Goal: Information Seeking & Learning: Check status

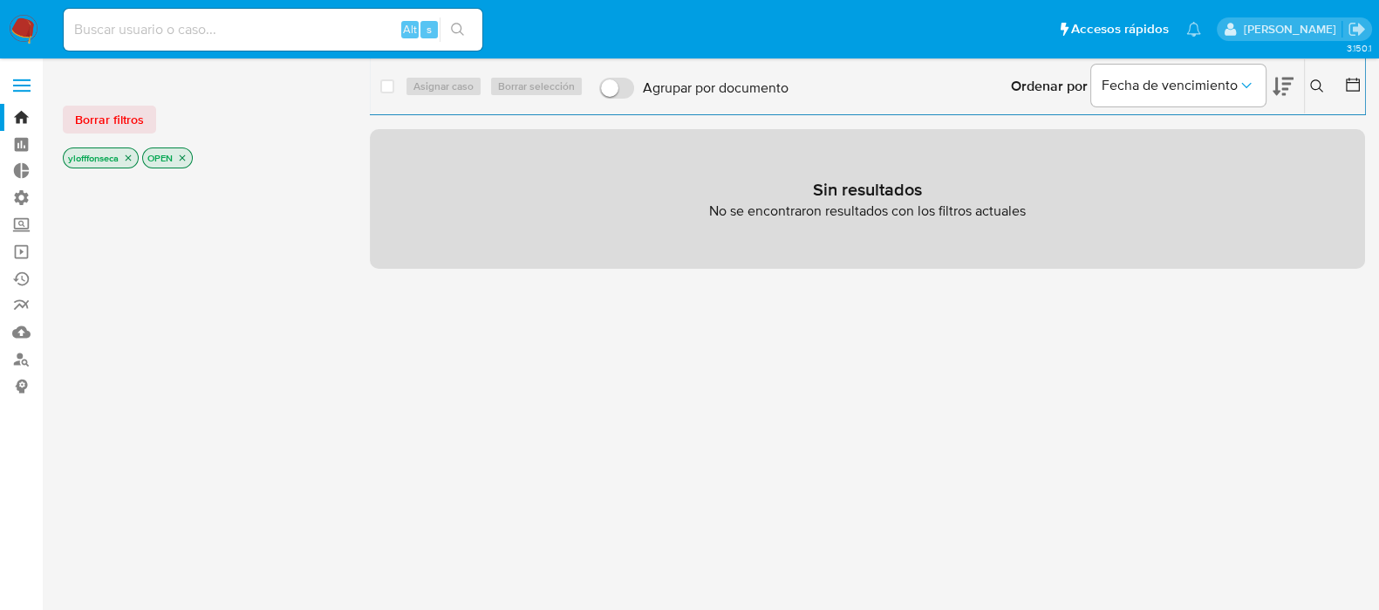
click at [289, 19] on input at bounding box center [273, 29] width 419 height 23
click at [359, 32] on input at bounding box center [273, 29] width 419 height 23
paste input "1803308950"
type input "1803308950"
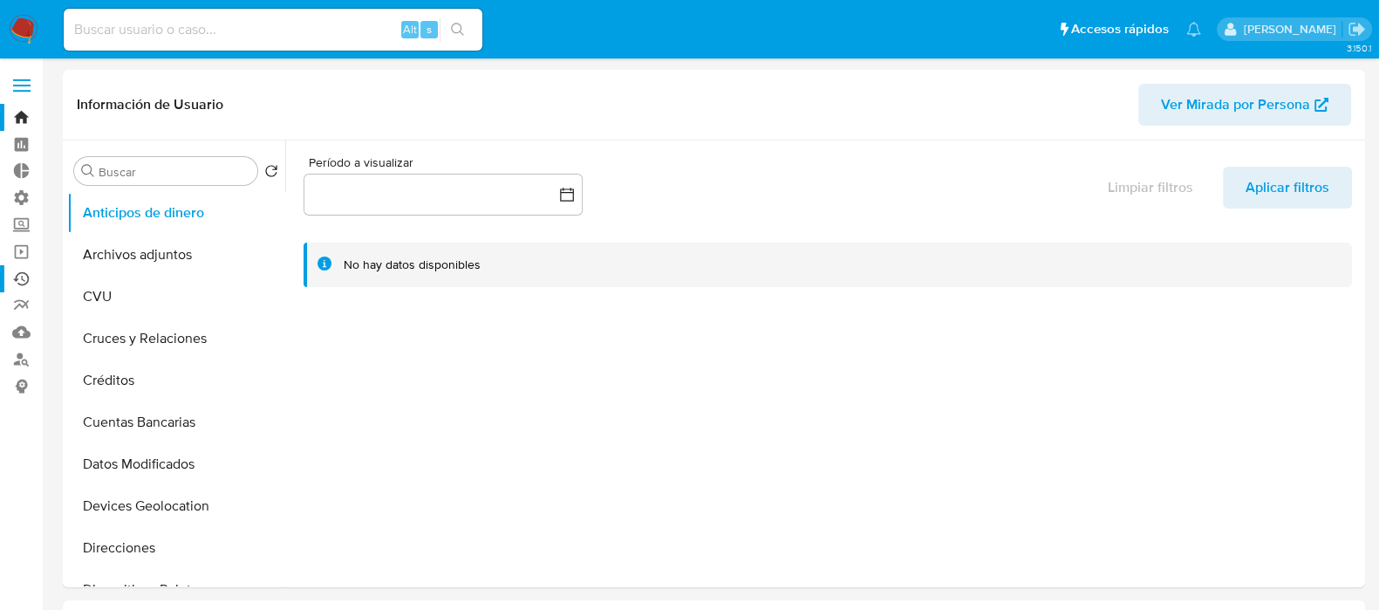
select select "10"
click at [17, 331] on link "Mulan" at bounding box center [104, 331] width 208 height 27
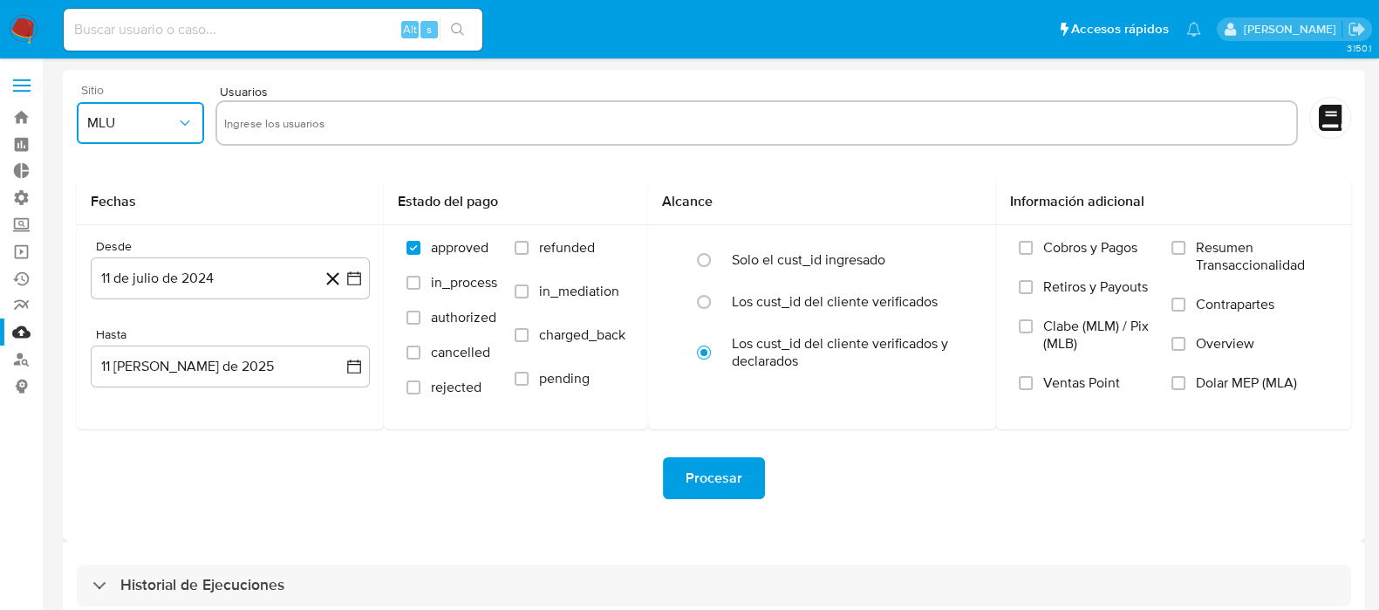
click at [119, 115] on span "MLU" at bounding box center [131, 122] width 89 height 17
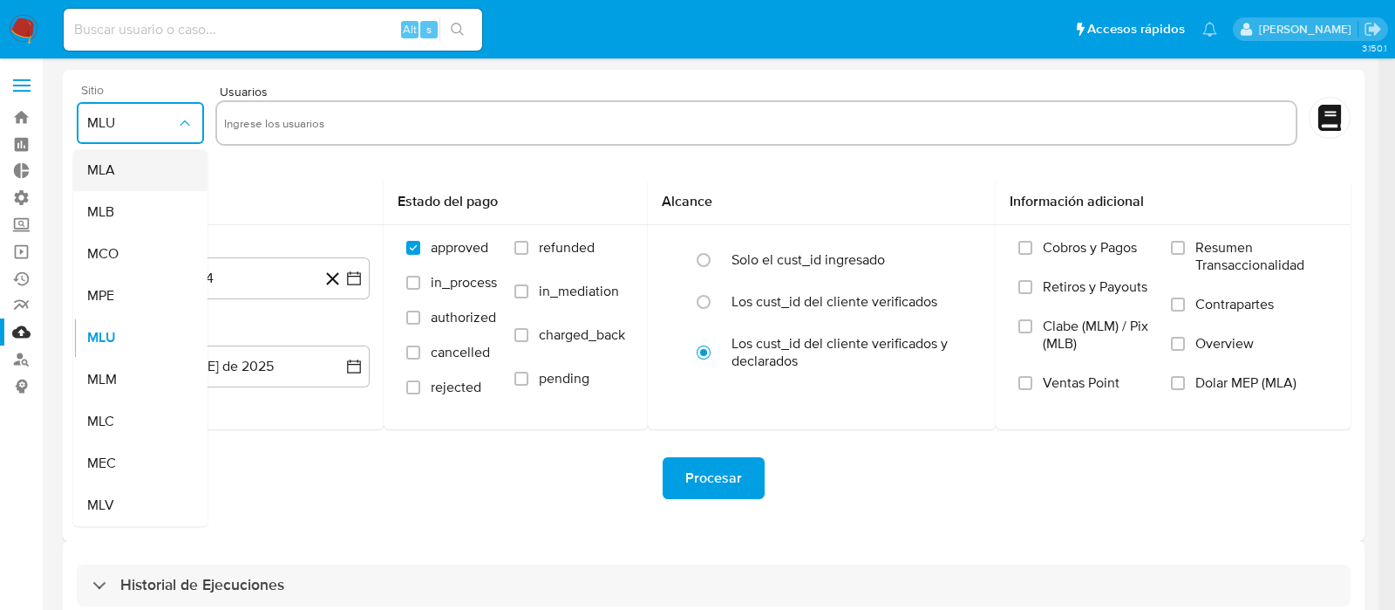
click at [134, 174] on div "MLA" at bounding box center [135, 170] width 96 height 42
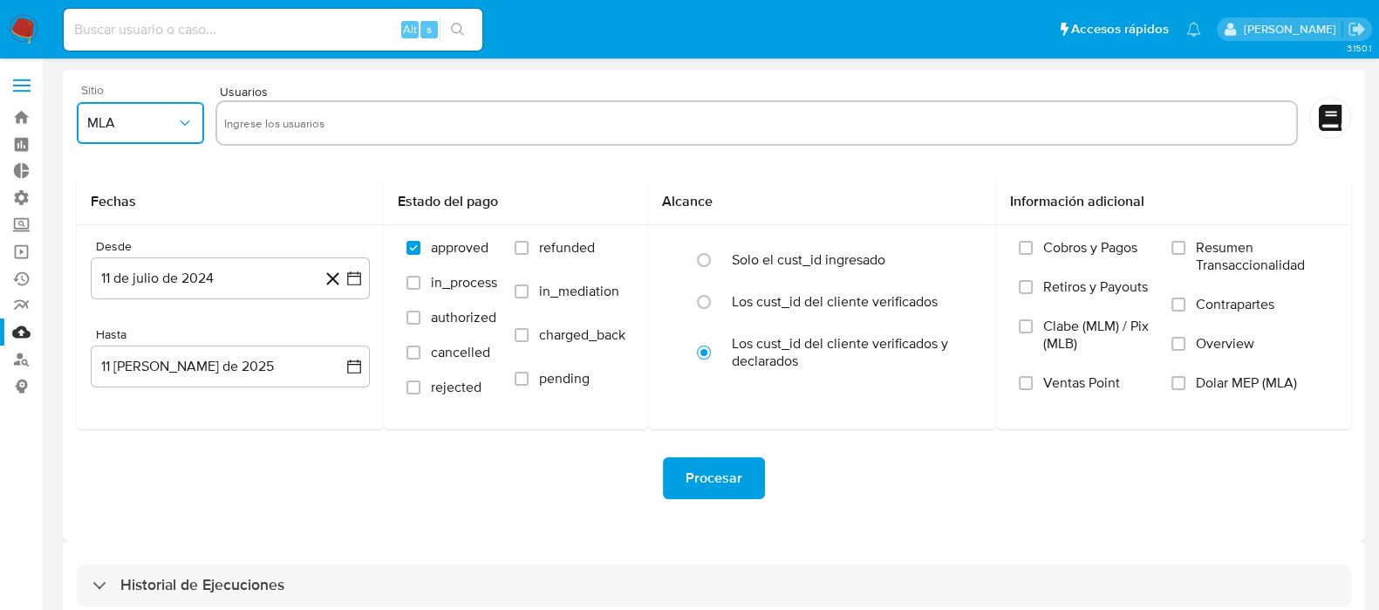
click at [310, 124] on input "text" at bounding box center [757, 123] width 1066 height 28
type input "1803308950"
click at [352, 278] on icon "button" at bounding box center [353, 277] width 17 height 17
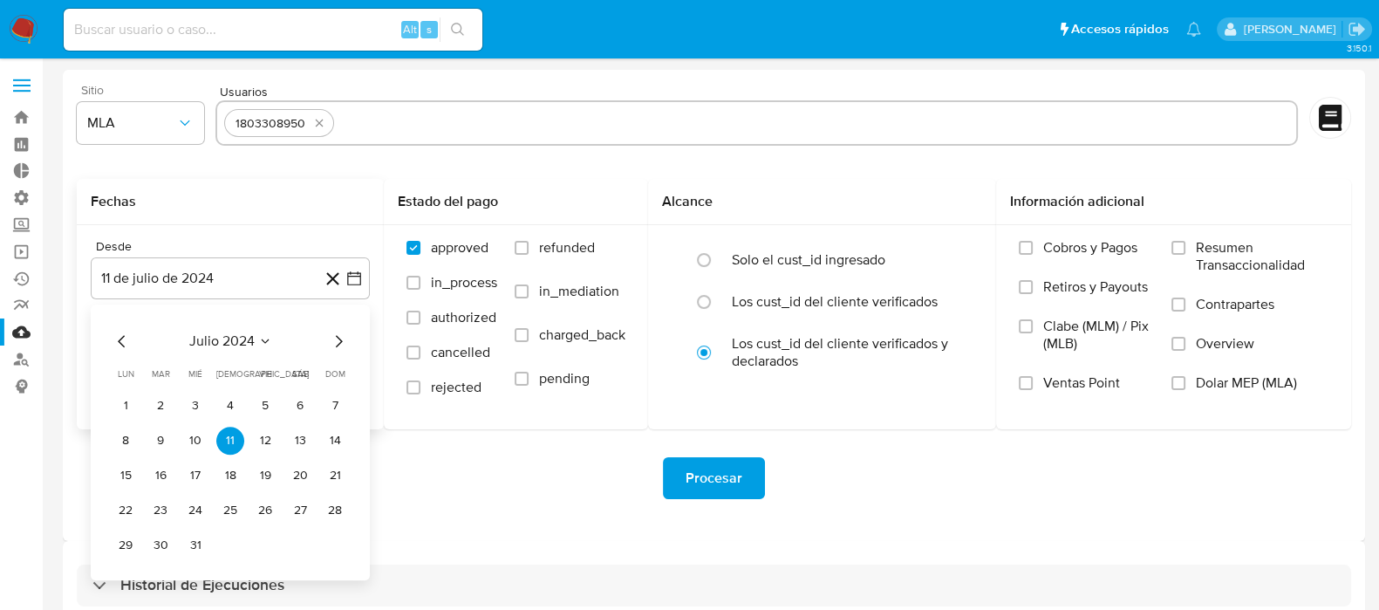
click at [132, 353] on div "julio 2024 julio 2024 lun lunes mar martes mié miércoles jue jueves vie viernes…" at bounding box center [230, 445] width 237 height 228
click at [123, 343] on icon "Mes anterior" at bounding box center [122, 341] width 21 height 21
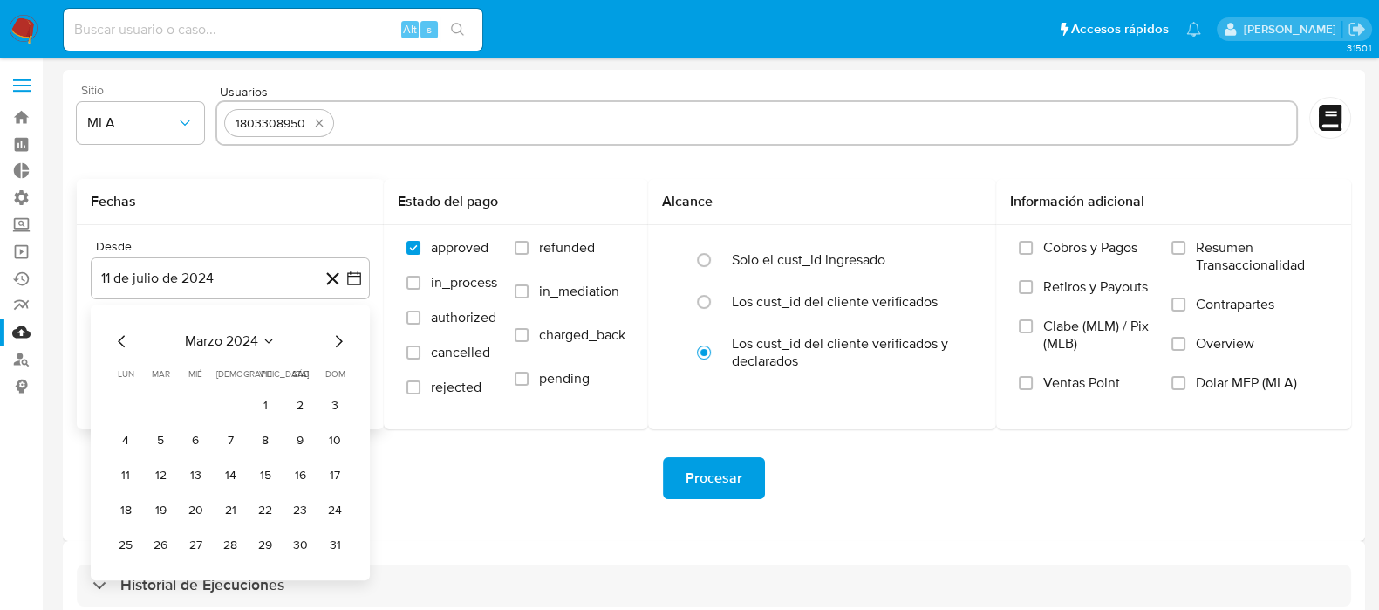
click at [123, 343] on icon "Mes anterior" at bounding box center [122, 341] width 21 height 21
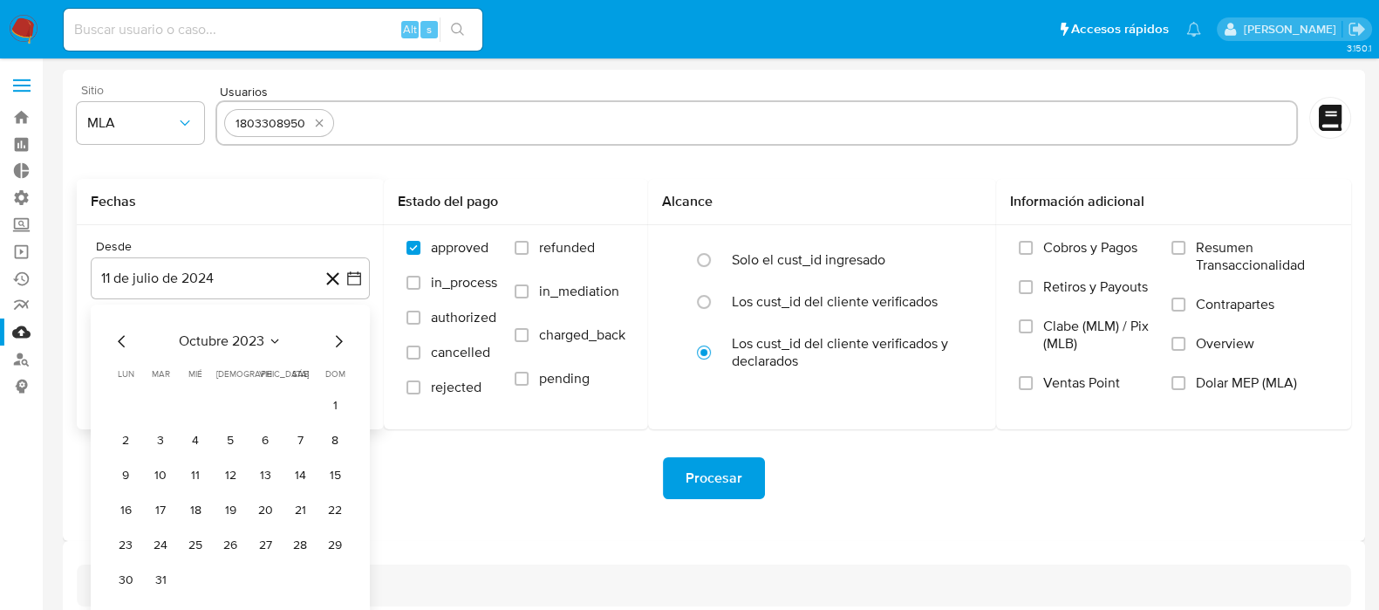
click at [123, 343] on icon "Mes anterior" at bounding box center [122, 341] width 21 height 21
click at [119, 337] on icon "Mes anterior" at bounding box center [122, 341] width 21 height 21
click at [117, 351] on div "agosto 2023 agosto 2023 lun lunes mar martes mié miércoles jue jueves vie viern…" at bounding box center [230, 445] width 237 height 228
click at [153, 400] on button "1" at bounding box center [161, 406] width 28 height 28
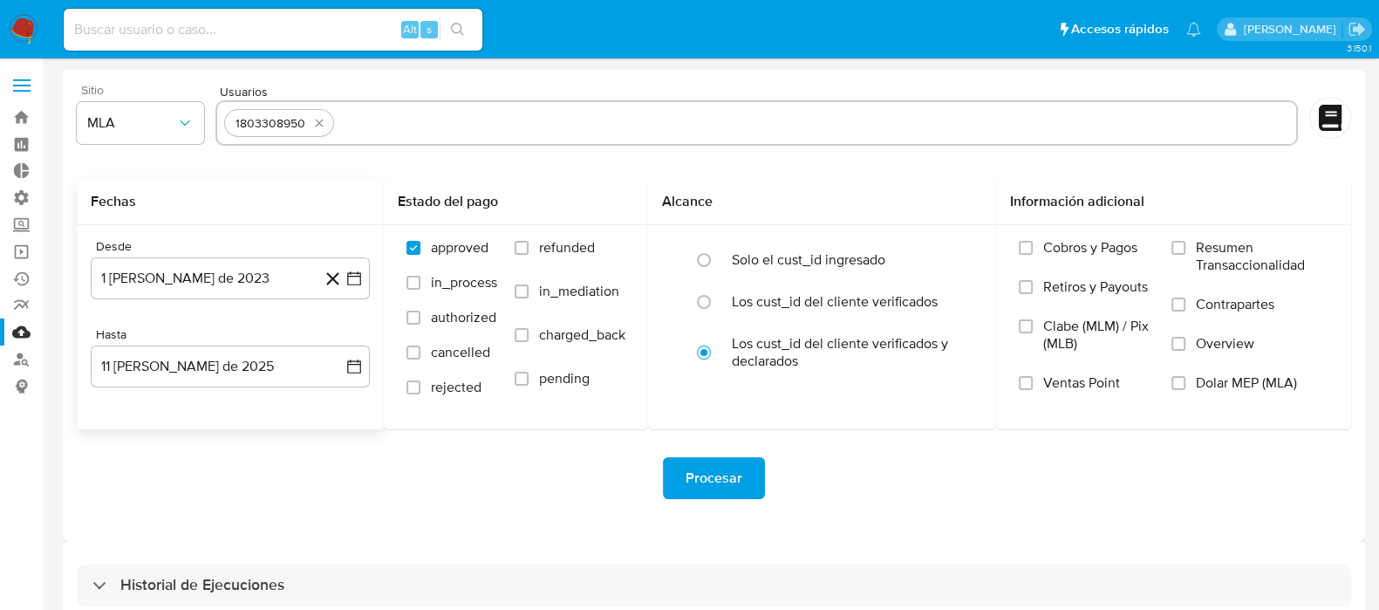
click at [373, 501] on div "Procesar" at bounding box center [714, 478] width 1274 height 98
click at [717, 468] on span "Procesar" at bounding box center [713, 478] width 57 height 38
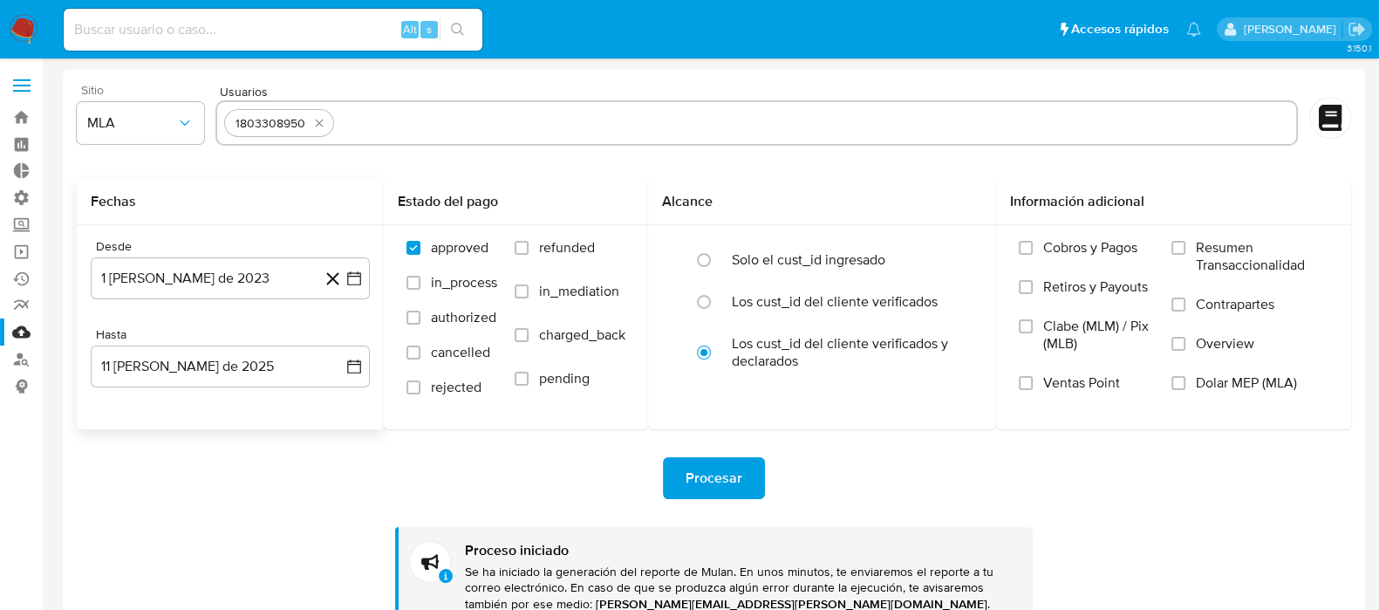
click at [133, 484] on div "Procesar" at bounding box center [714, 478] width 1274 height 42
click at [30, 12] on nav "Pausado Ver notificaciones Alt s Accesos rápidos Presiona las siguientes teclas…" at bounding box center [689, 29] width 1379 height 58
click at [290, 17] on div "Alt s" at bounding box center [273, 30] width 419 height 42
click at [284, 37] on input at bounding box center [273, 29] width 419 height 23
paste input "1776885384"
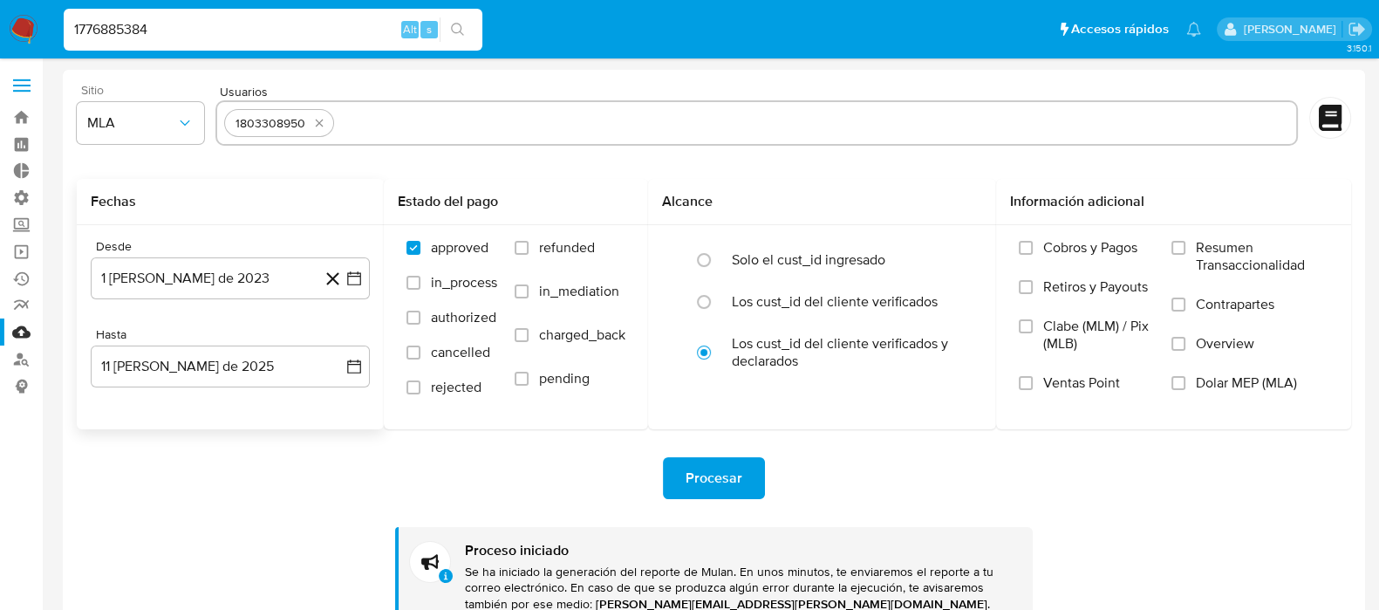
type input "1776885384"
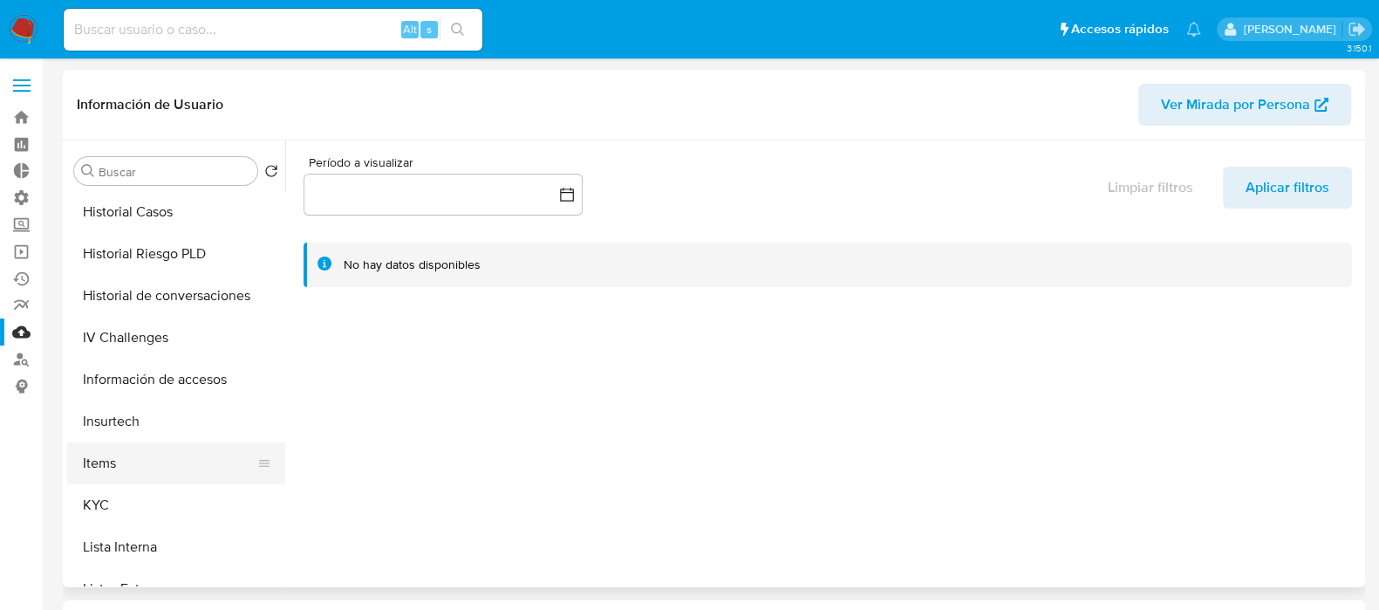
select select "10"
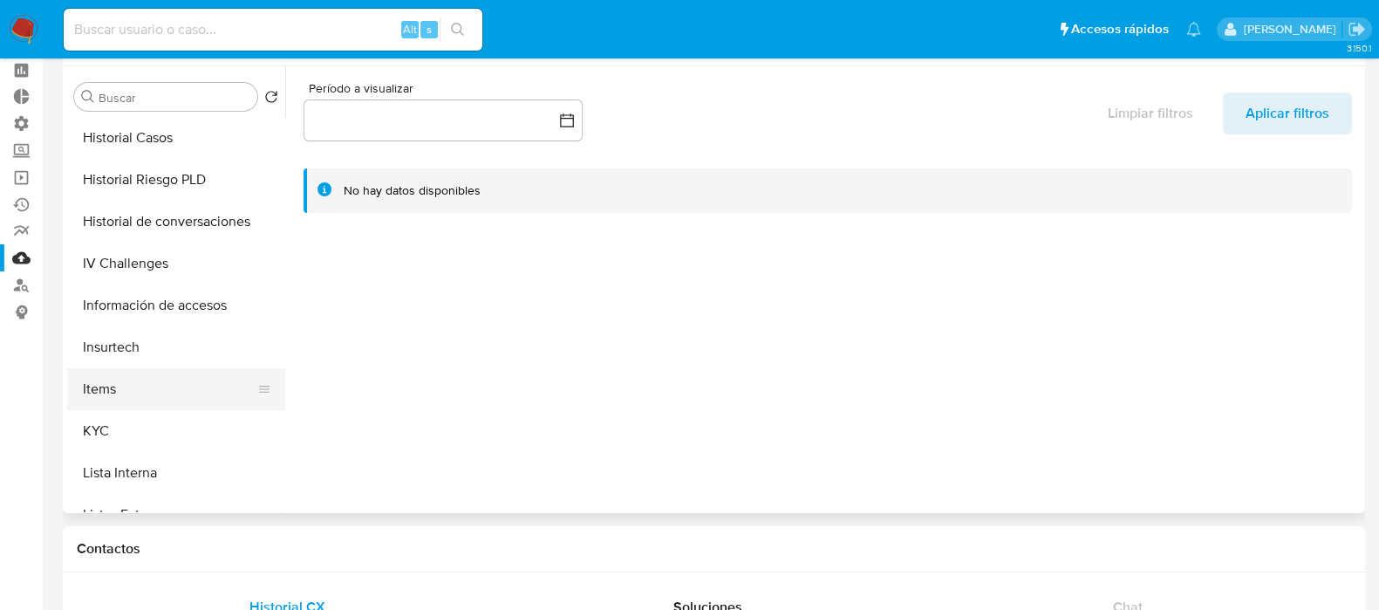
scroll to position [108, 0]
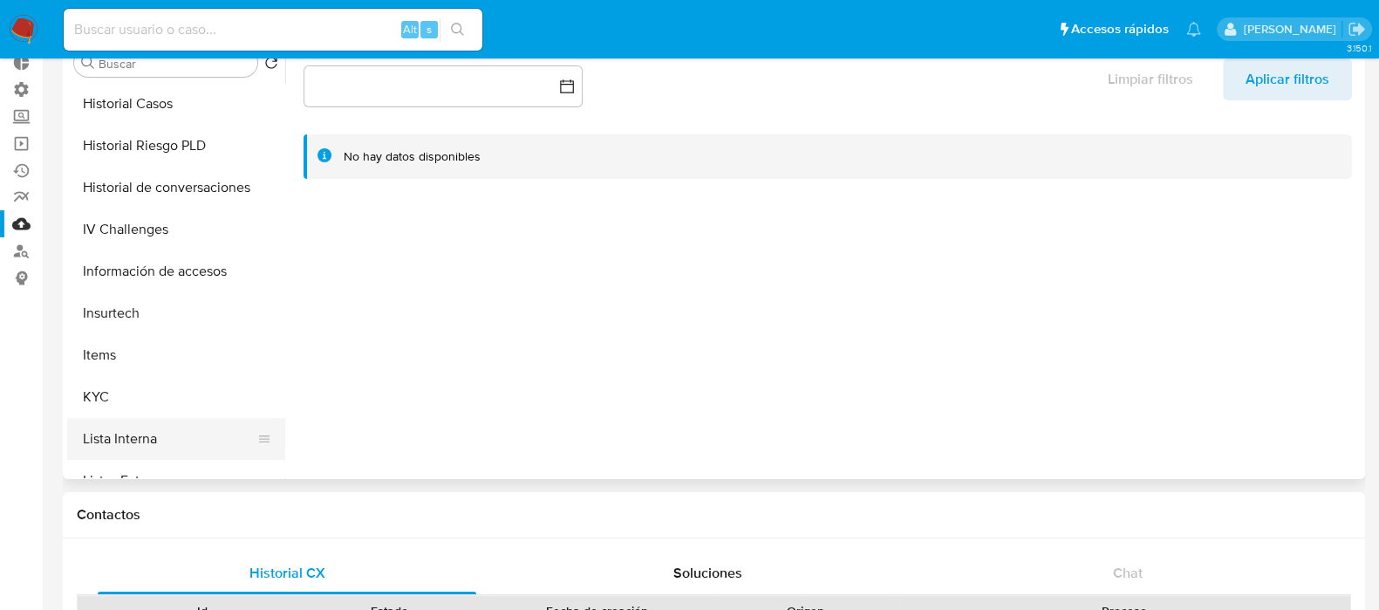
click at [156, 421] on button "Lista Interna" at bounding box center [169, 439] width 204 height 42
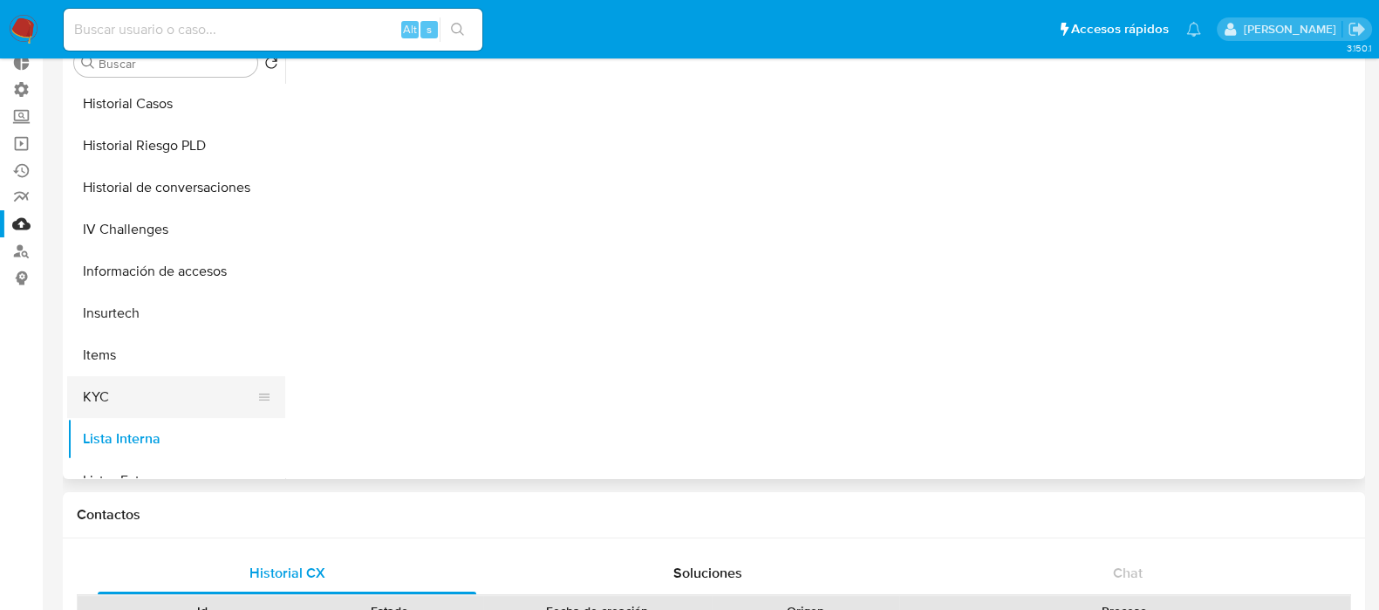
click at [164, 396] on button "KYC" at bounding box center [169, 397] width 204 height 42
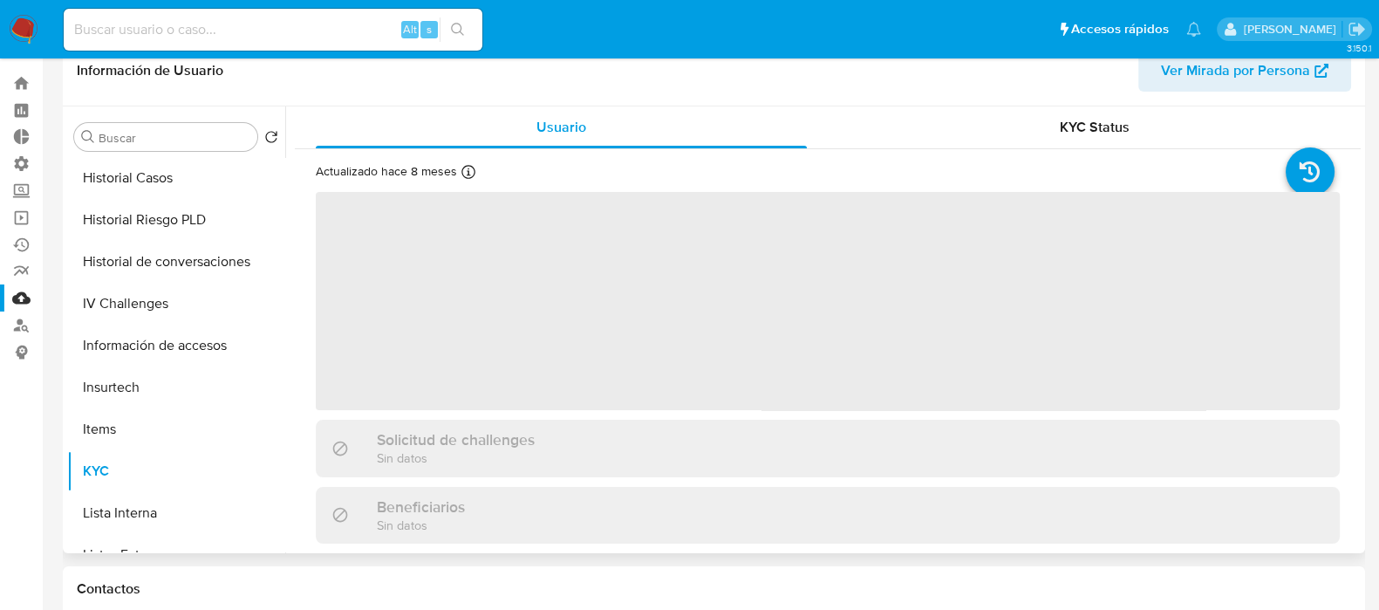
scroll to position [0, 0]
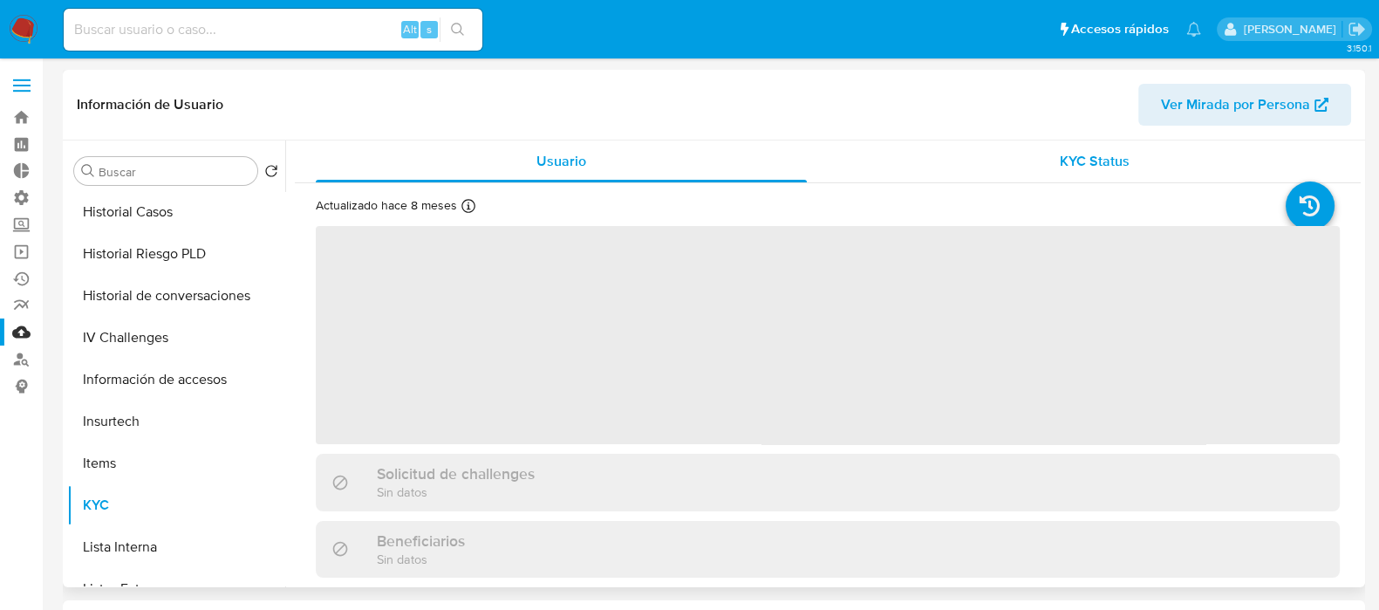
click at [1088, 165] on span "KYC Status" at bounding box center [1095, 161] width 70 height 20
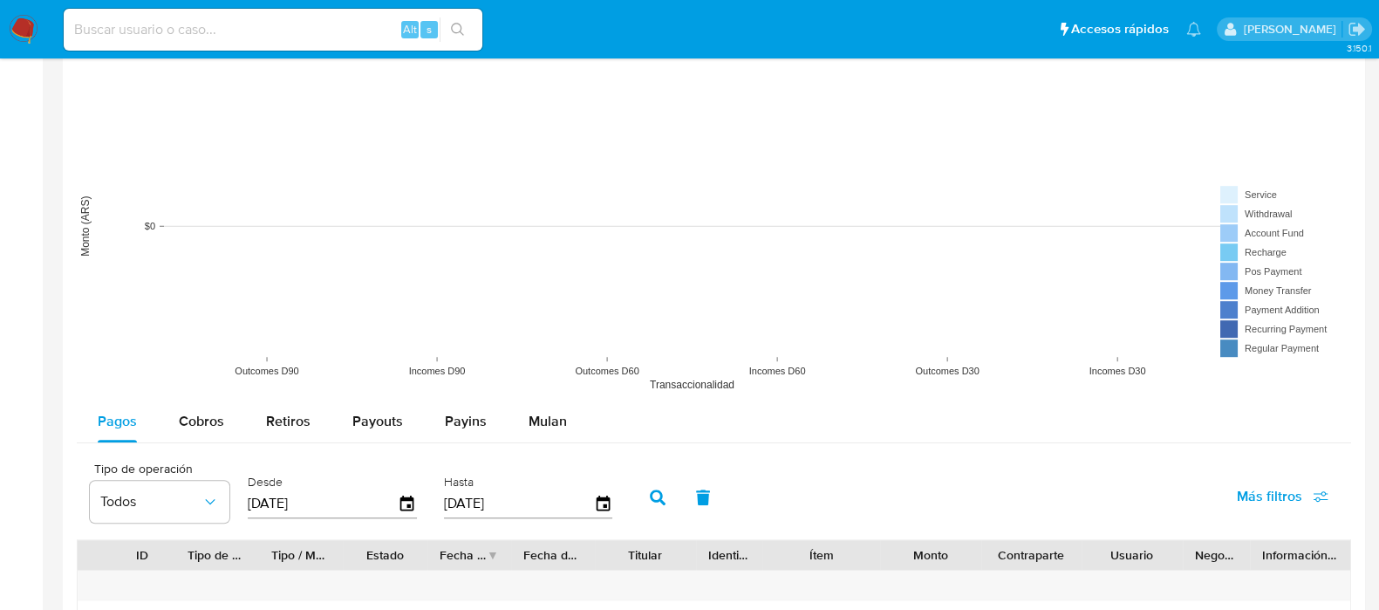
scroll to position [871, 0]
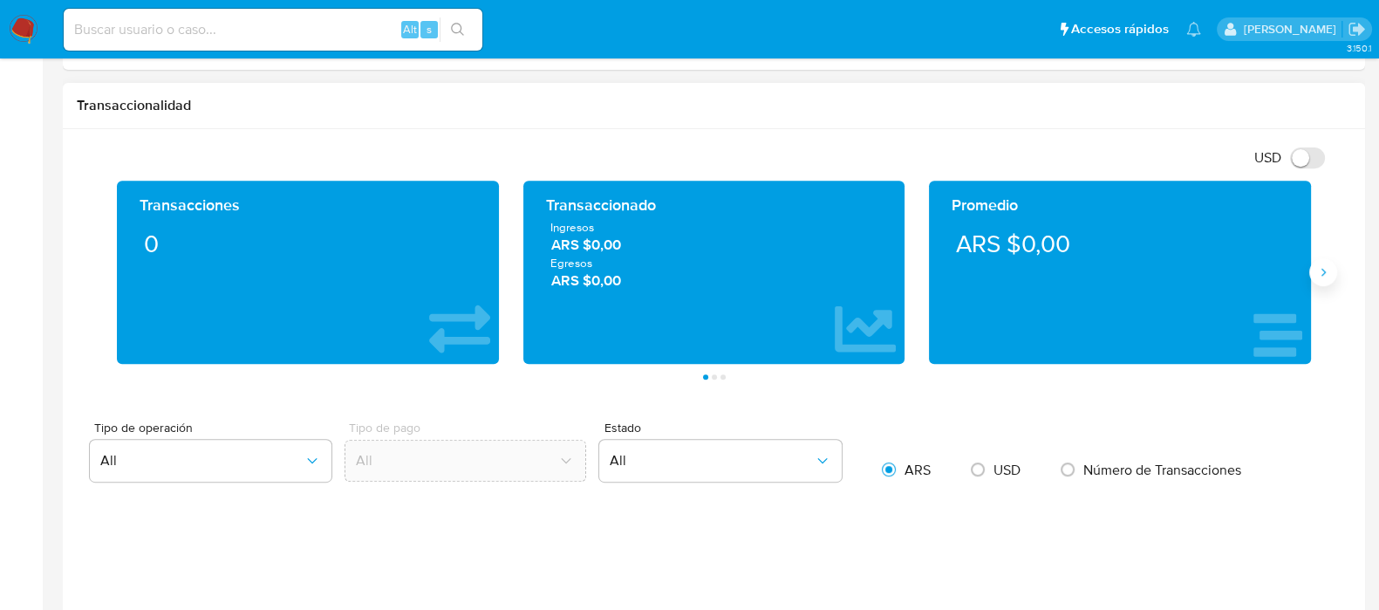
click at [1312, 278] on button "Siguiente" at bounding box center [1323, 272] width 28 height 28
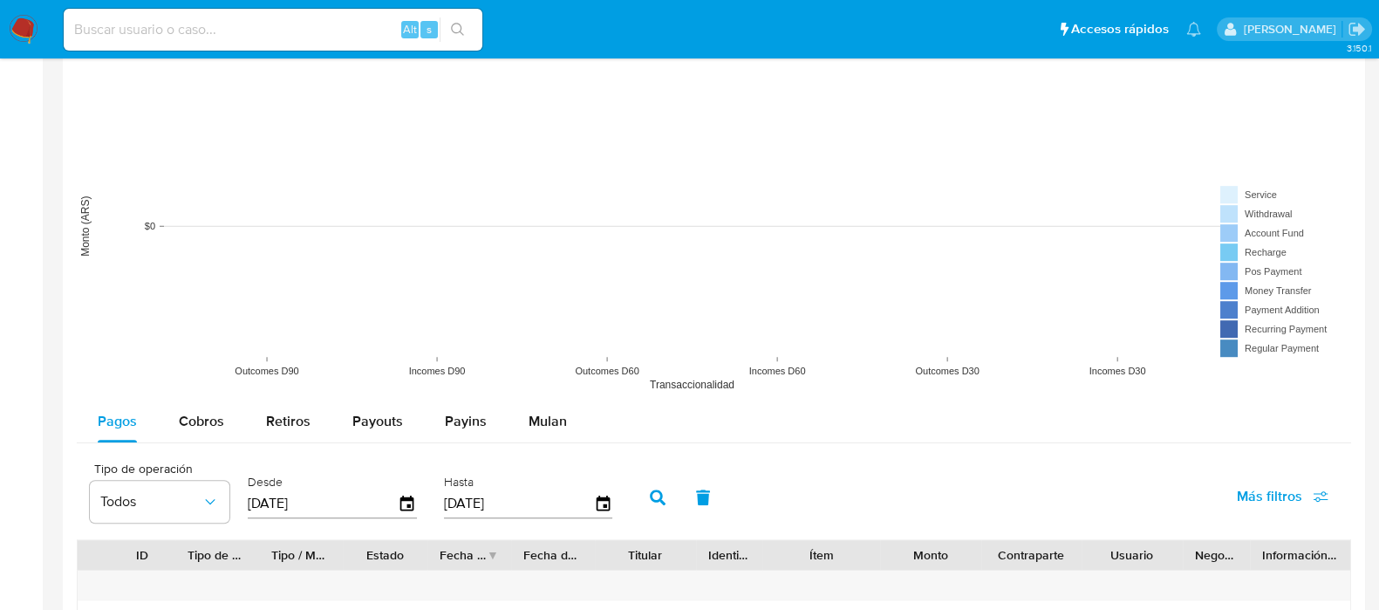
scroll to position [1416, 0]
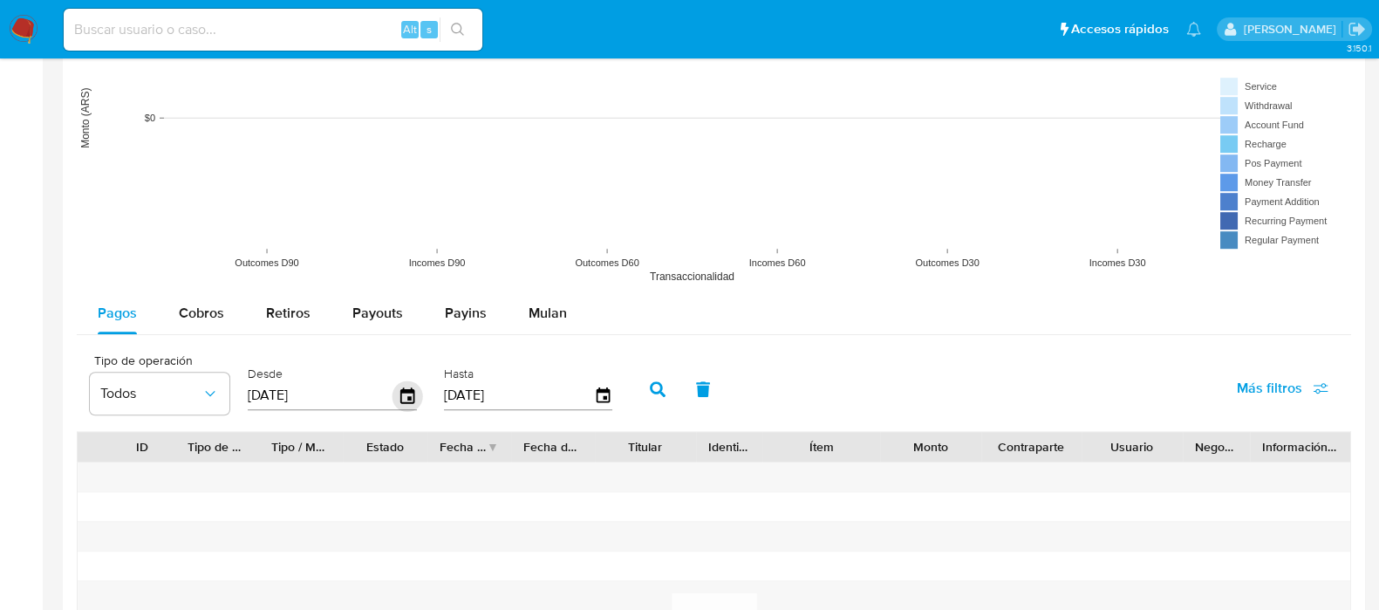
click at [412, 398] on icon "button" at bounding box center [407, 395] width 31 height 31
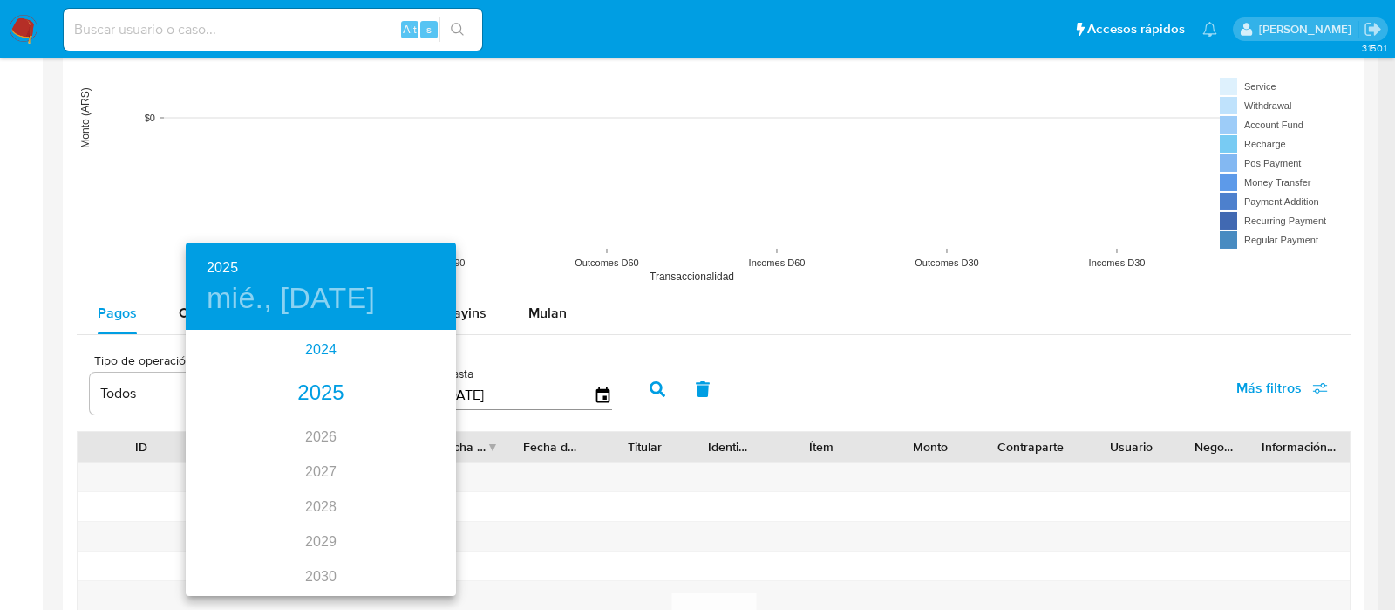
click at [310, 355] on div "2024" at bounding box center [321, 349] width 270 height 35
click at [308, 488] on div "ago." at bounding box center [321, 495] width 90 height 65
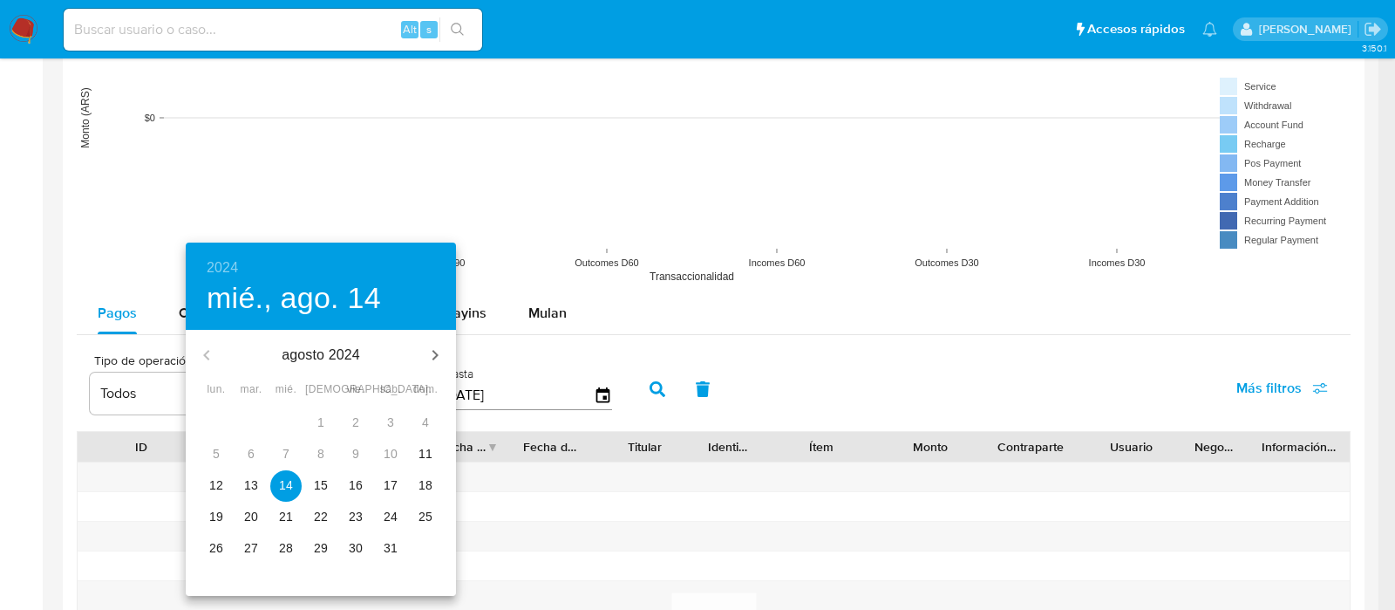
click at [426, 451] on p "11" at bounding box center [426, 453] width 14 height 17
type input "[DATE]"
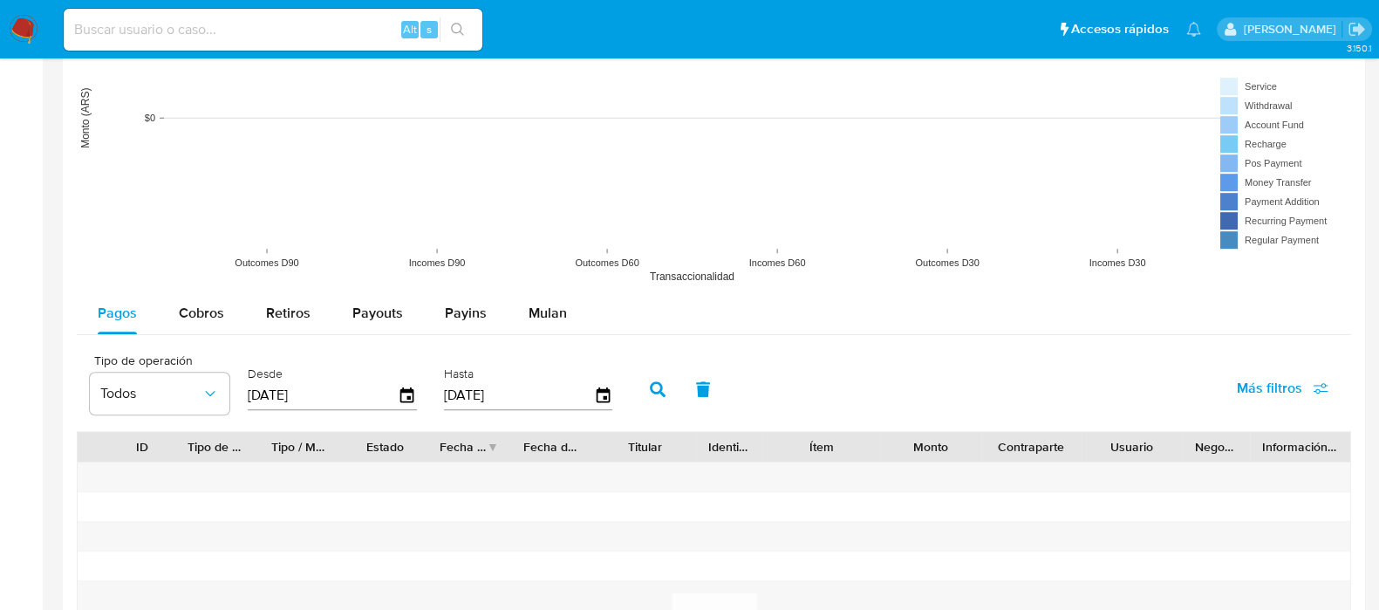
click at [663, 388] on button "button" at bounding box center [657, 389] width 45 height 42
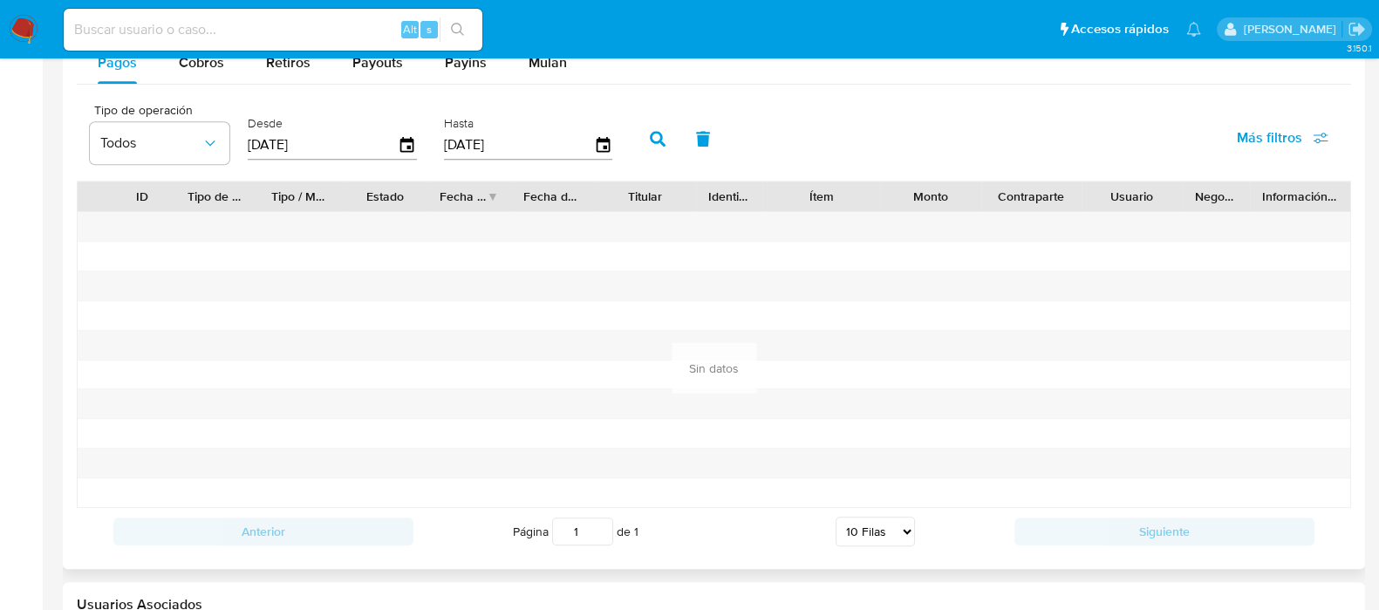
scroll to position [1559, 0]
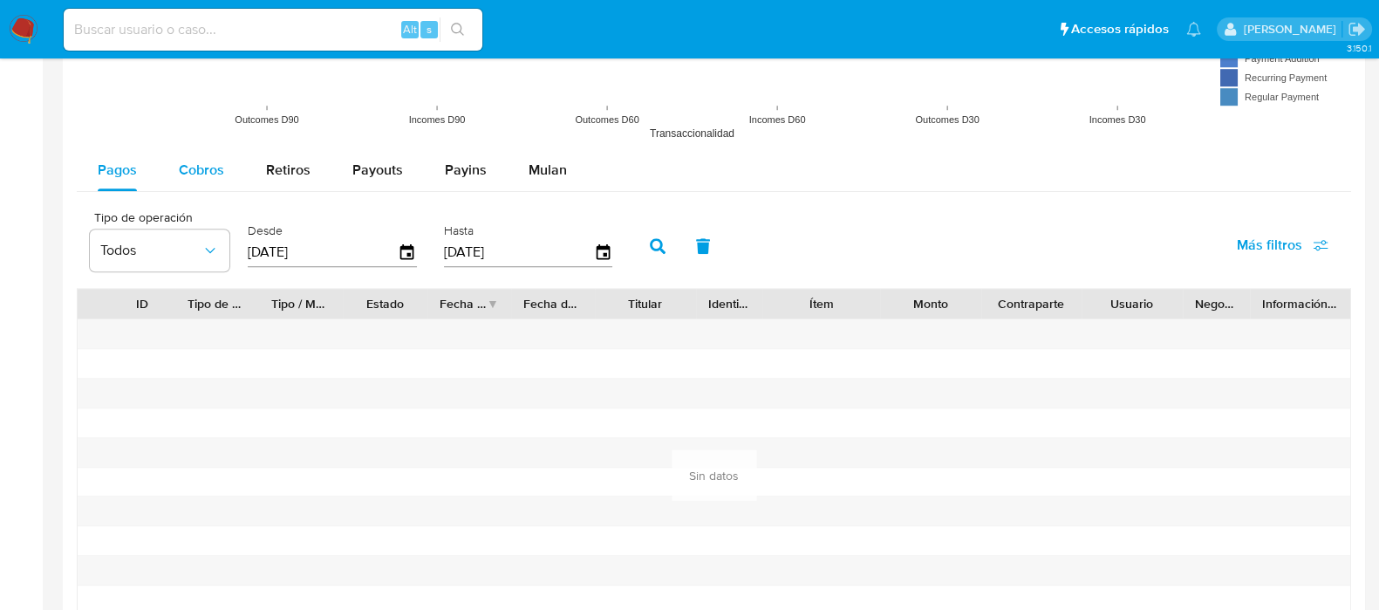
click at [216, 169] on span "Cobros" at bounding box center [201, 170] width 45 height 20
select select "10"
click at [403, 256] on icon "button" at bounding box center [407, 252] width 31 height 31
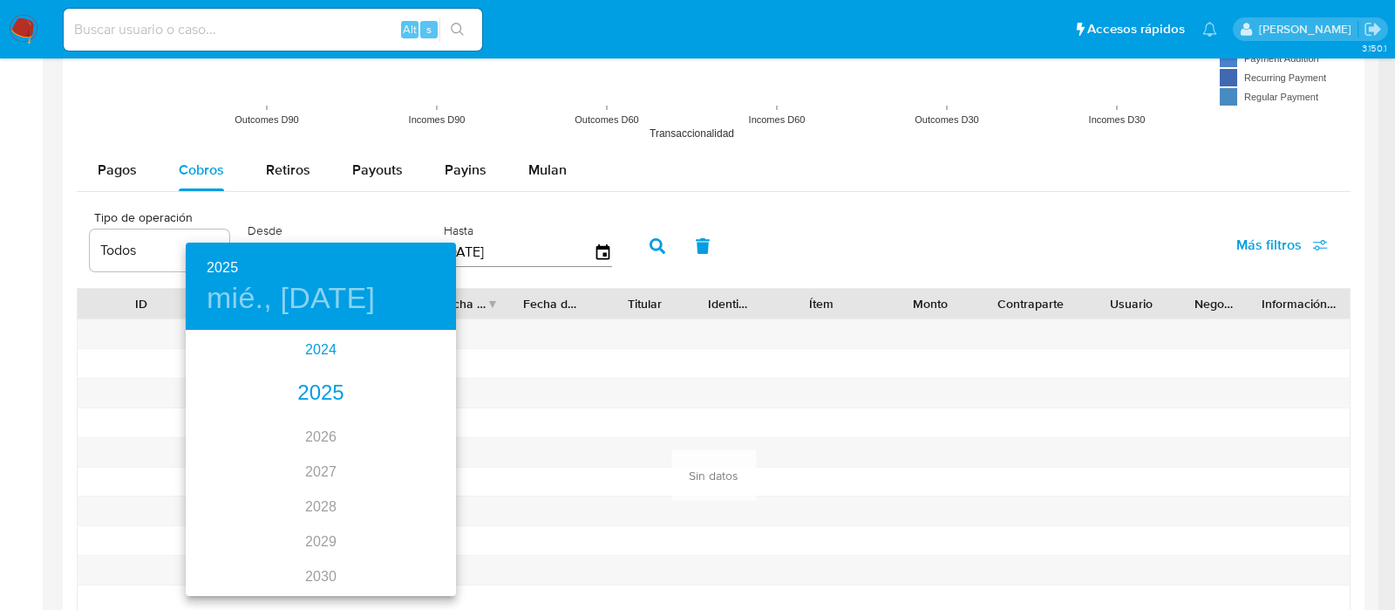
click at [312, 351] on div "2024" at bounding box center [321, 349] width 270 height 35
click at [312, 490] on div "ago." at bounding box center [321, 495] width 90 height 65
type input "[DATE]"
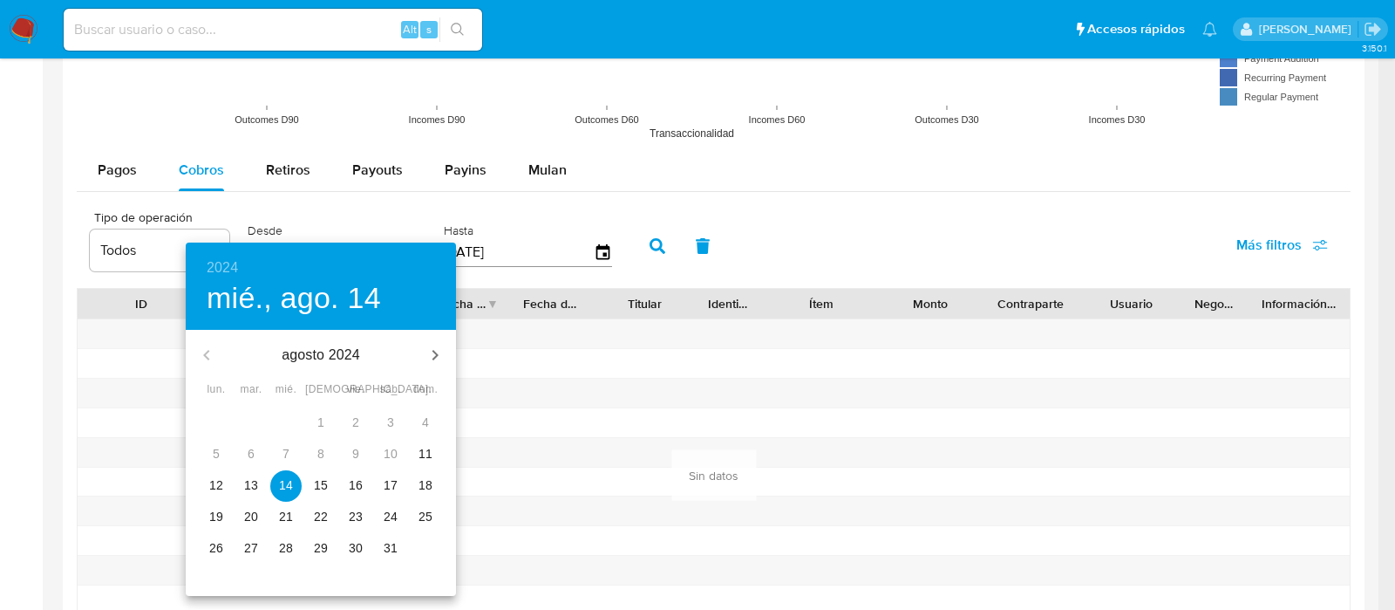
click at [280, 485] on p "14" at bounding box center [286, 484] width 14 height 17
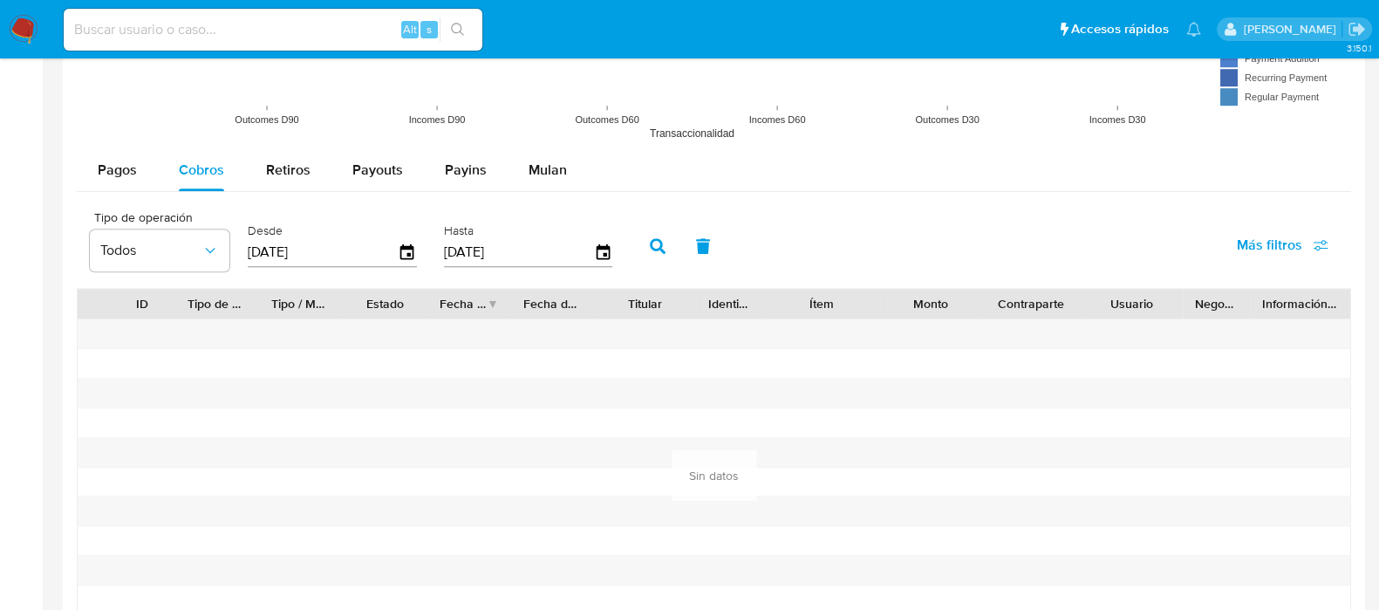
click at [650, 238] on icon "button" at bounding box center [658, 246] width 16 height 16
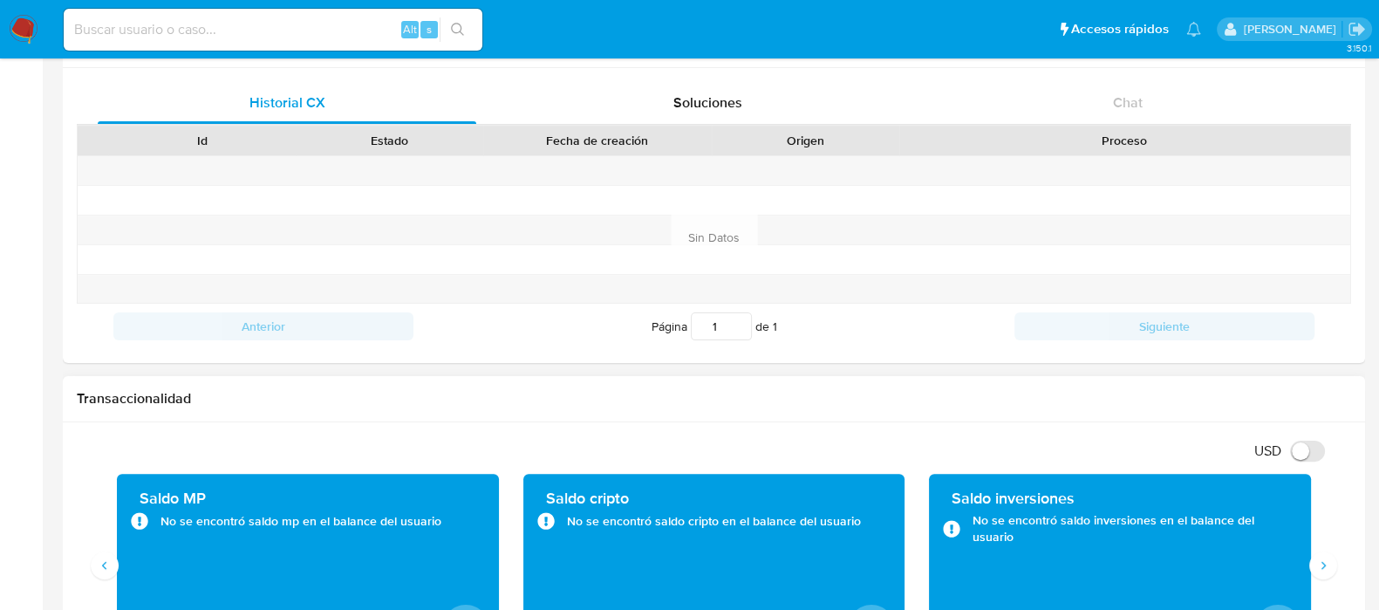
scroll to position [142, 0]
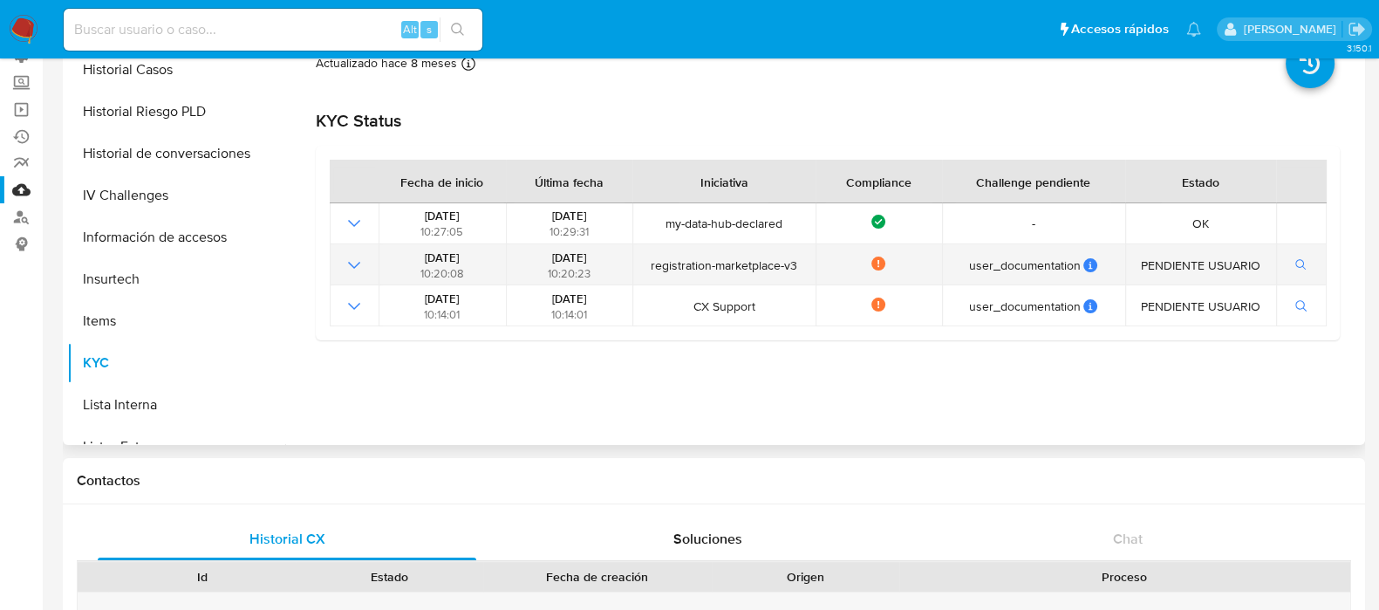
click at [348, 268] on icon "Mostrar operación" at bounding box center [354, 265] width 21 height 21
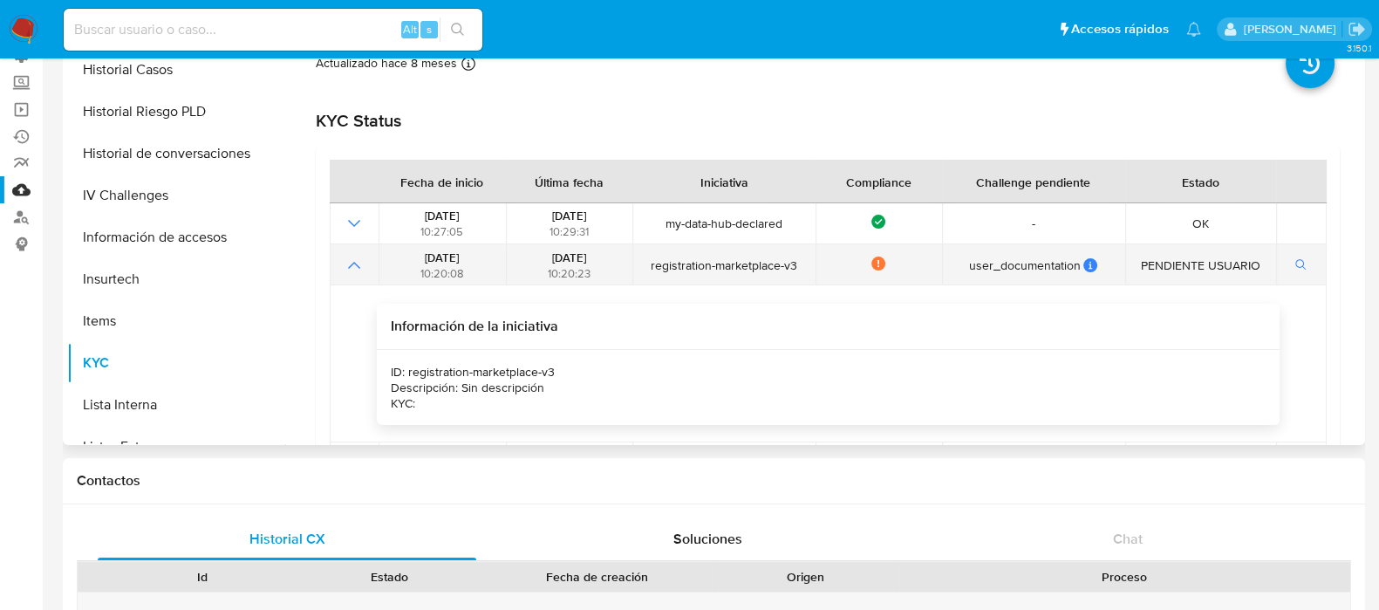
click at [348, 268] on icon "Mostrar operación" at bounding box center [354, 265] width 21 height 21
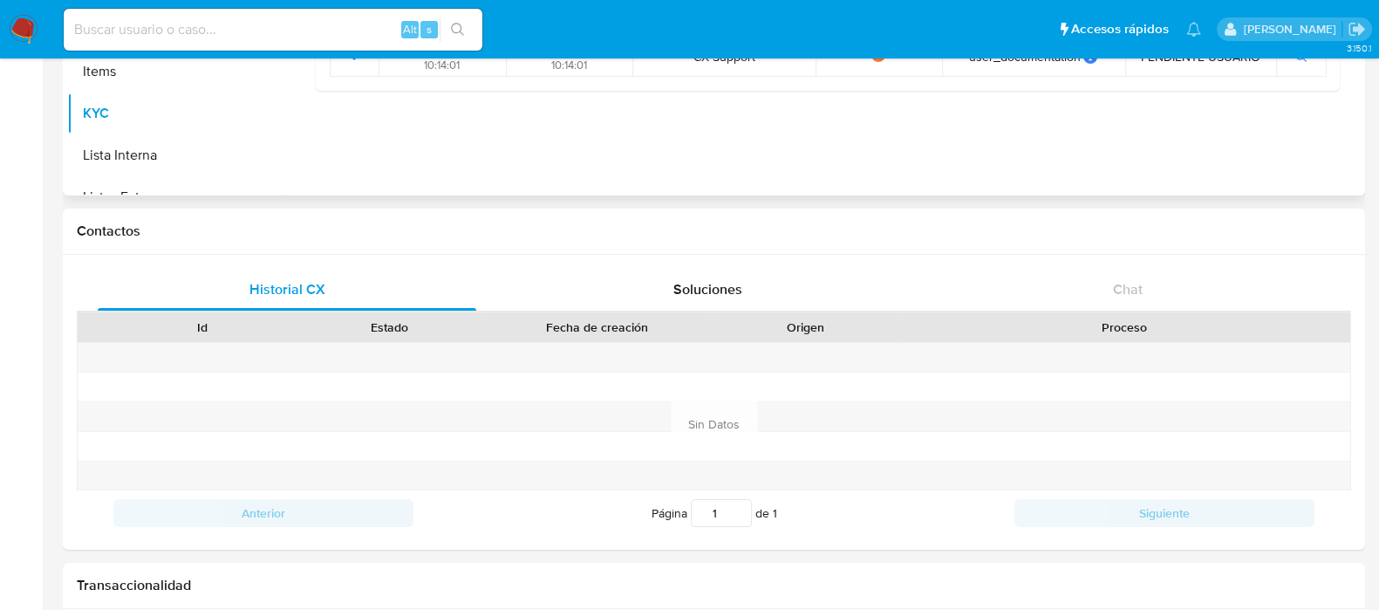
scroll to position [360, 0]
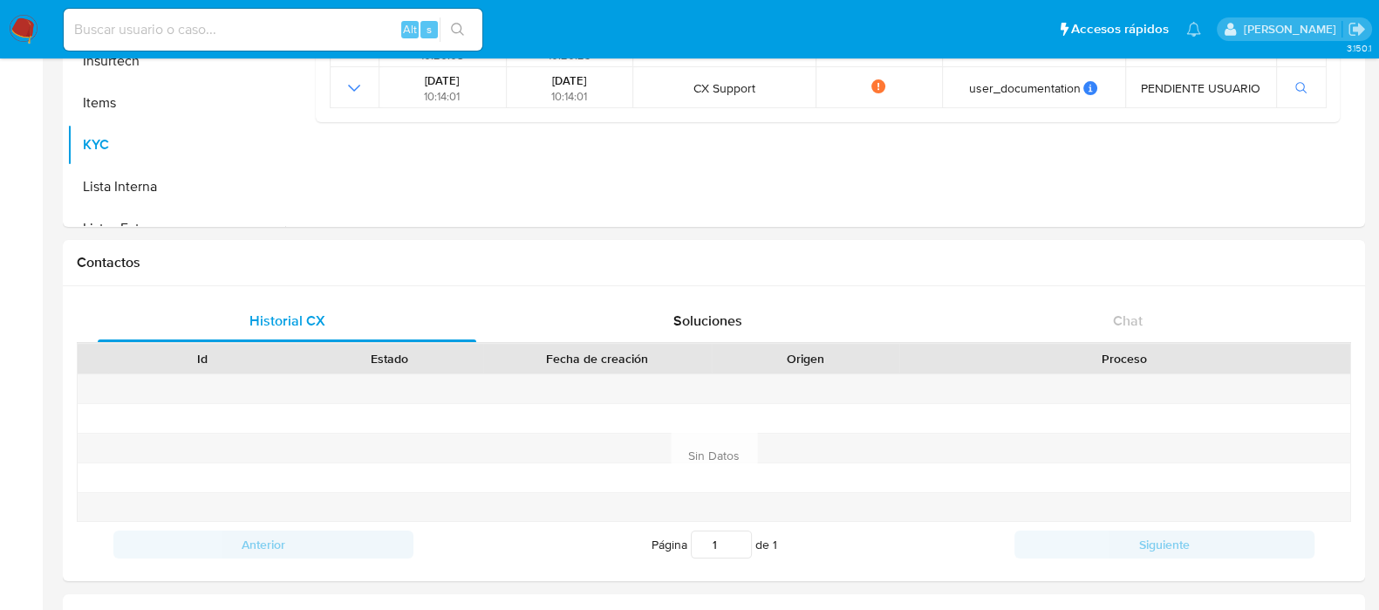
click at [288, 32] on input at bounding box center [273, 29] width 419 height 23
paste input "1452238655"
type input "1452238655"
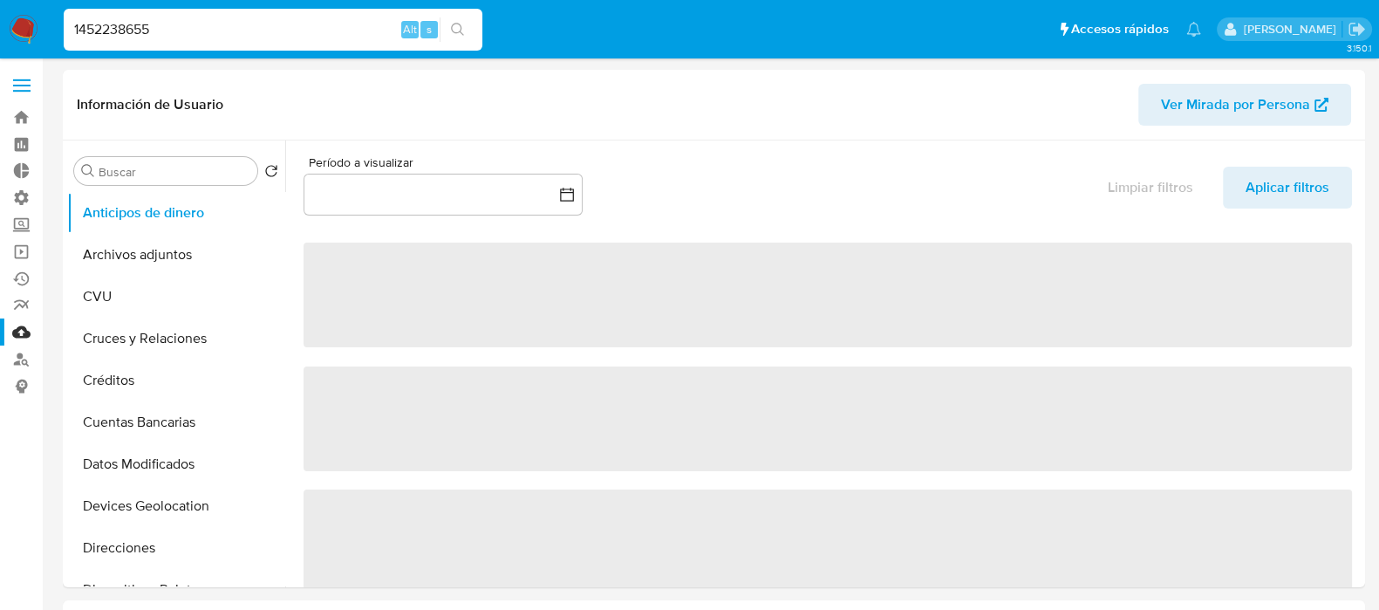
select select "10"
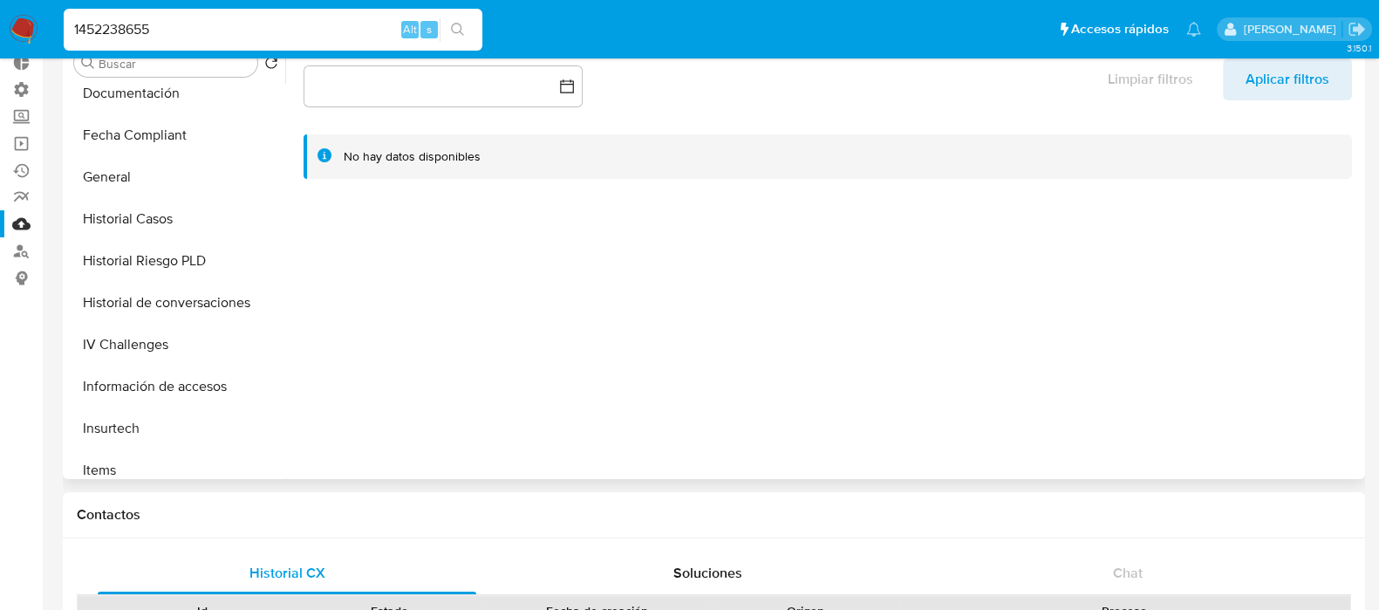
scroll to position [545, 0]
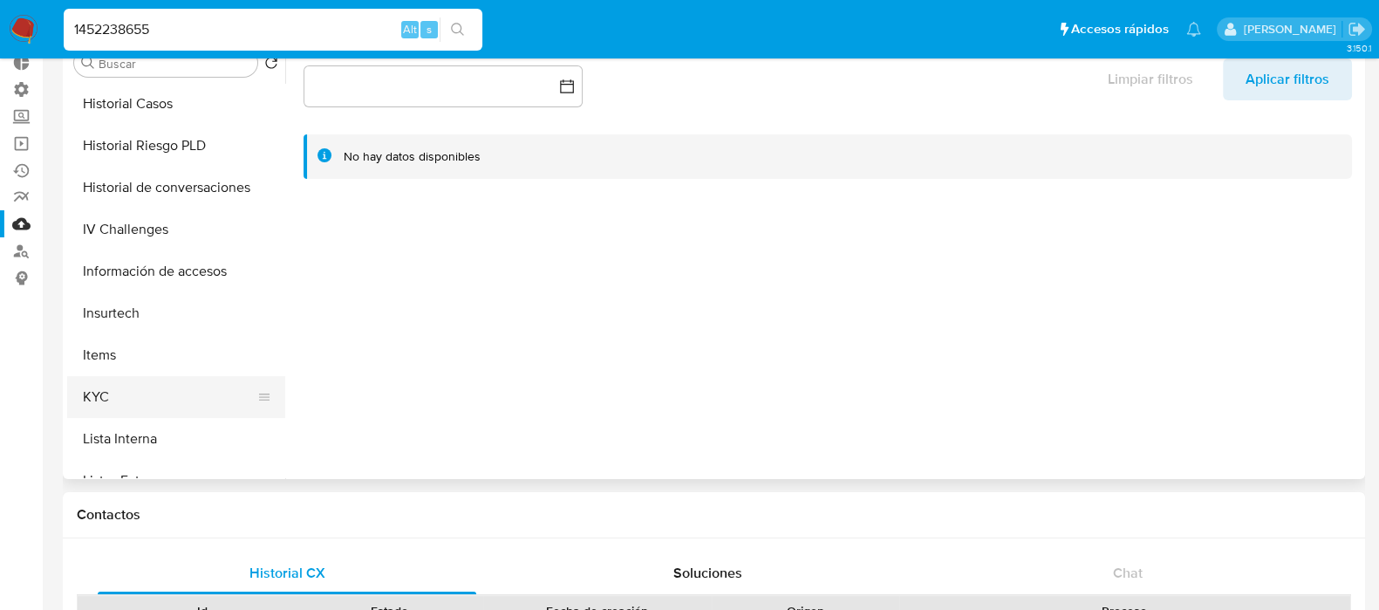
click at [122, 405] on button "KYC" at bounding box center [169, 397] width 204 height 42
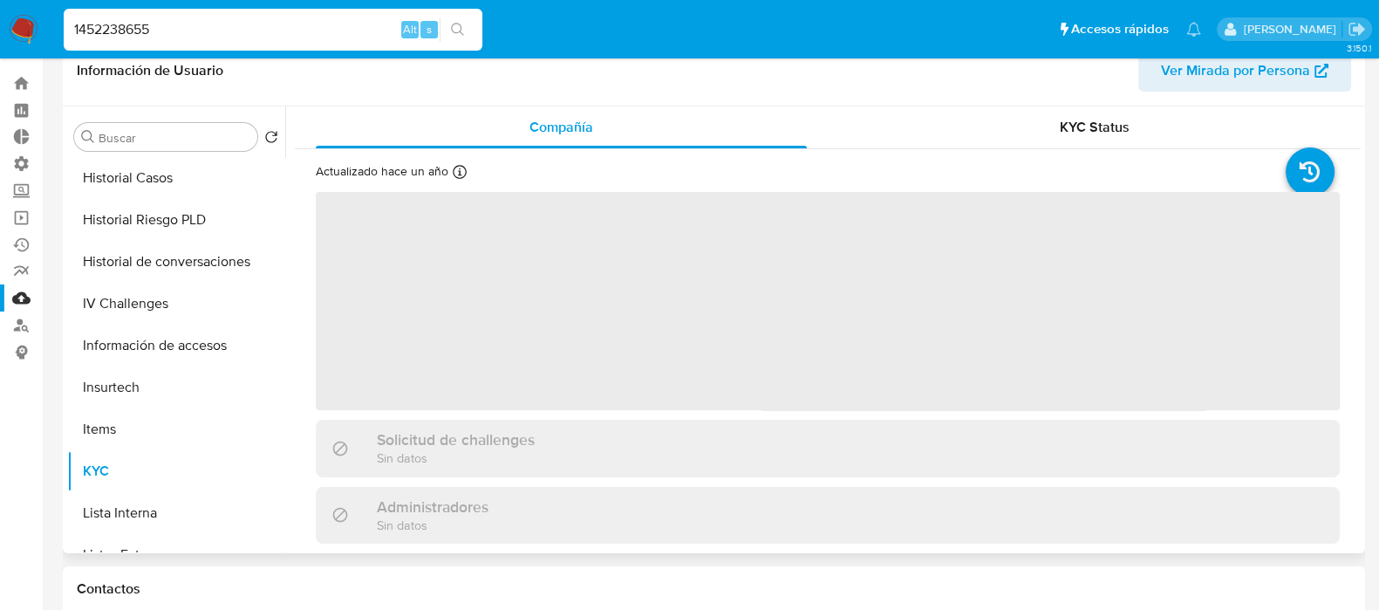
scroll to position [0, 0]
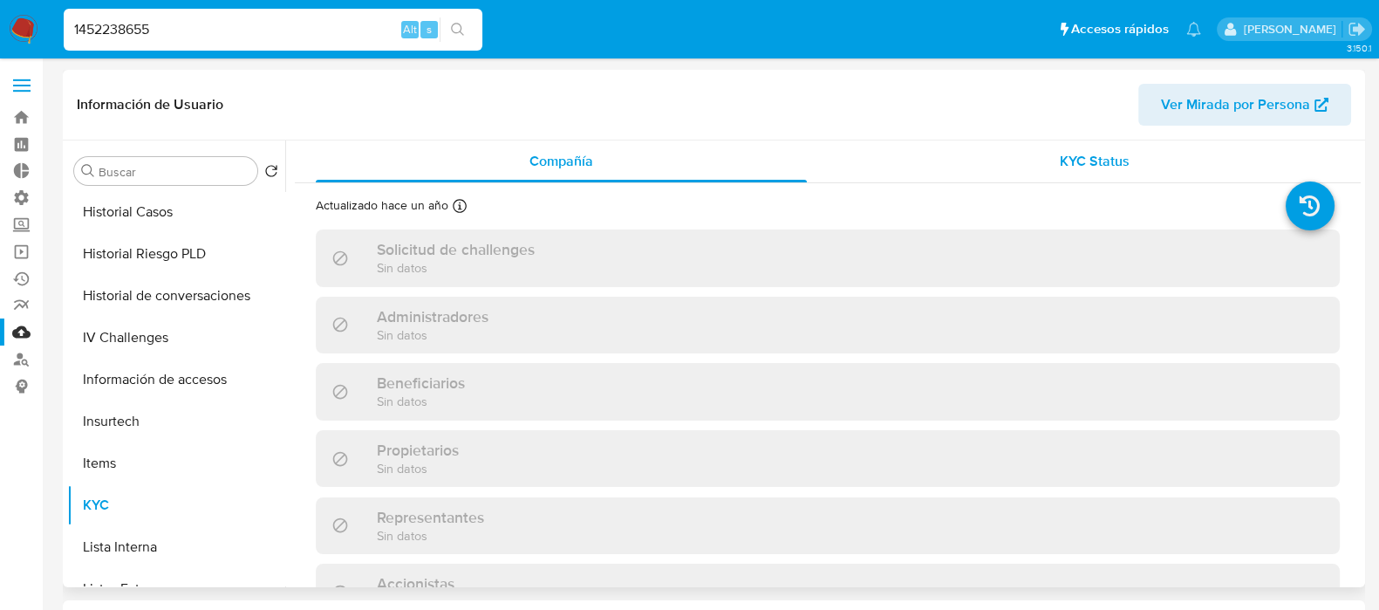
click at [1061, 171] on div "KYC Status" at bounding box center [1093, 161] width 491 height 42
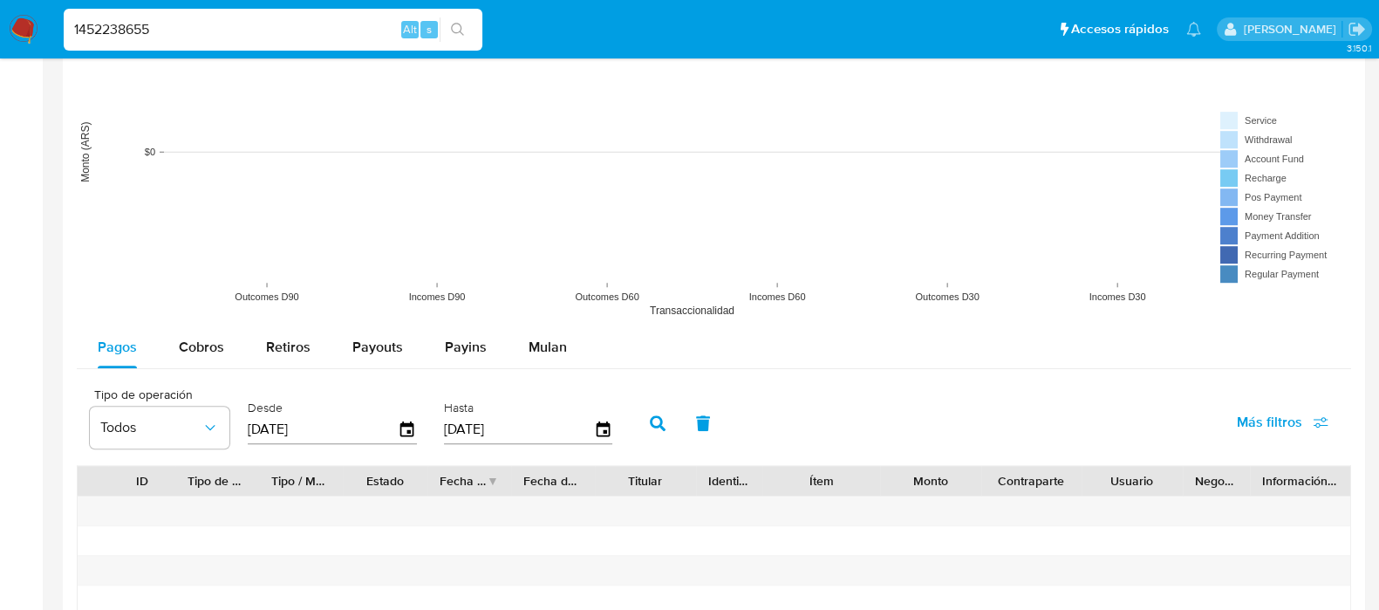
scroll to position [1416, 0]
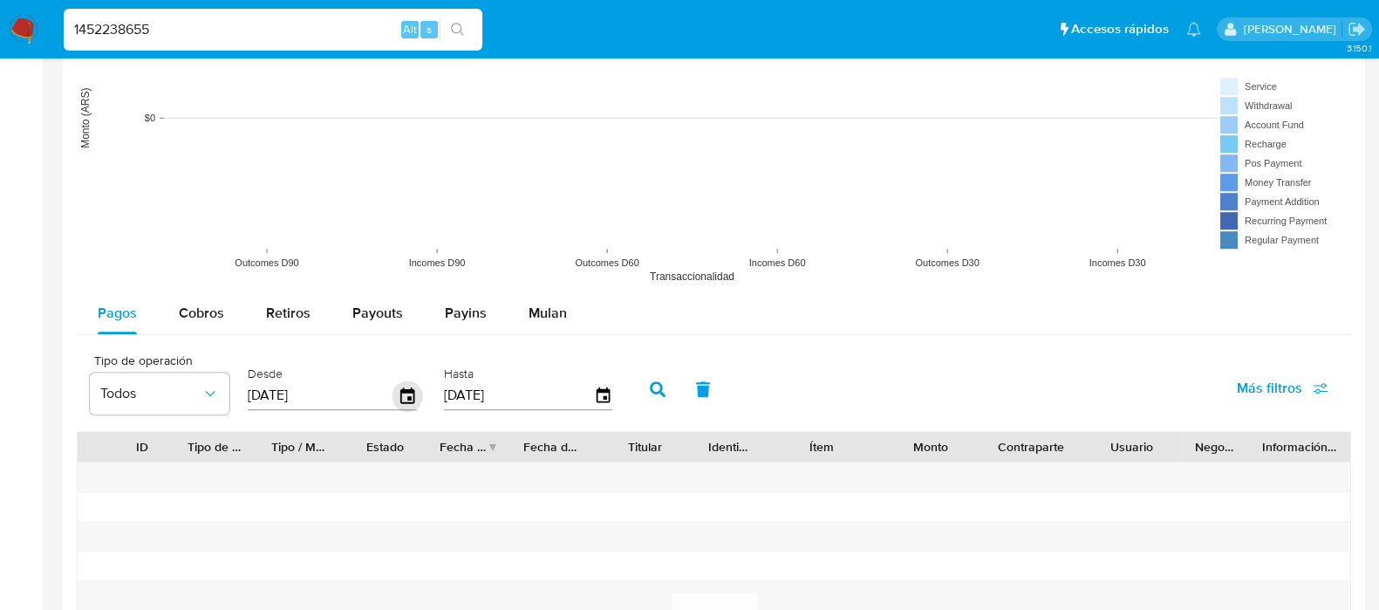
click at [399, 394] on icon "button" at bounding box center [407, 395] width 31 height 31
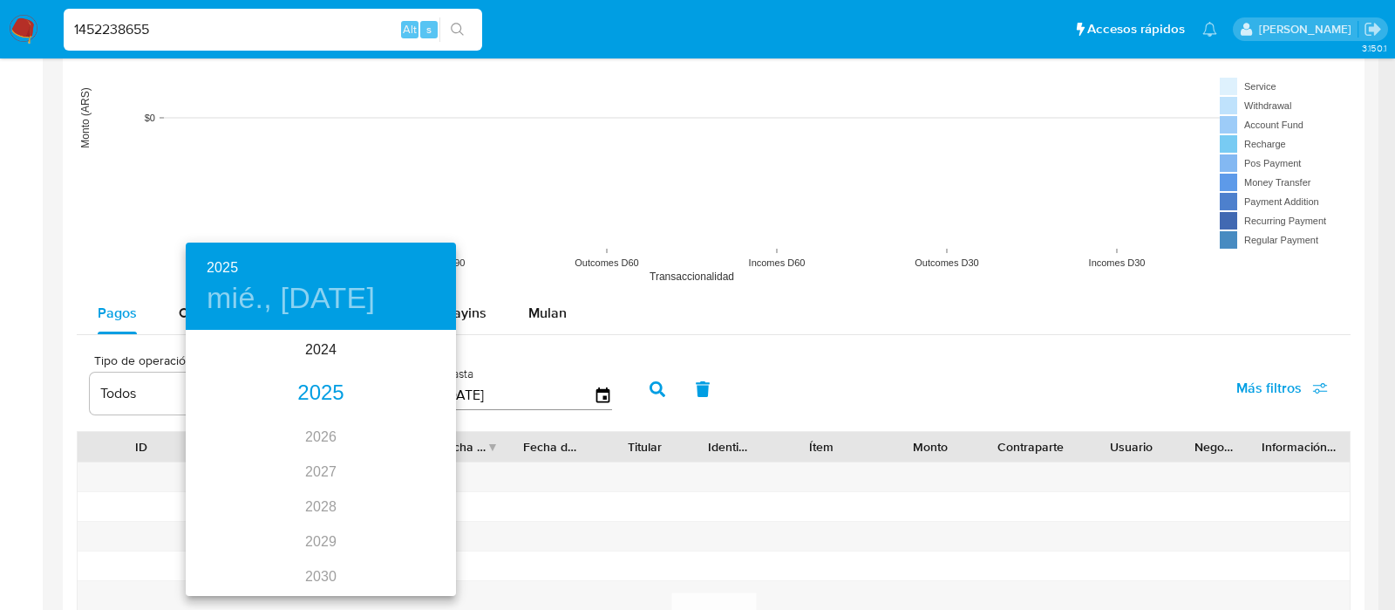
click at [310, 369] on div "2024 2025 2026 2027 2028 2029 2030 2031 2032 2033 2034 2035" at bounding box center [321, 463] width 270 height 262
click at [317, 345] on div "2024" at bounding box center [321, 349] width 270 height 35
click at [329, 495] on div "ago." at bounding box center [321, 495] width 90 height 65
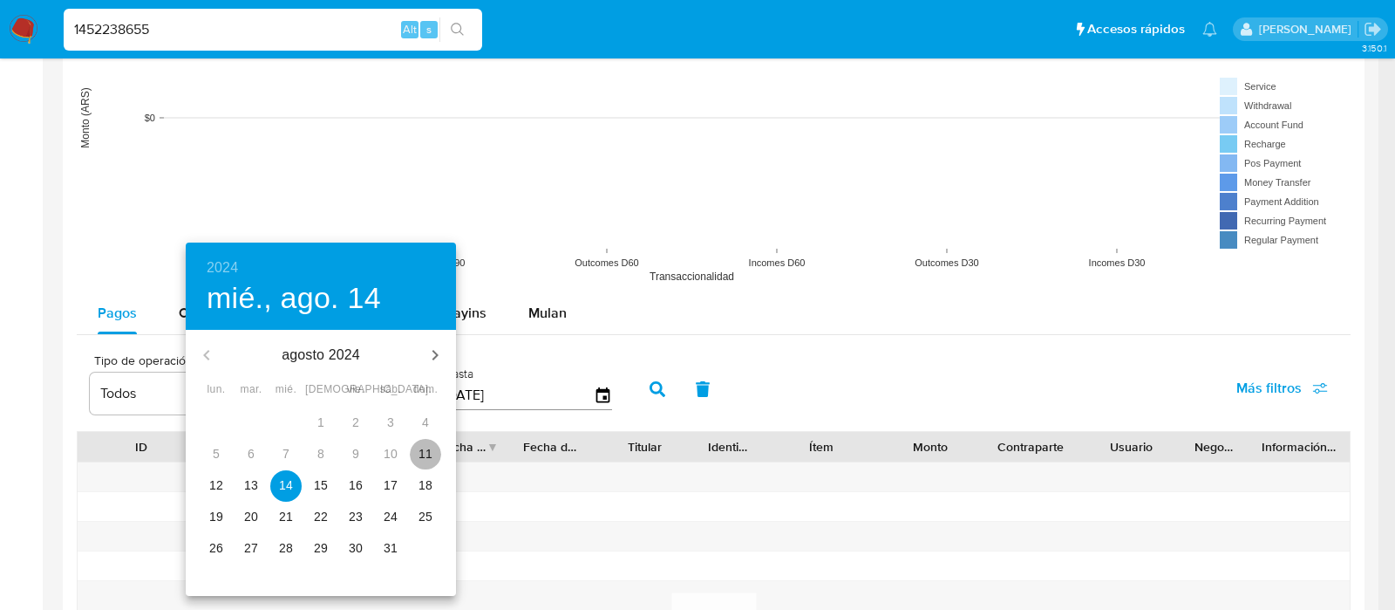
click at [427, 443] on button "11" at bounding box center [425, 454] width 31 height 31
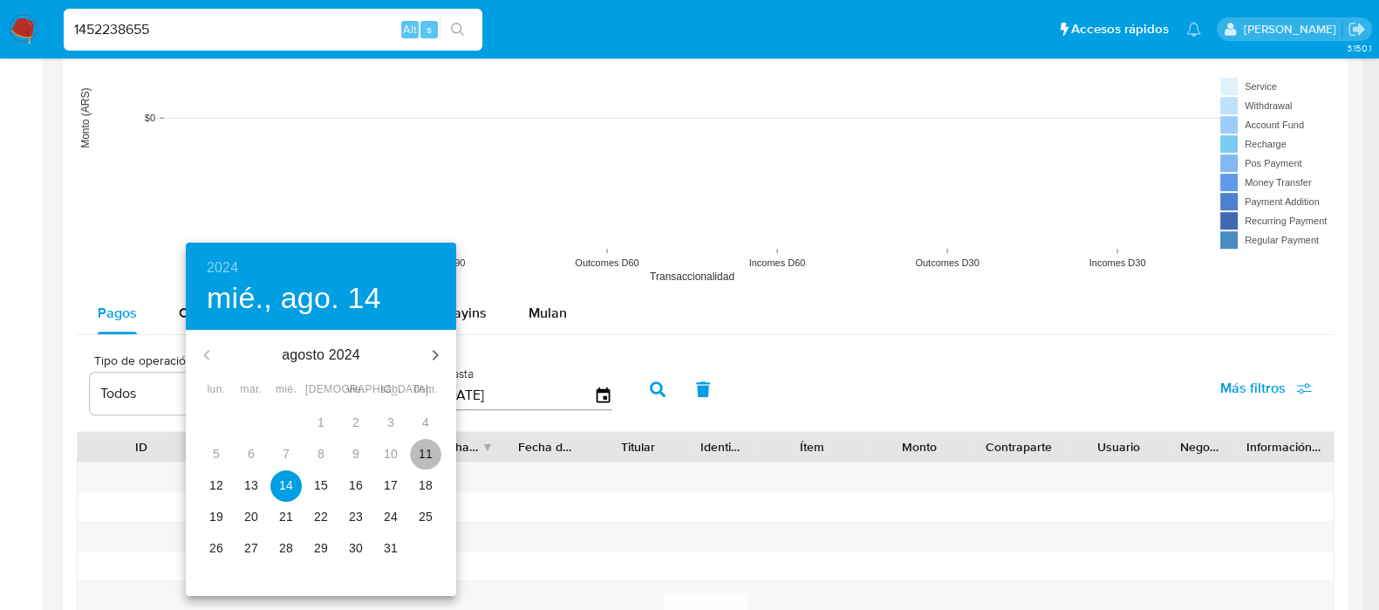
type input "[DATE]"
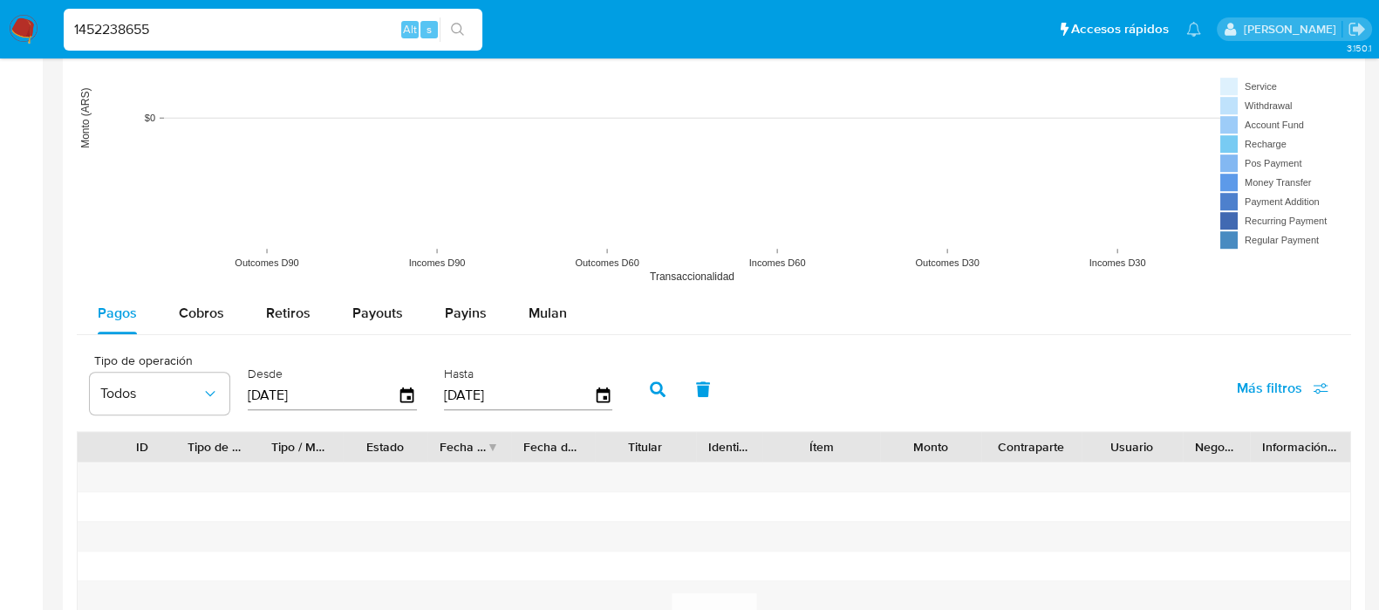
click at [643, 385] on button "button" at bounding box center [657, 389] width 45 height 42
click at [209, 314] on span "Cobros" at bounding box center [201, 313] width 45 height 20
select select "10"
click at [409, 394] on icon "button" at bounding box center [407, 395] width 14 height 16
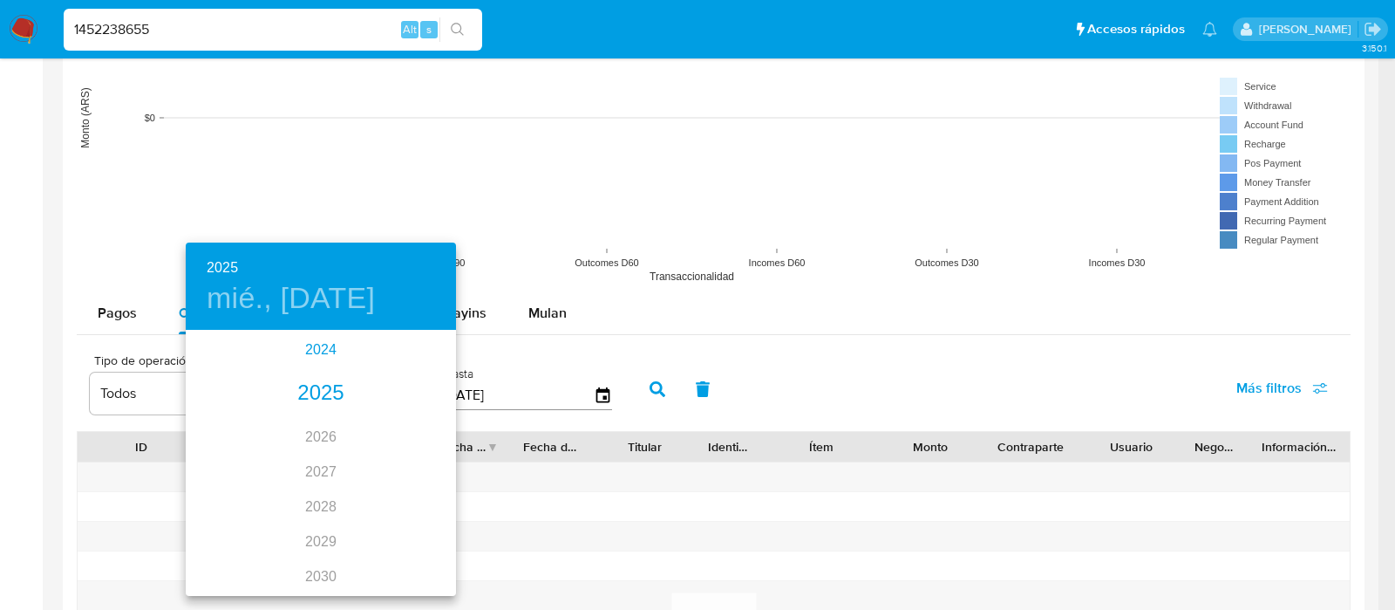
click at [330, 358] on div "2024" at bounding box center [321, 349] width 270 height 35
click at [328, 480] on div "ago." at bounding box center [321, 495] width 90 height 65
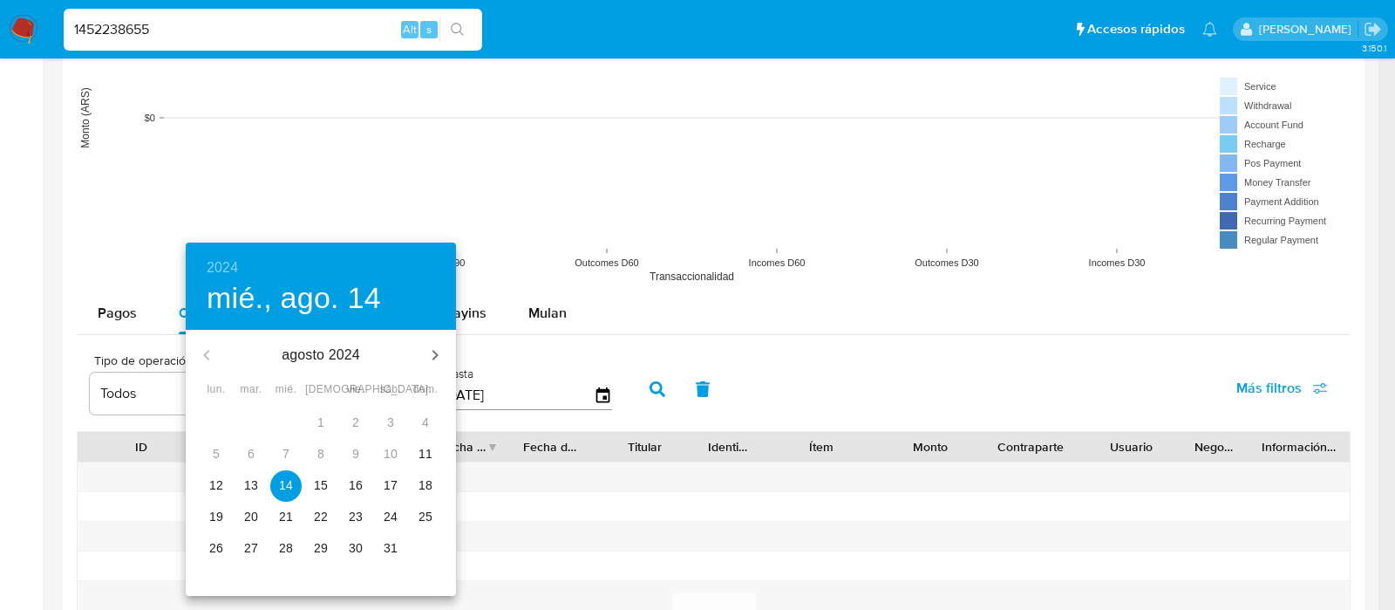
click at [328, 484] on span "15" at bounding box center [320, 484] width 31 height 17
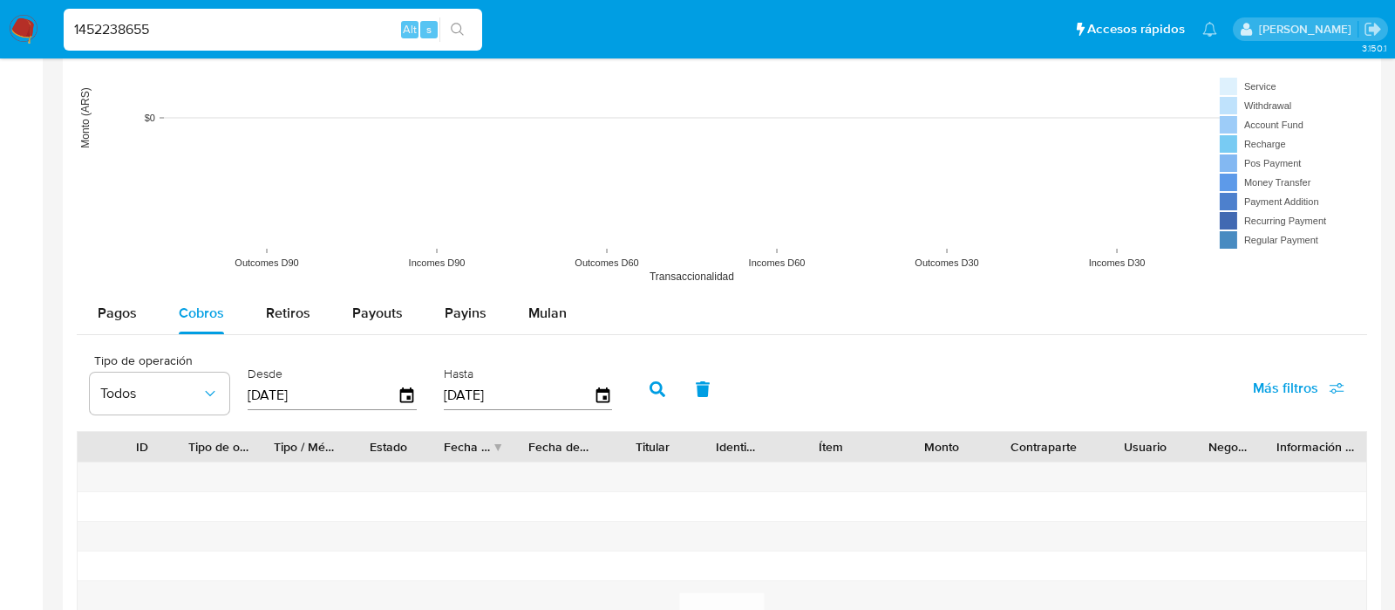
type input "[DATE]"
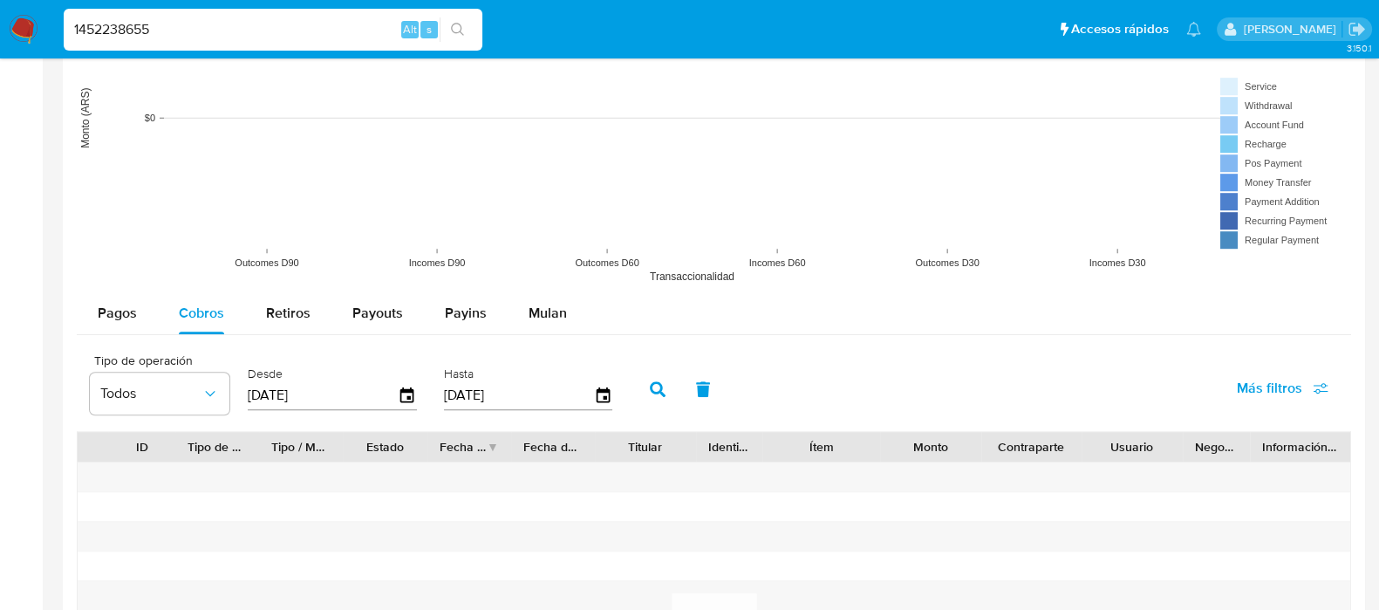
click at [639, 380] on button "button" at bounding box center [657, 389] width 45 height 42
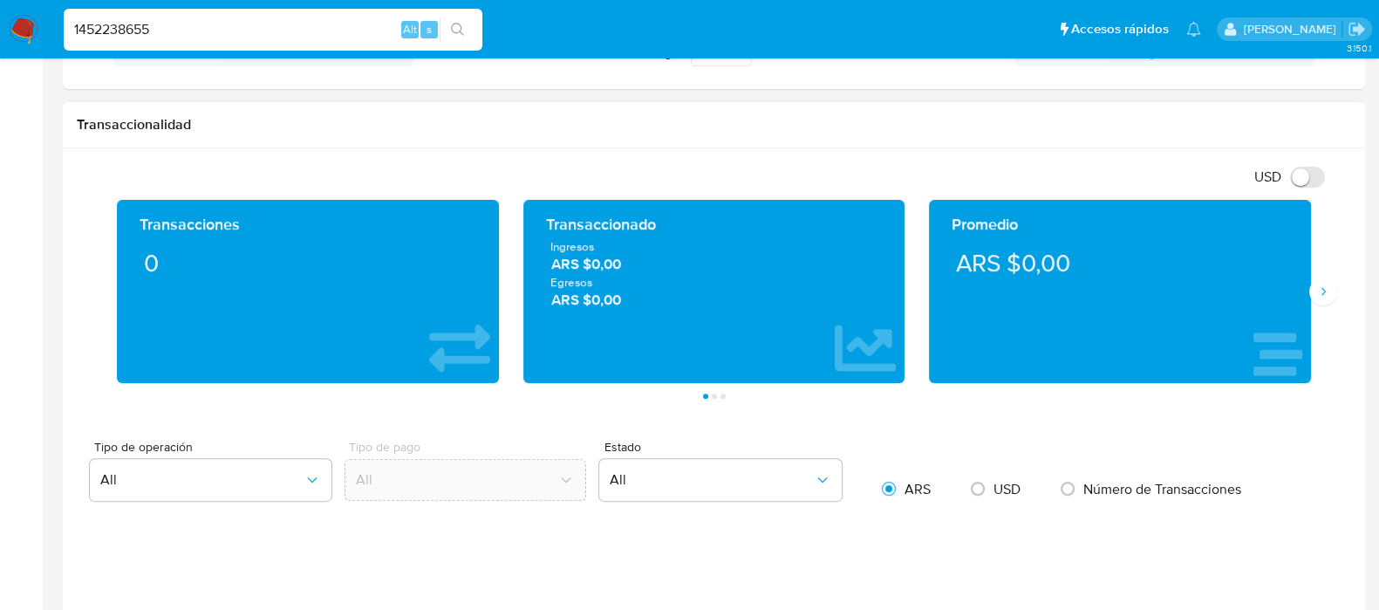
scroll to position [762, 0]
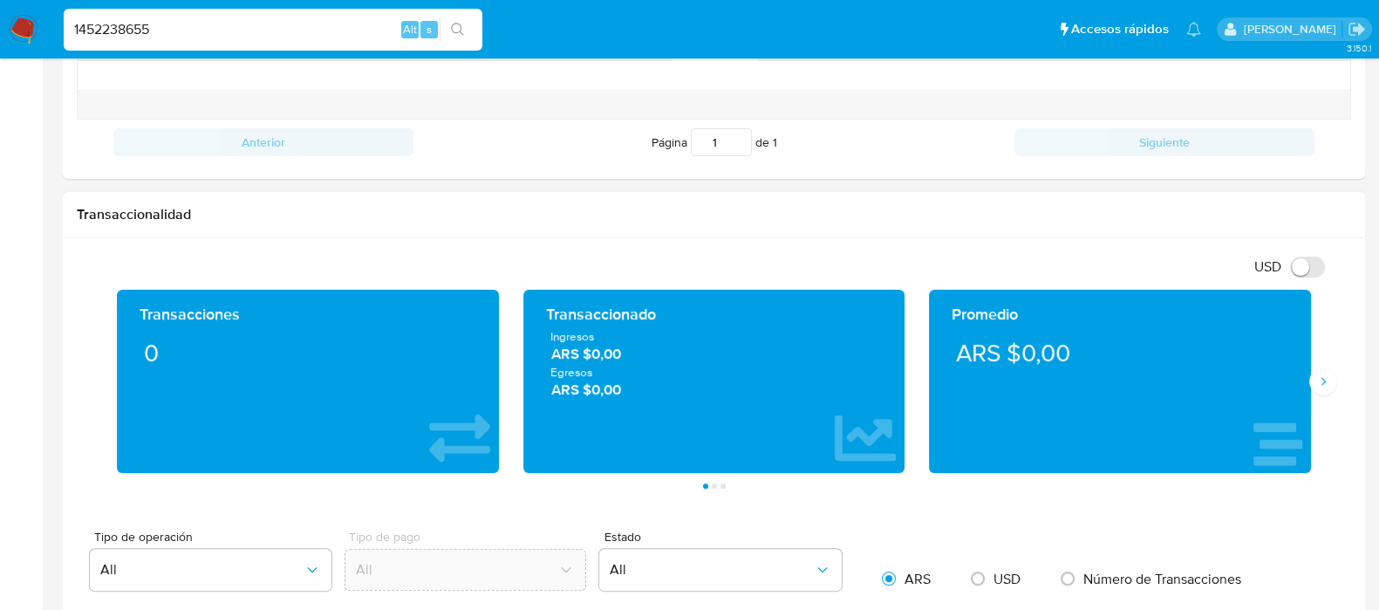
click at [235, 30] on input "1452238655" at bounding box center [273, 29] width 419 height 23
paste input "716723969"
type input "1716723969"
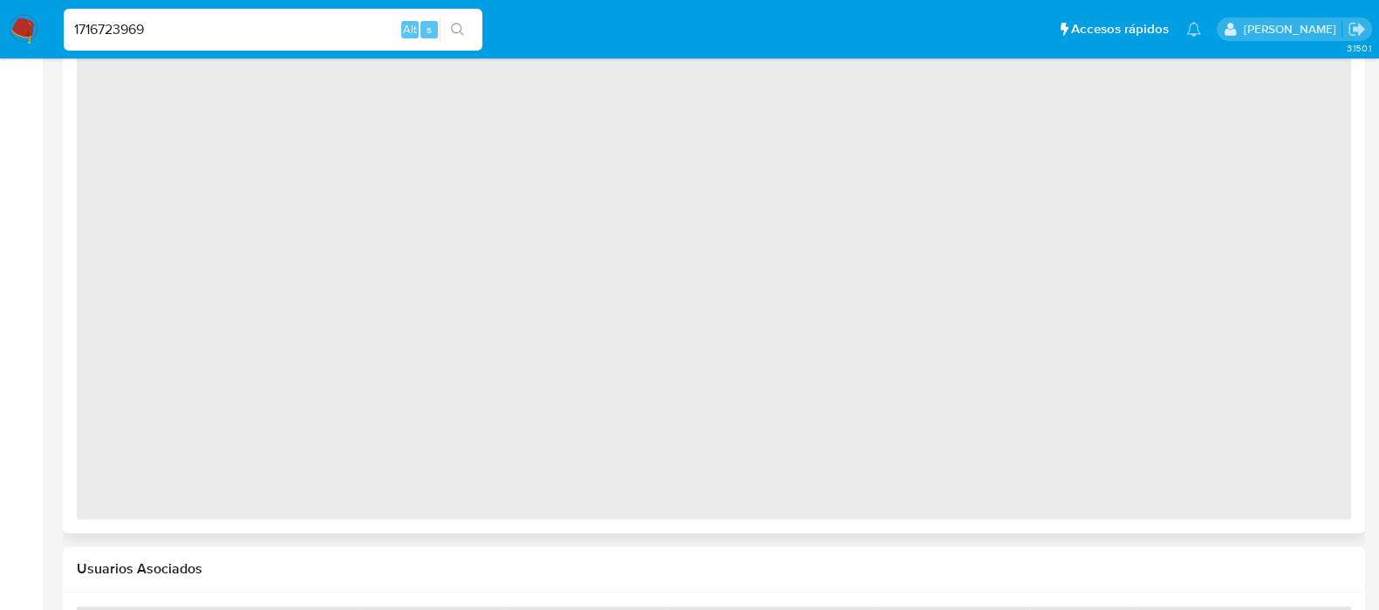
select select "10"
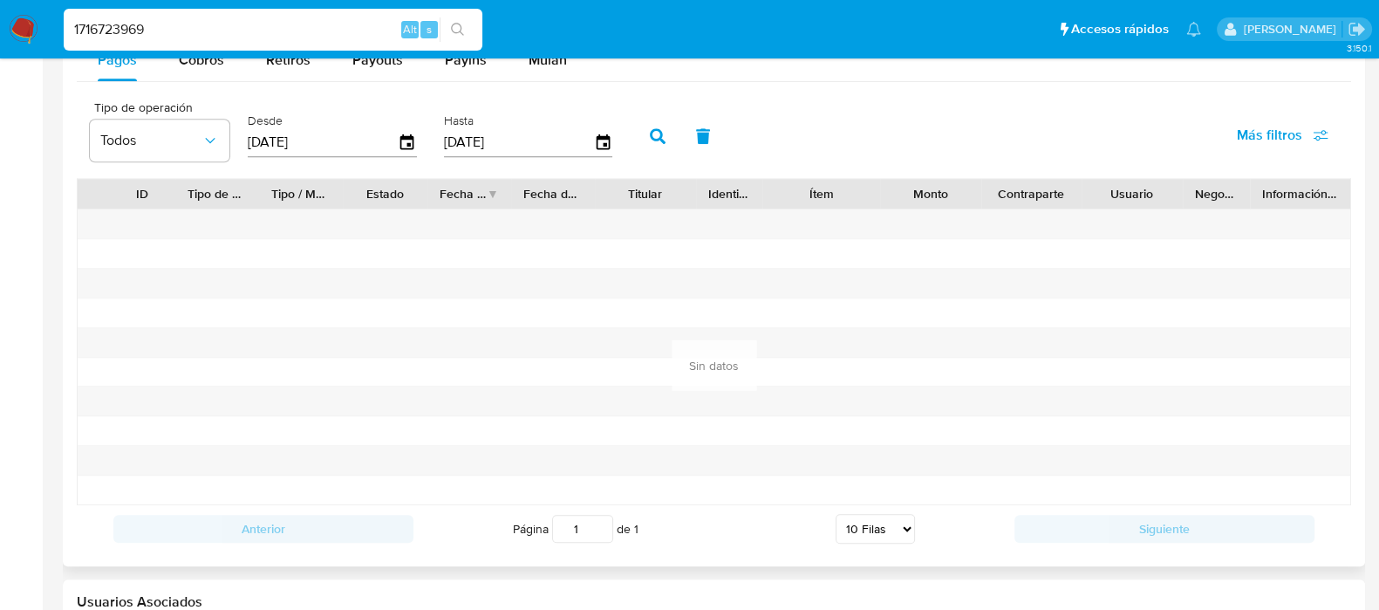
scroll to position [1634, 0]
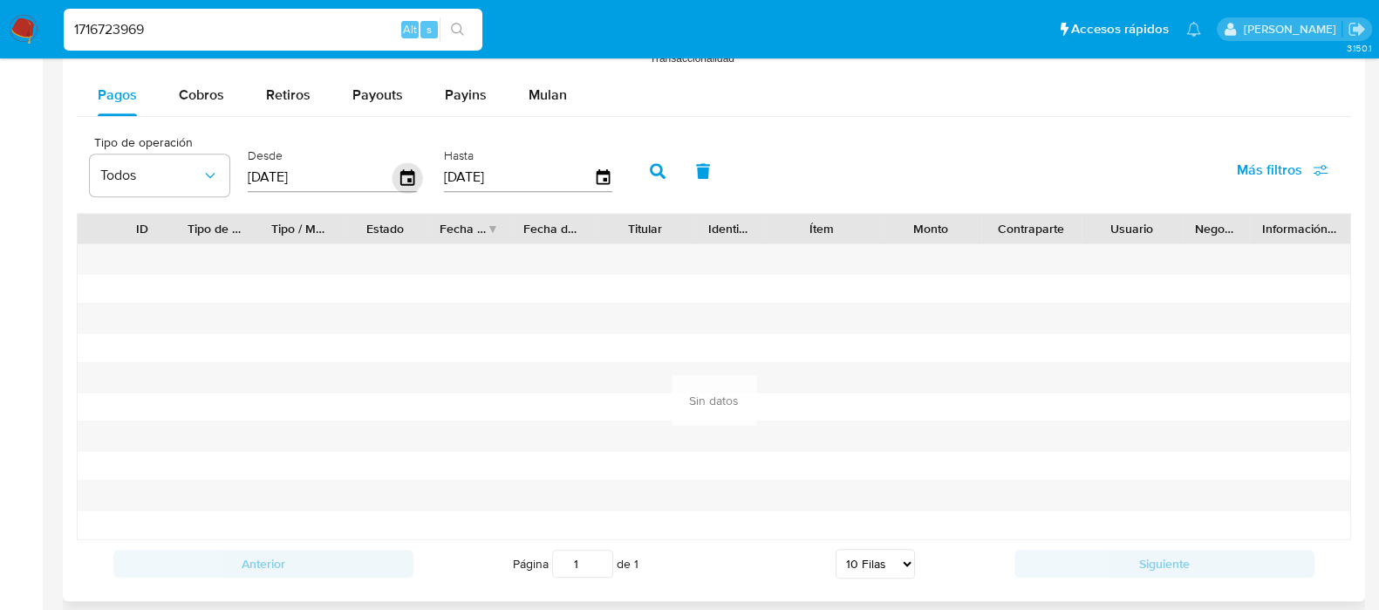
click at [400, 172] on icon "button" at bounding box center [407, 177] width 14 height 16
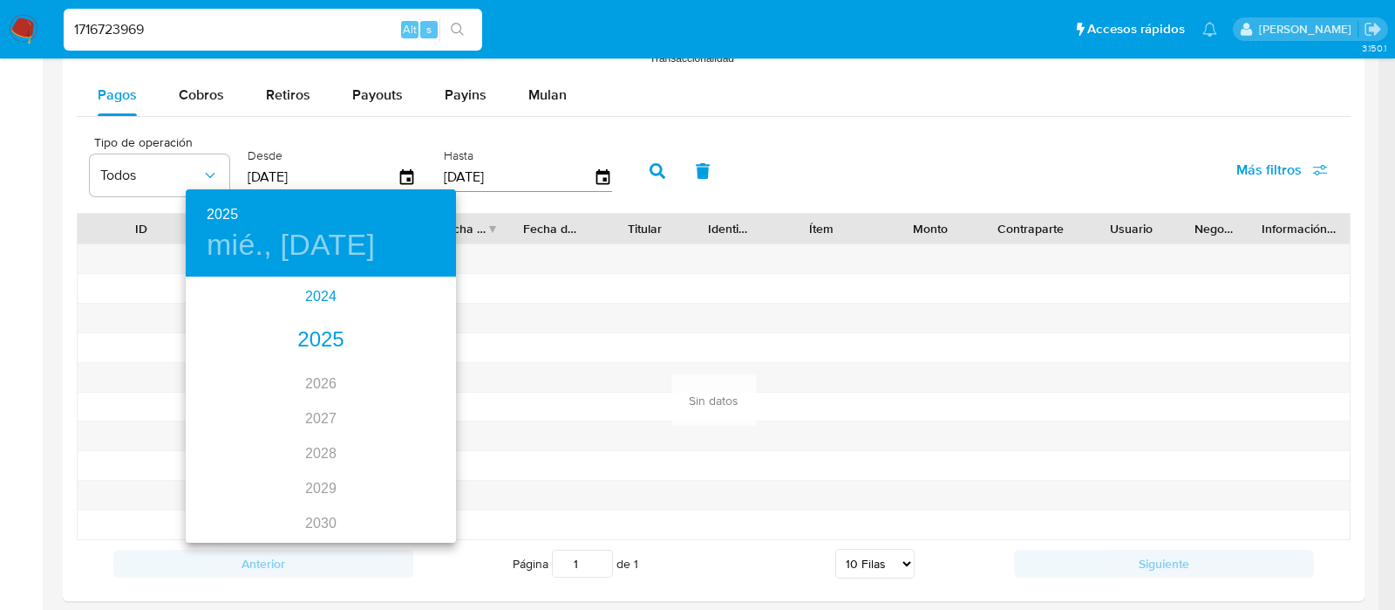
click at [288, 299] on div "2024" at bounding box center [321, 296] width 270 height 35
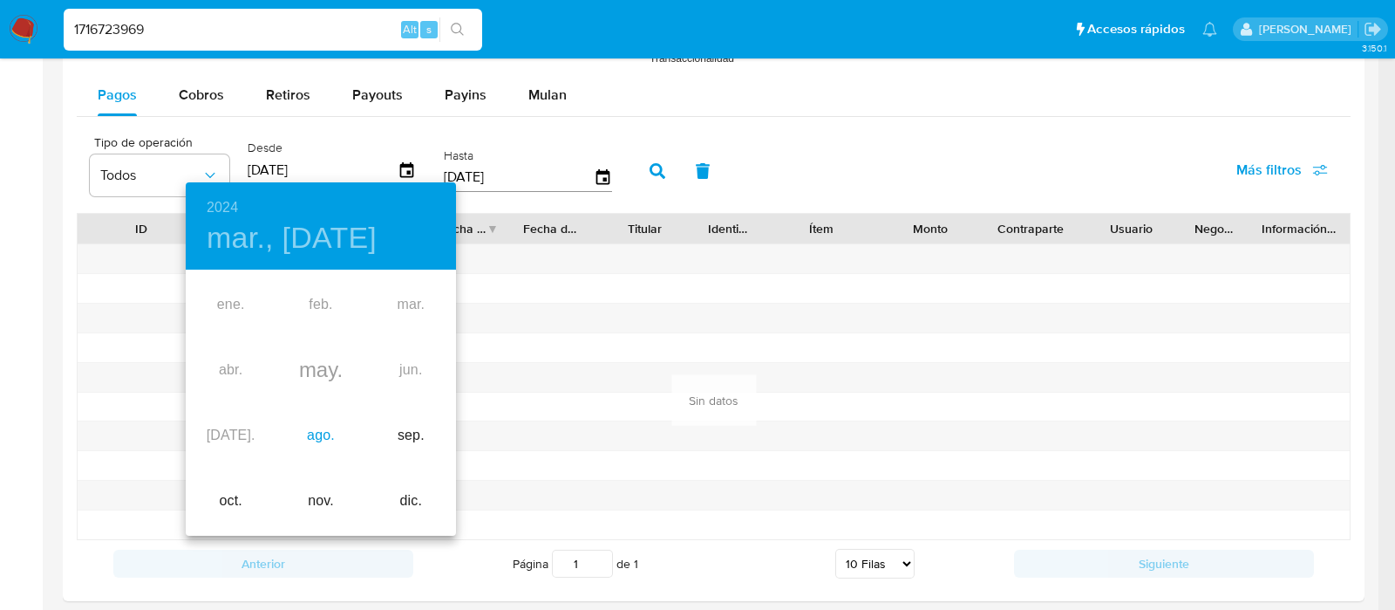
click at [330, 422] on div "ago." at bounding box center [321, 435] width 90 height 65
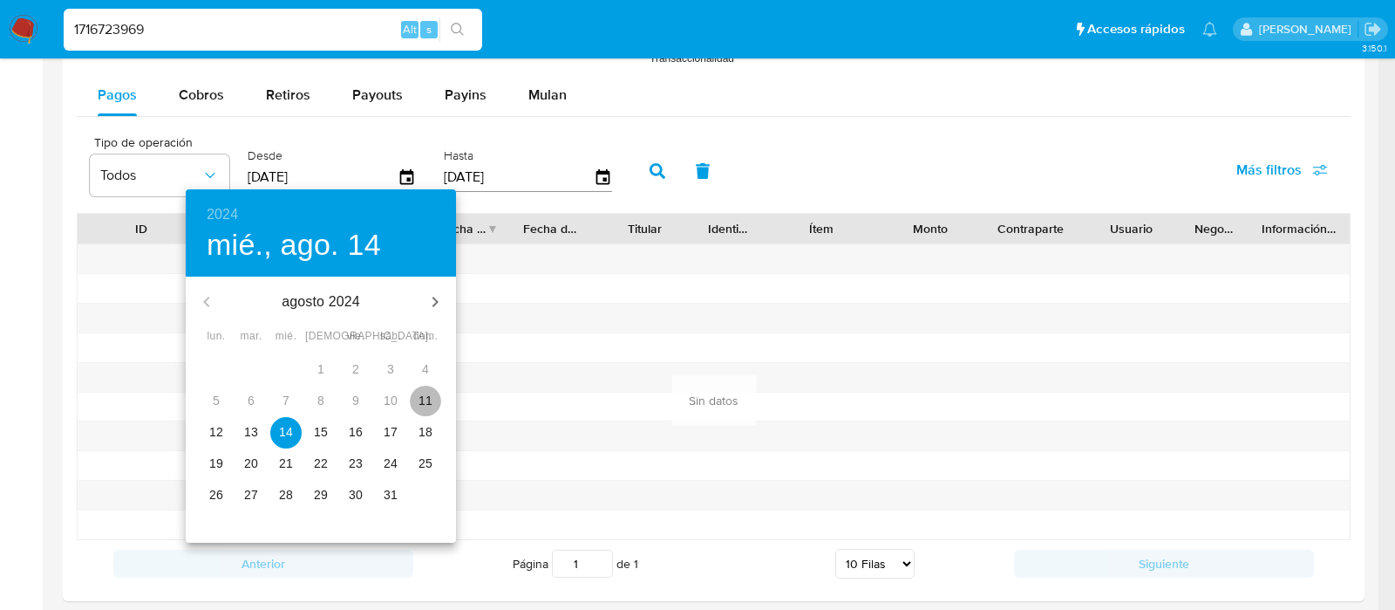
click at [417, 390] on button "11" at bounding box center [425, 400] width 31 height 31
type input "[DATE]"
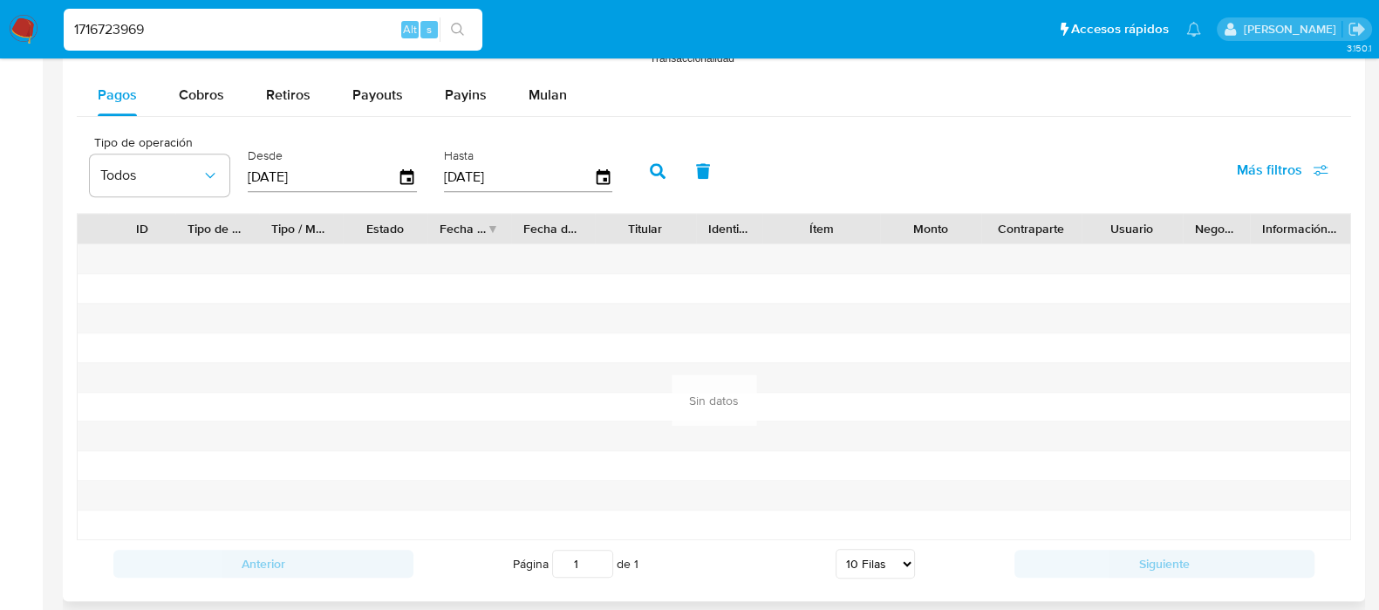
click at [644, 176] on button "button" at bounding box center [657, 171] width 45 height 42
click at [400, 174] on icon "button" at bounding box center [407, 177] width 31 height 31
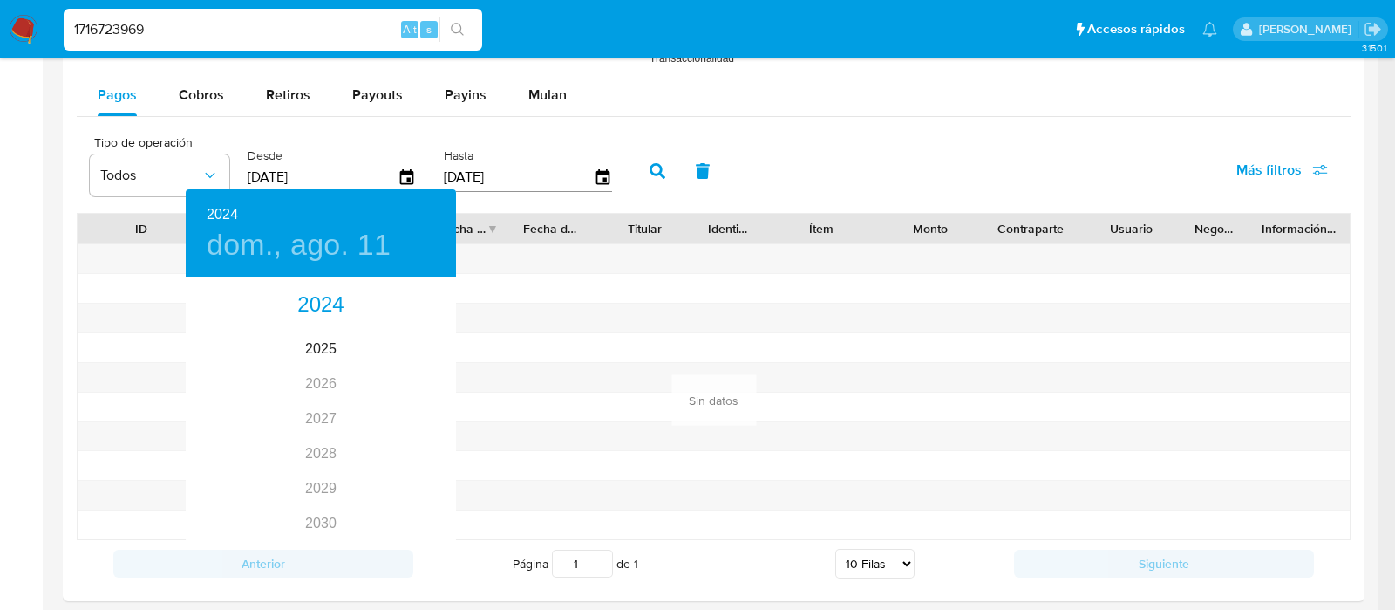
click at [204, 90] on div at bounding box center [697, 305] width 1395 height 610
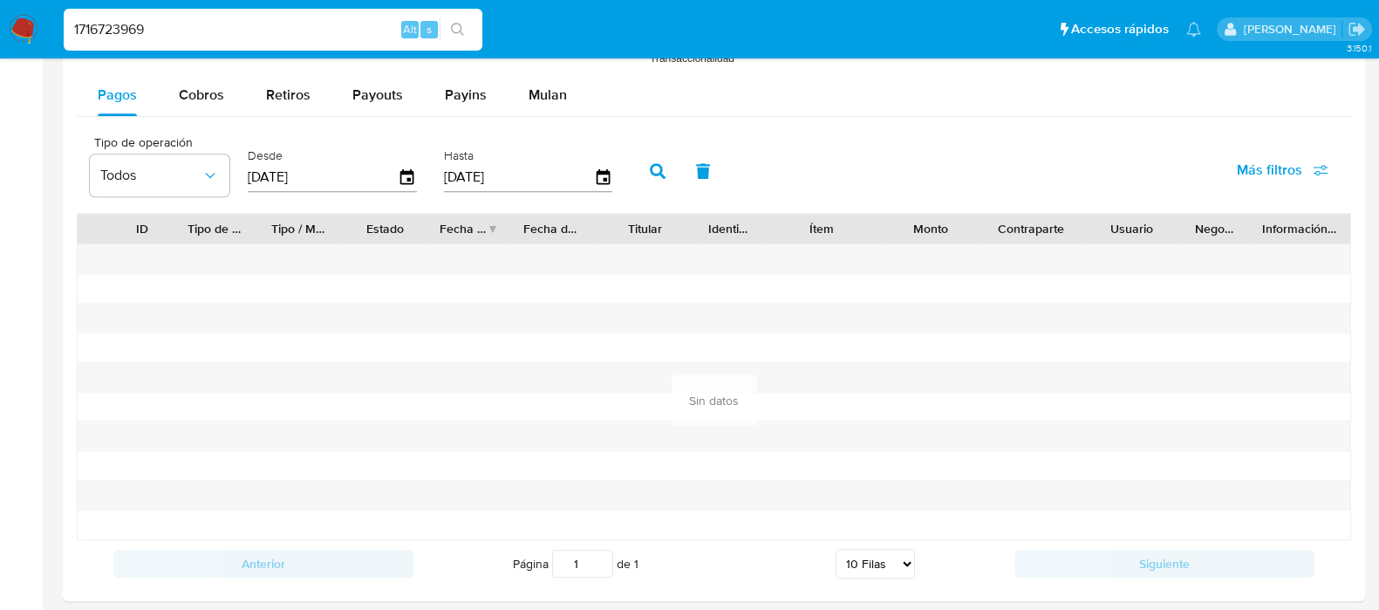
click at [204, 90] on div "2024 dom., ago. 11 2024 2025 2026 2027 2028 2029 2030 2031 2032 2033 2034 2035" at bounding box center [689, 305] width 1379 height 610
click at [205, 90] on span "Cobros" at bounding box center [201, 95] width 45 height 20
select select "10"
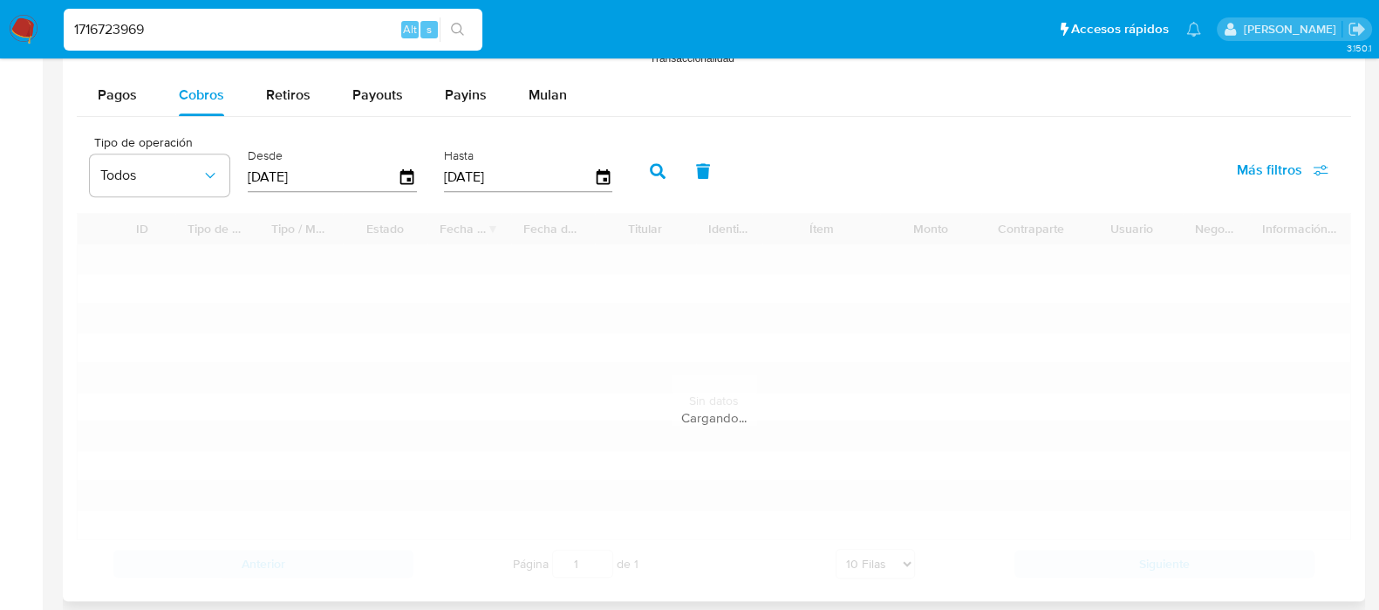
click at [386, 176] on input "[DATE]" at bounding box center [323, 177] width 150 height 28
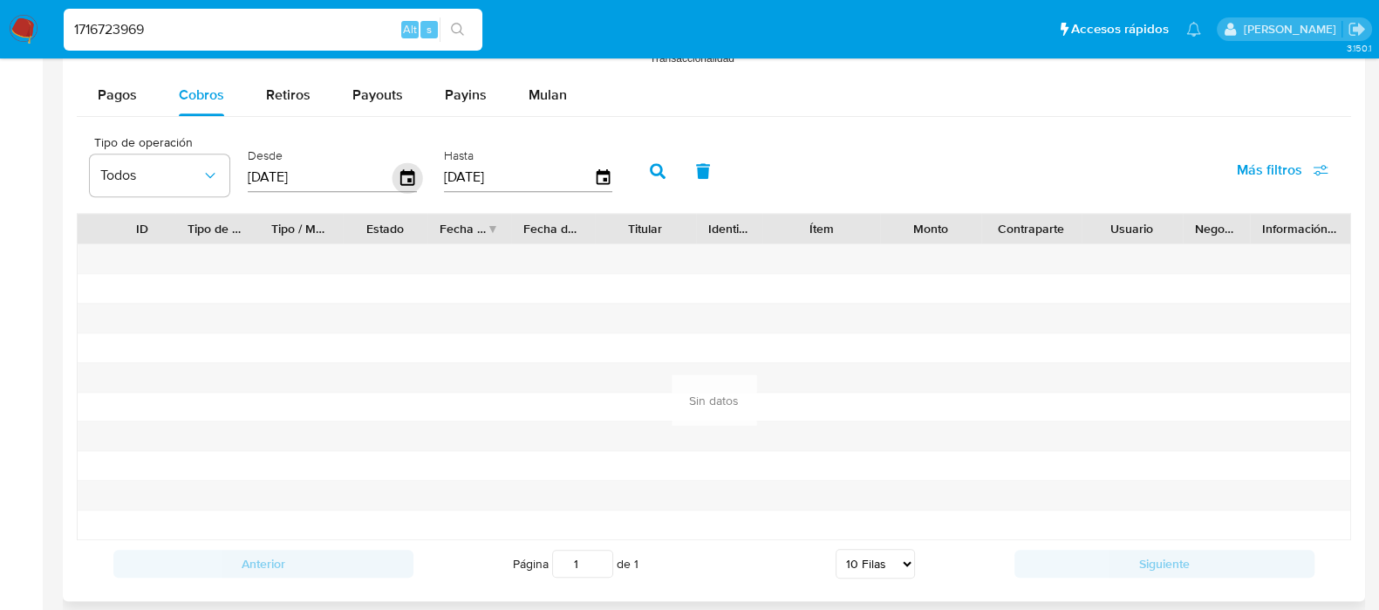
click at [410, 178] on icon "button" at bounding box center [407, 177] width 31 height 31
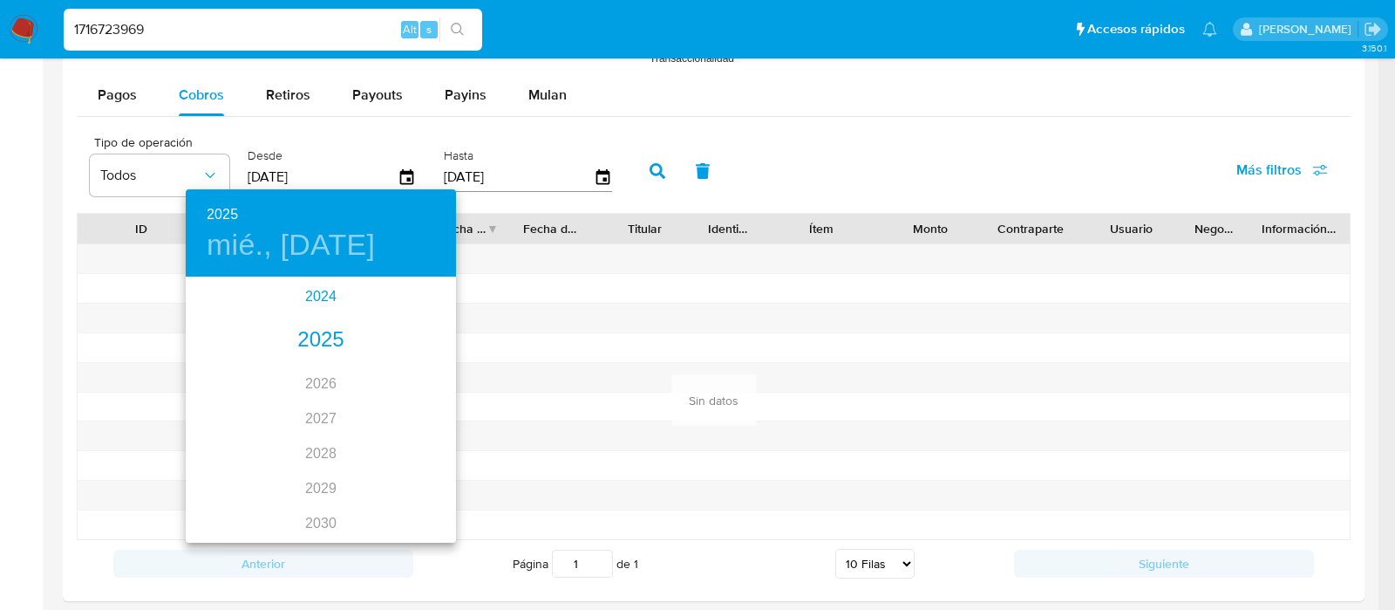
click at [318, 300] on div "2024" at bounding box center [321, 296] width 270 height 35
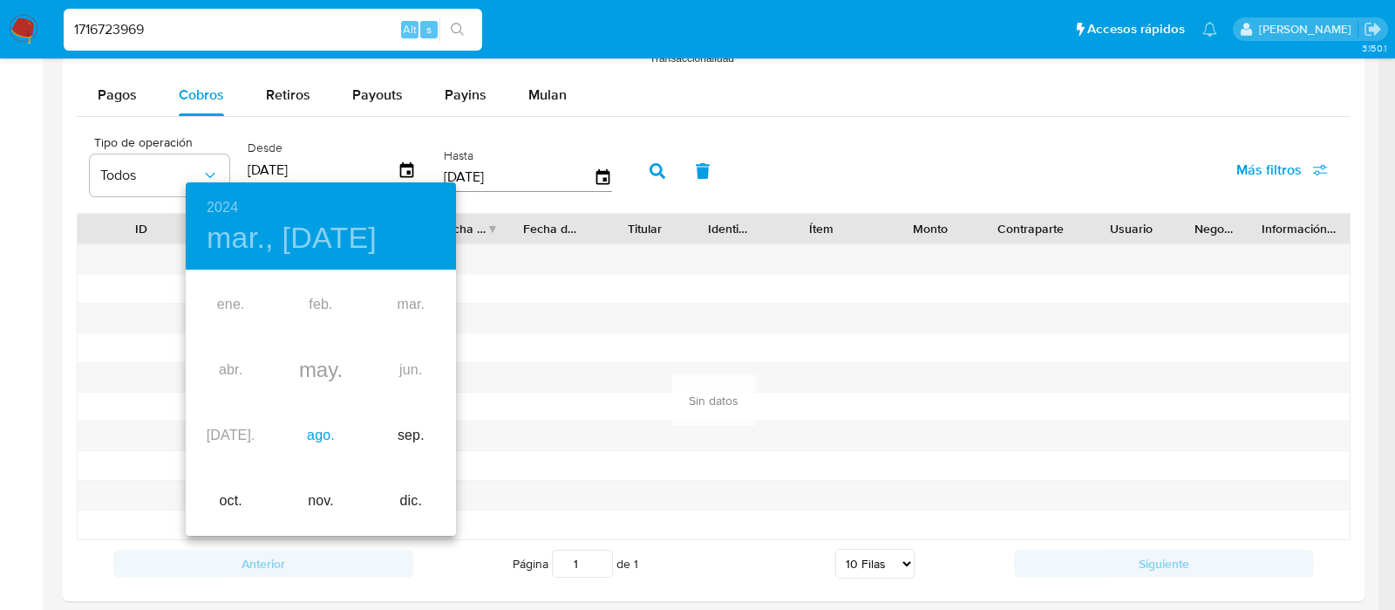
click at [327, 443] on div "ago." at bounding box center [321, 435] width 90 height 65
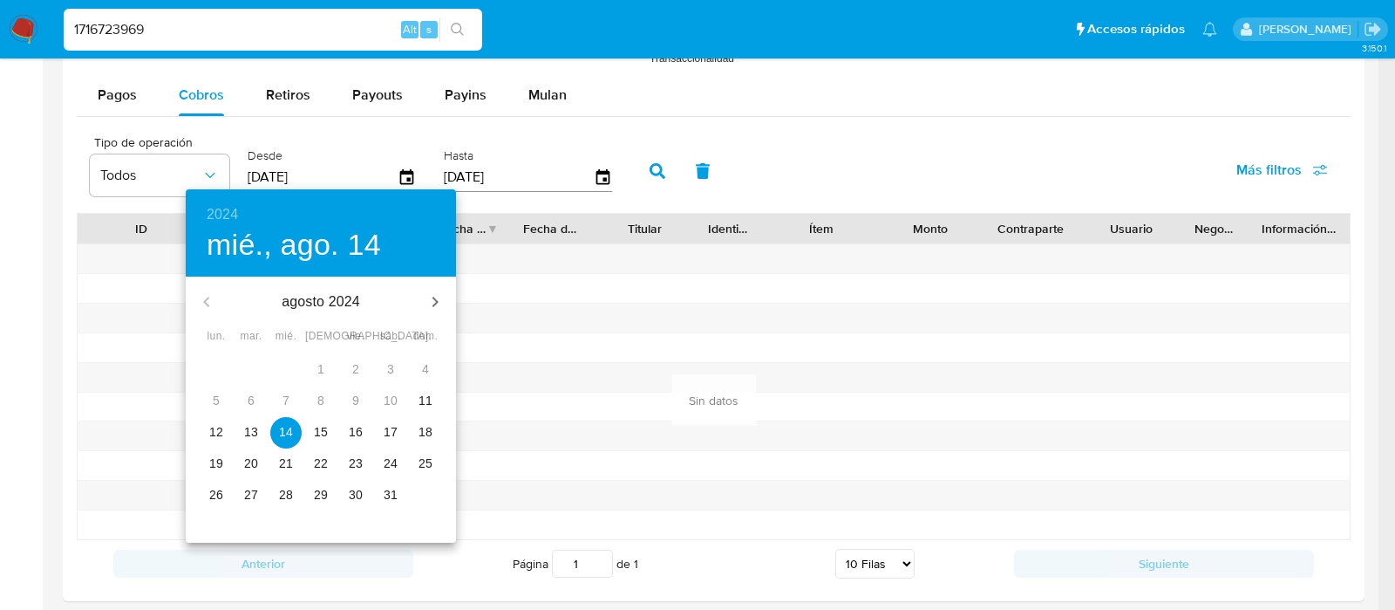
click at [423, 412] on button "11" at bounding box center [425, 400] width 31 height 31
type input "[DATE]"
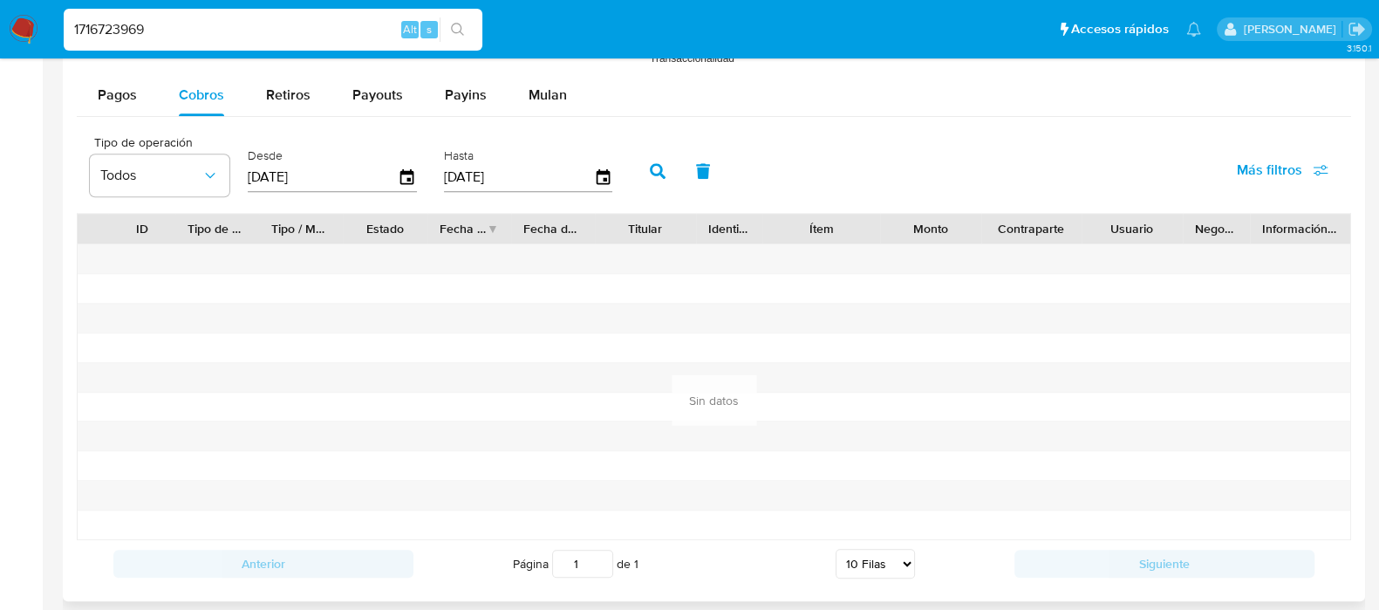
click at [637, 181] on button "button" at bounding box center [657, 171] width 45 height 42
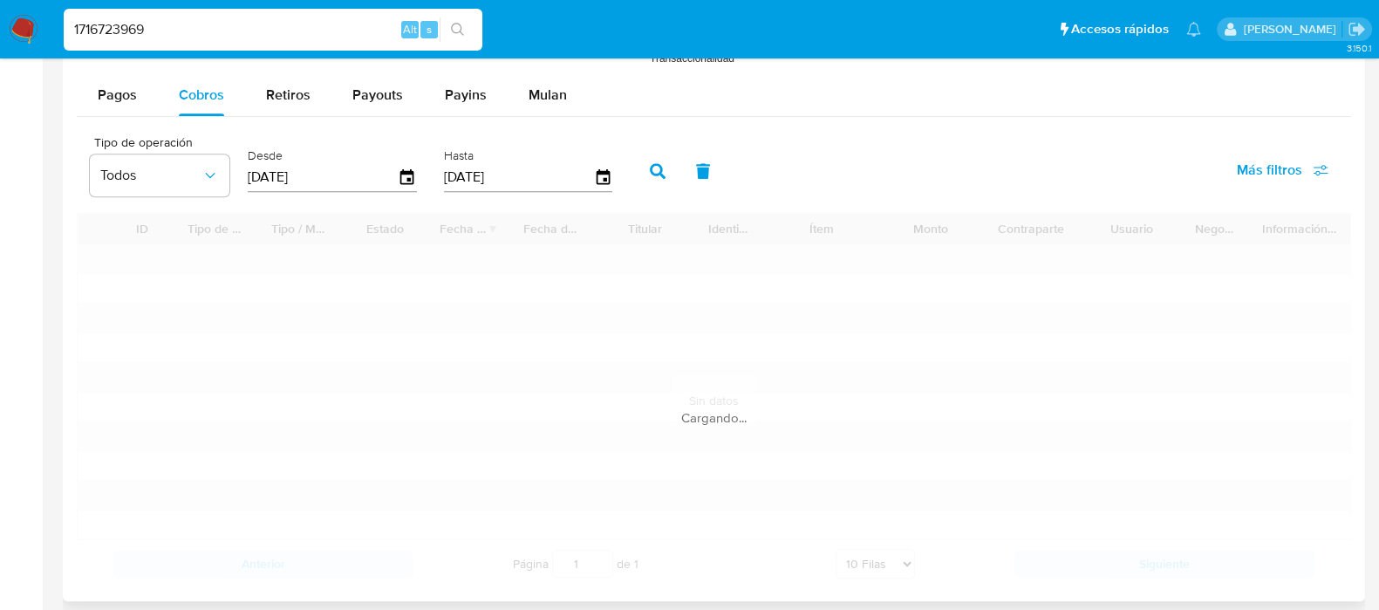
click at [640, 174] on button "button" at bounding box center [657, 171] width 45 height 42
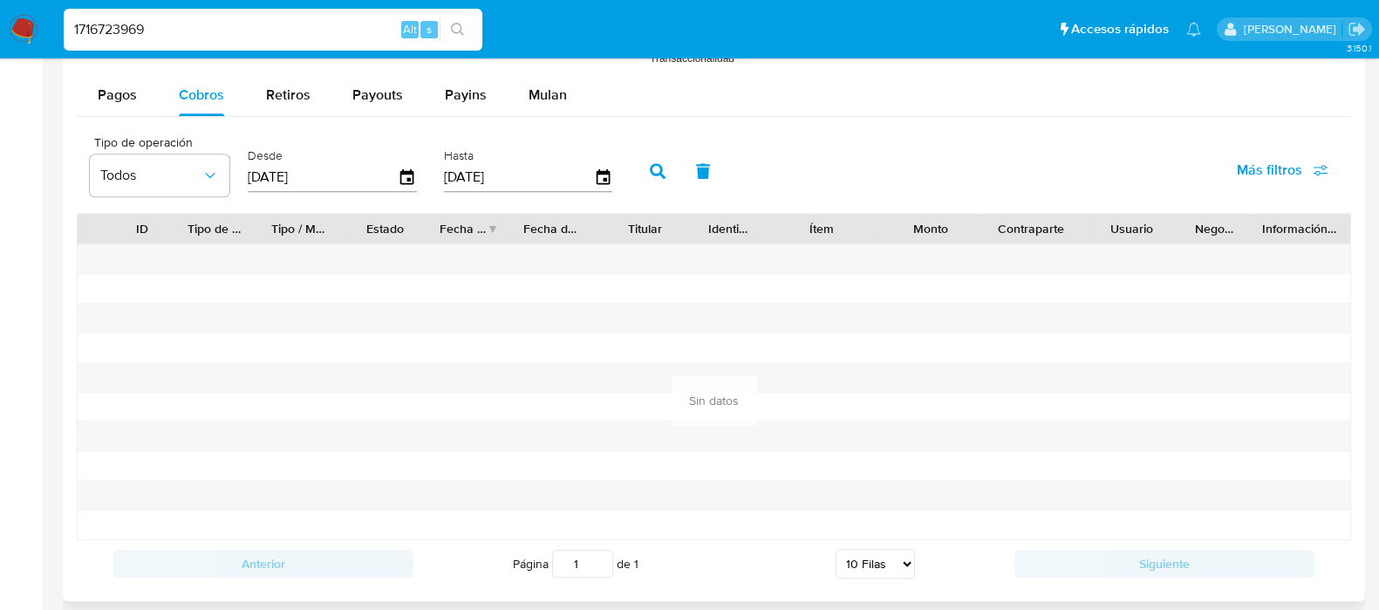
click at [335, 12] on div "1716723969 Alt s" at bounding box center [273, 30] width 419 height 42
click at [339, 28] on input "1716723969" at bounding box center [273, 29] width 419 height 23
paste input
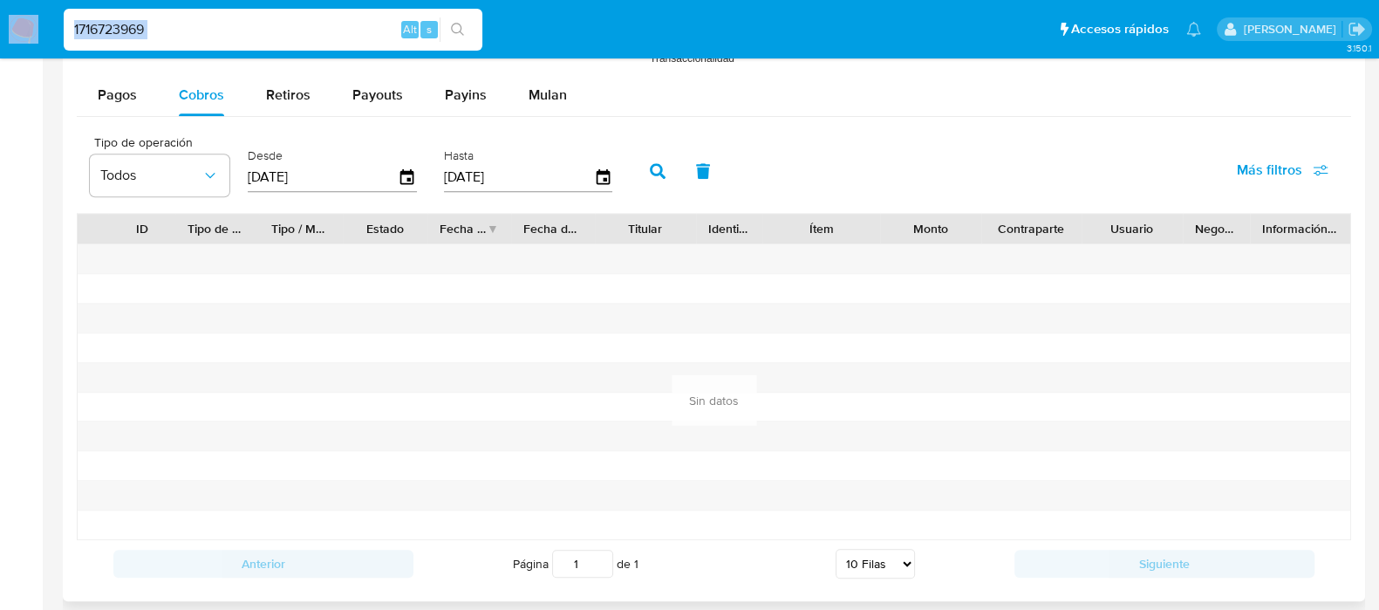
click at [338, 28] on input "1716723969" at bounding box center [273, 29] width 419 height 23
paste input "2233556882"
type input "2233556882"
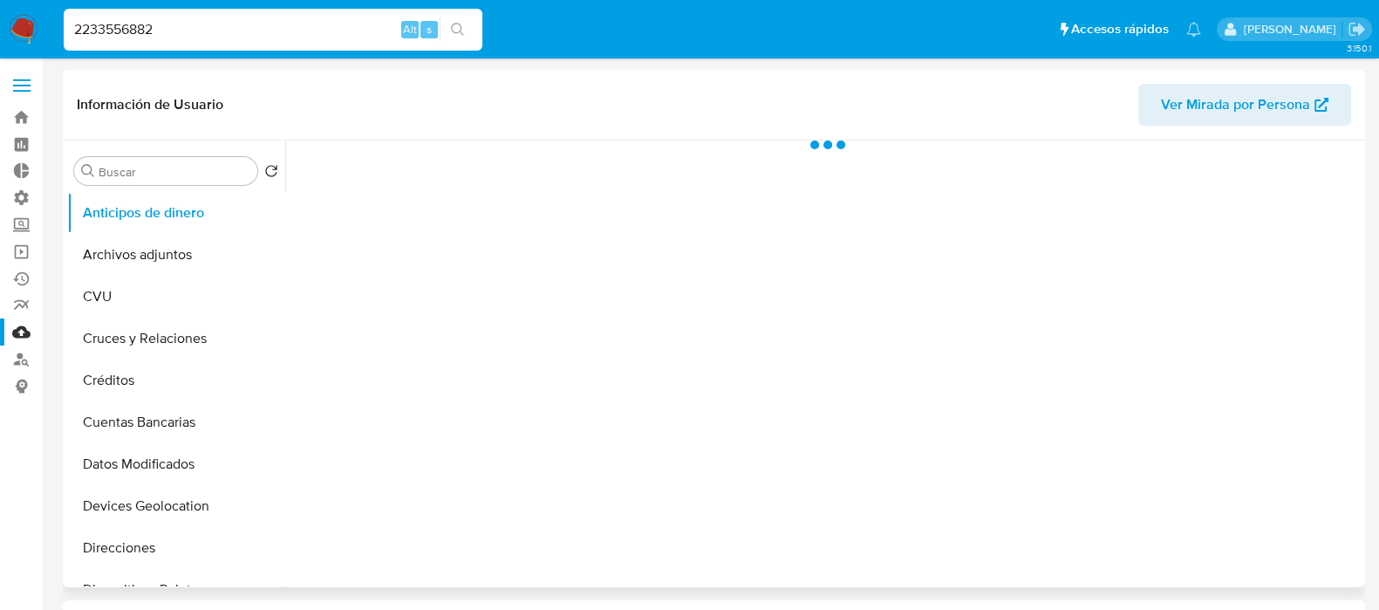
select select "10"
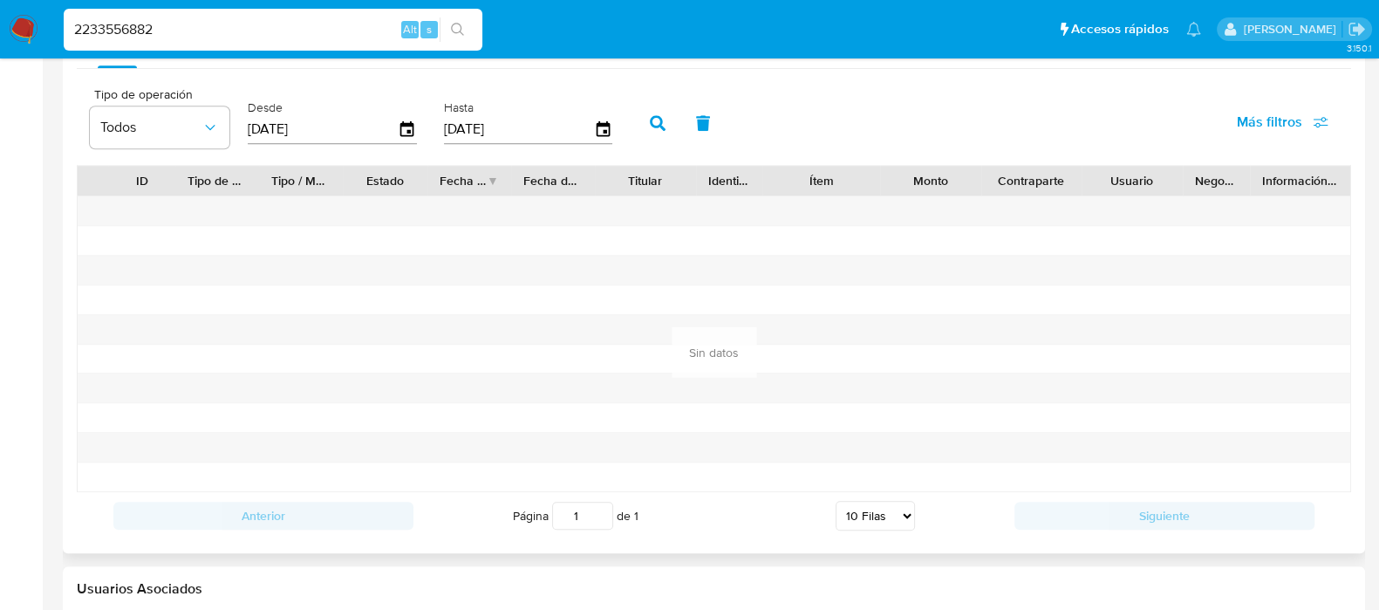
scroll to position [1634, 0]
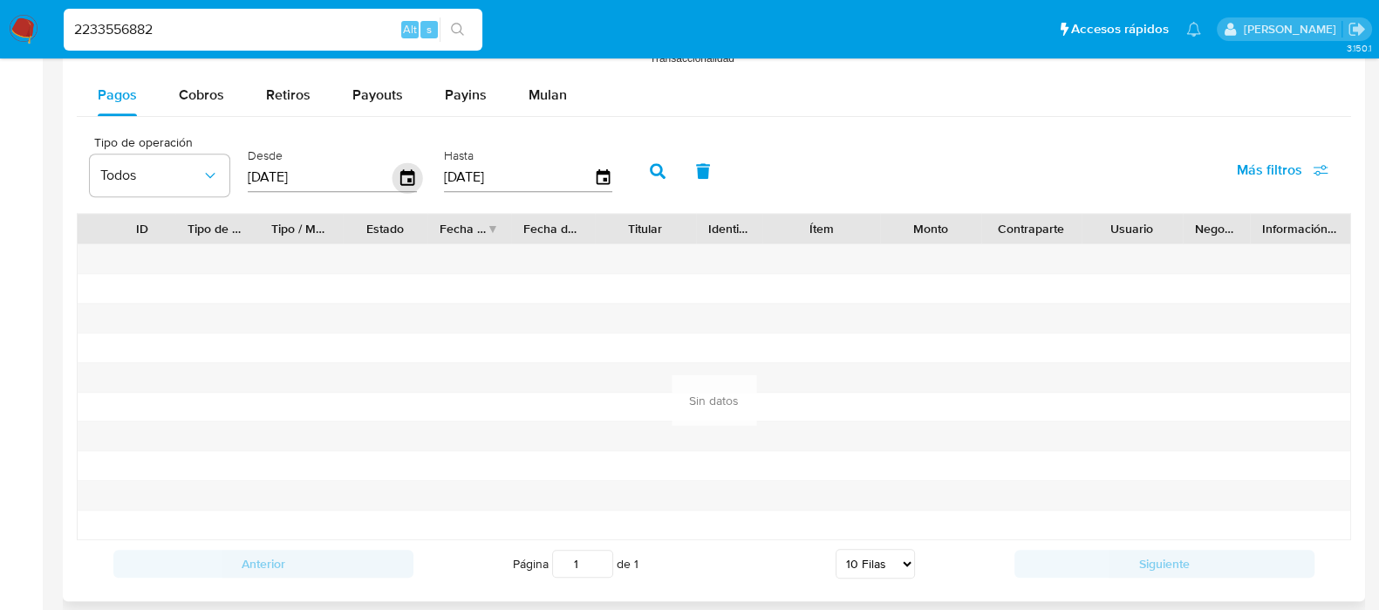
click at [399, 172] on icon "button" at bounding box center [407, 177] width 31 height 31
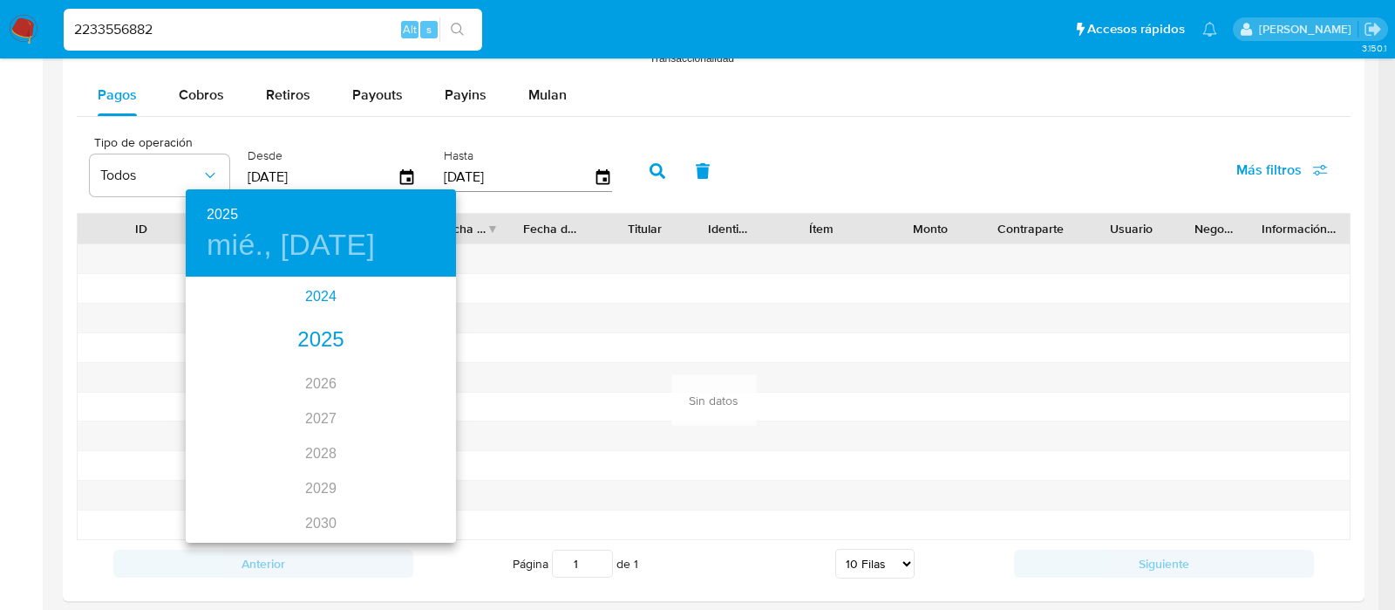
click at [312, 290] on div "2024" at bounding box center [321, 296] width 270 height 35
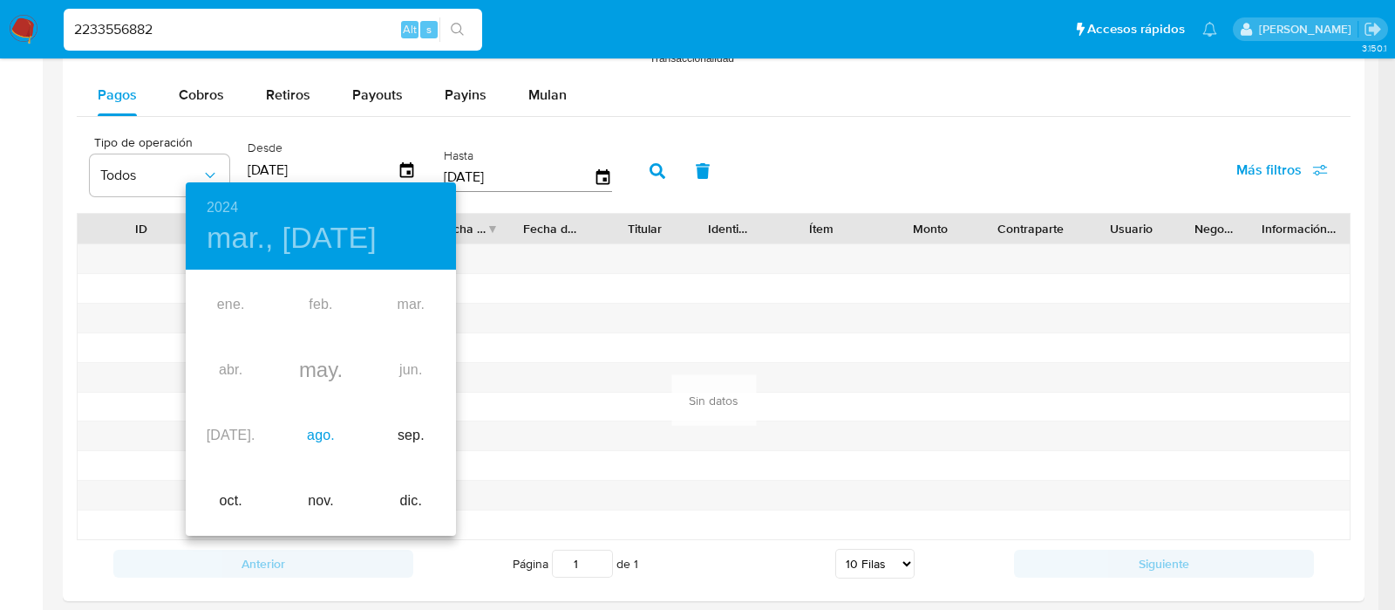
click at [309, 421] on div "ago." at bounding box center [321, 435] width 90 height 65
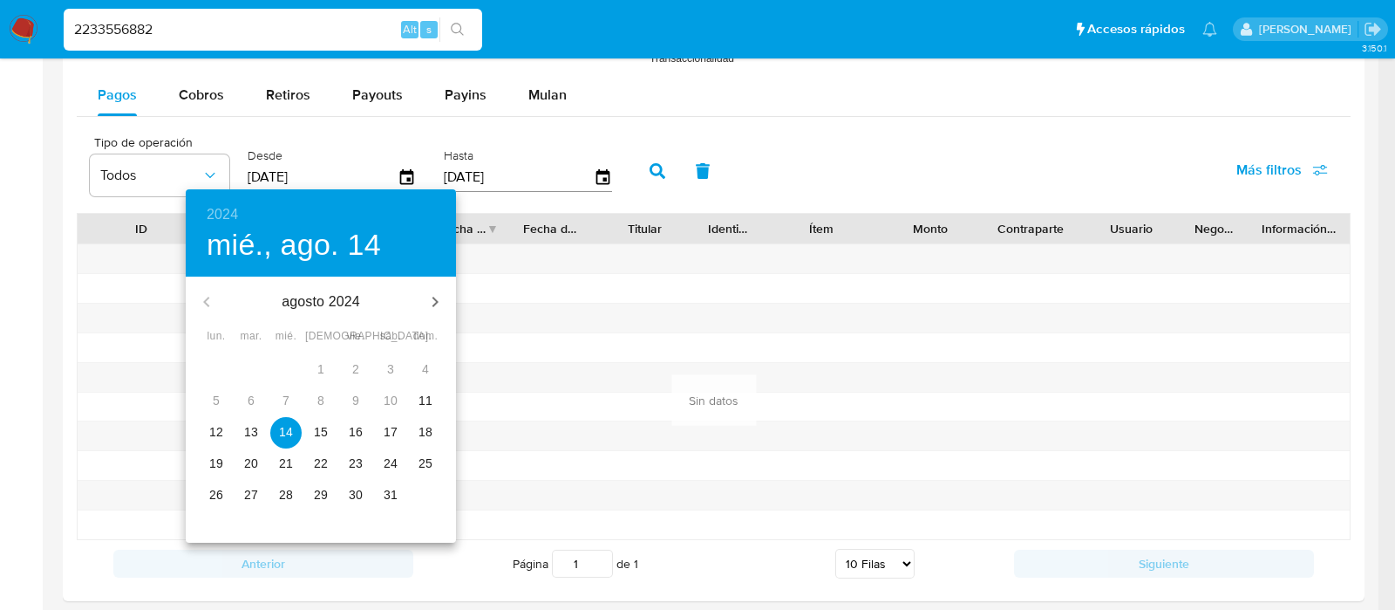
click at [423, 402] on p "11" at bounding box center [426, 400] width 14 height 17
type input "[DATE]"
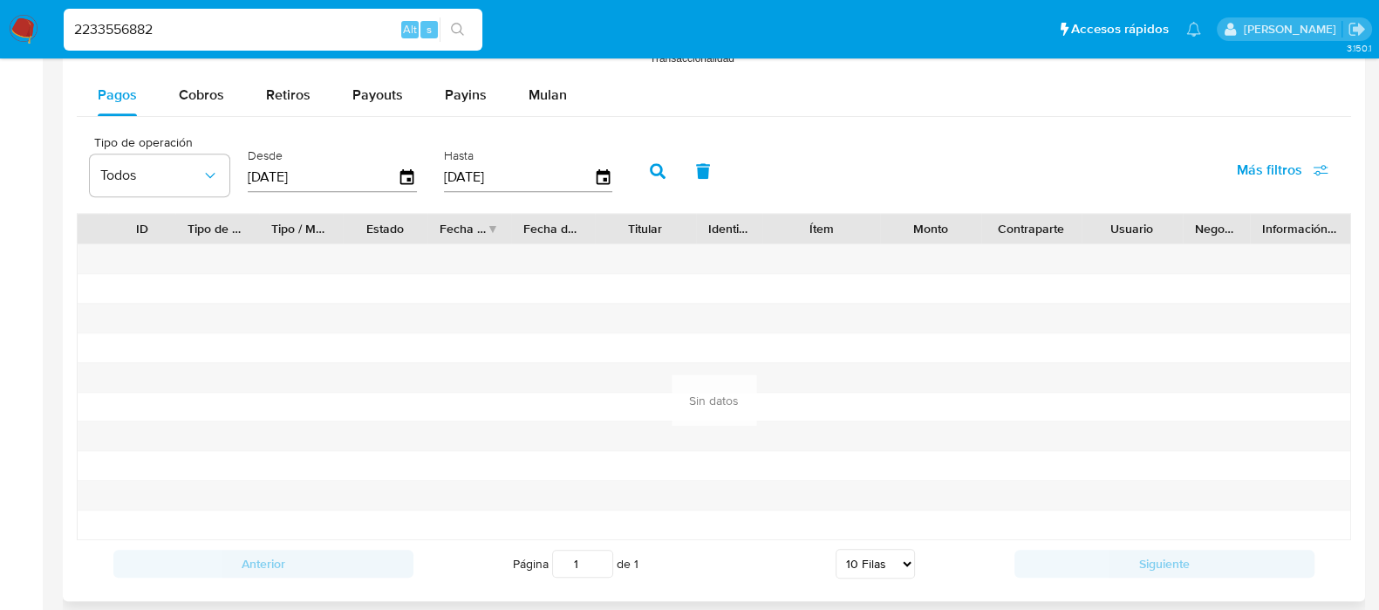
click at [650, 175] on icon "button" at bounding box center [658, 171] width 16 height 16
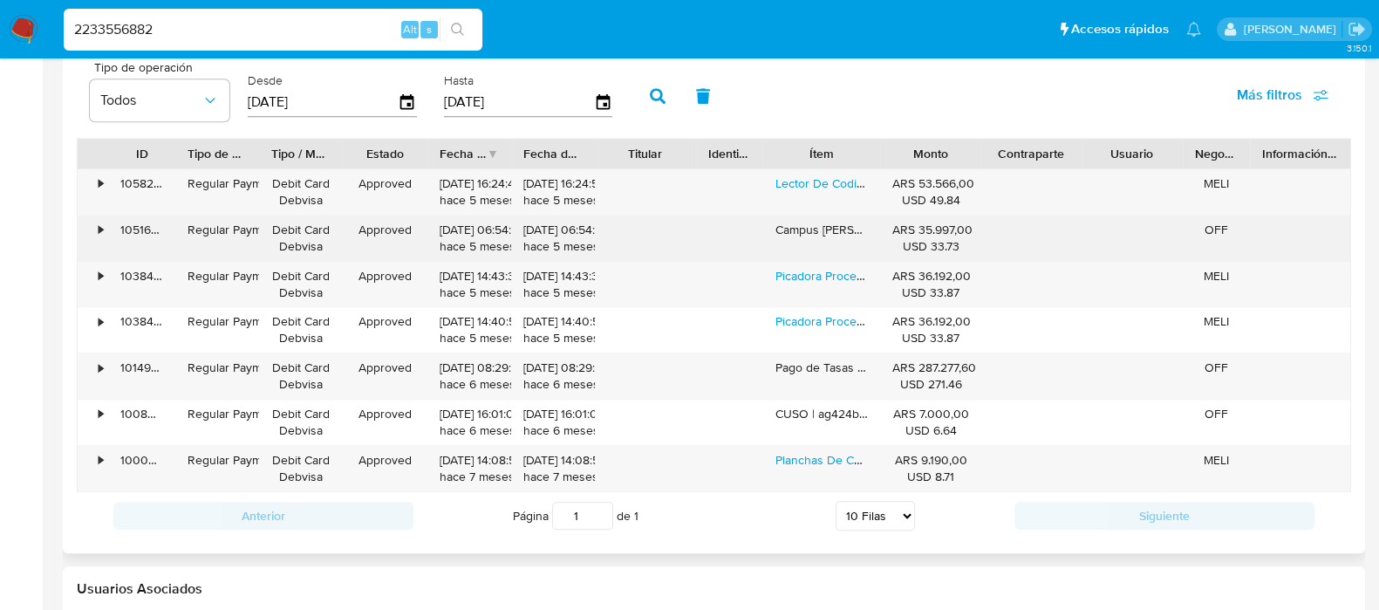
scroll to position [1743, 0]
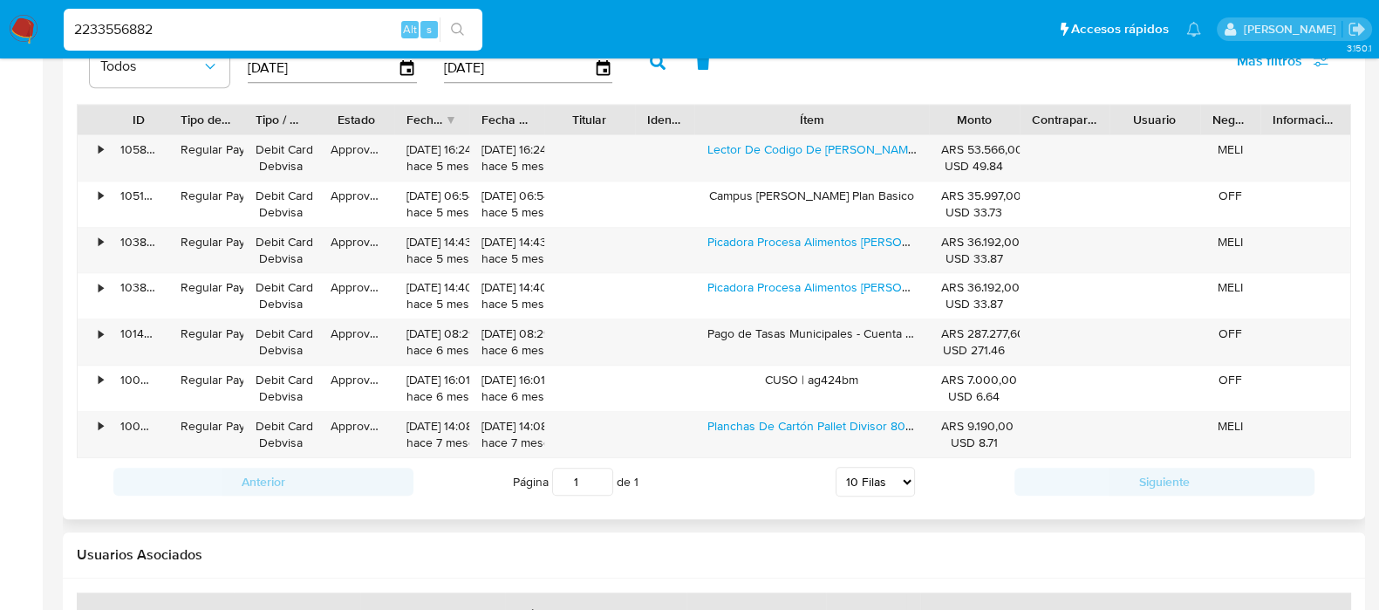
drag, startPoint x: 872, startPoint y: 111, endPoint x: 989, endPoint y: 123, distance: 117.5
click at [989, 123] on div "ID Tipo de operación Tipo / Método Estado Fecha de creación Fecha de aprobación…" at bounding box center [714, 120] width 1272 height 30
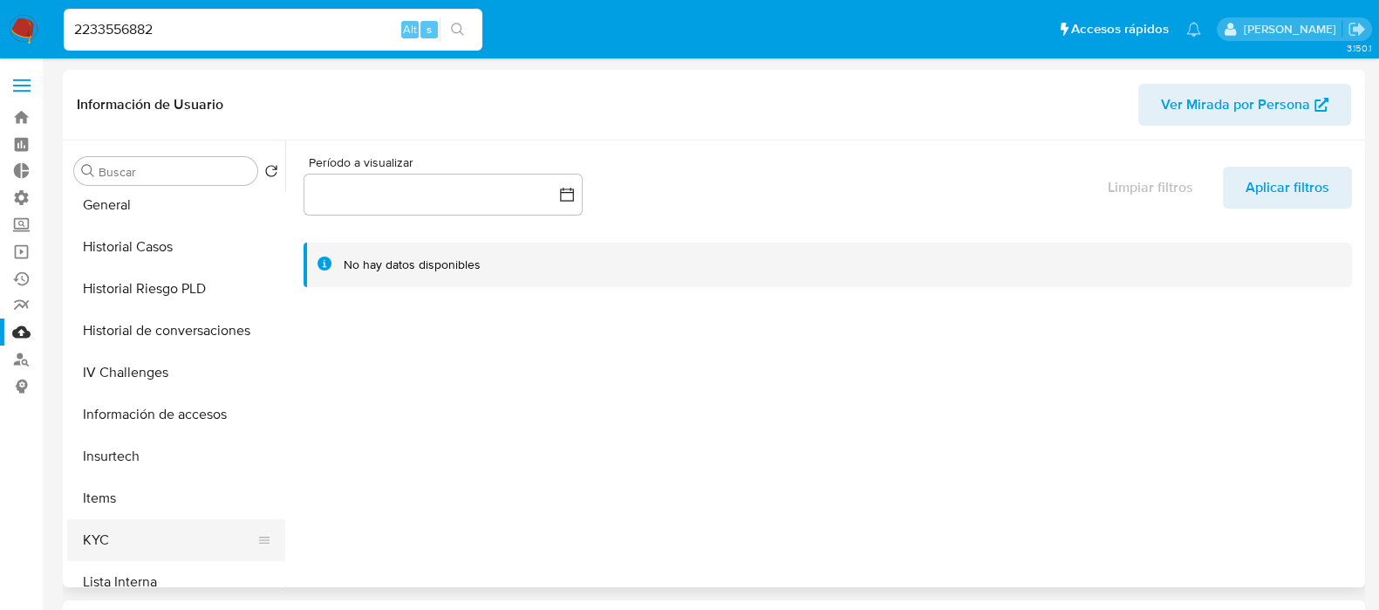
scroll to position [545, 0]
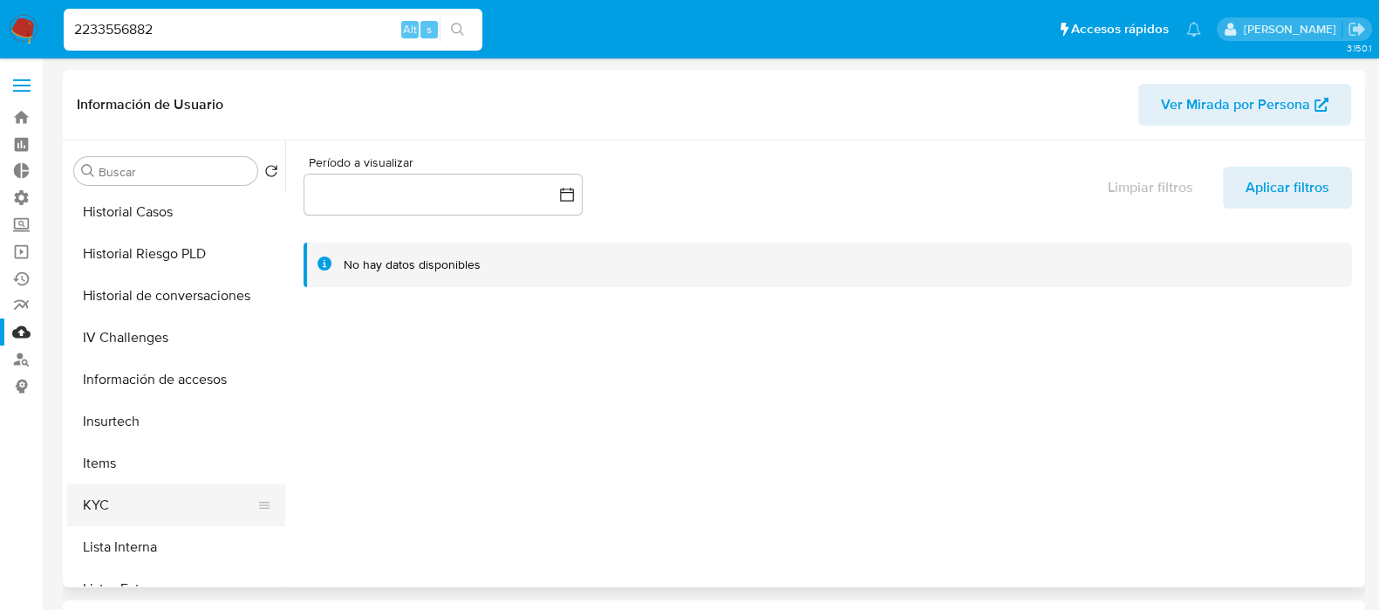
click at [115, 494] on button "KYC" at bounding box center [169, 505] width 204 height 42
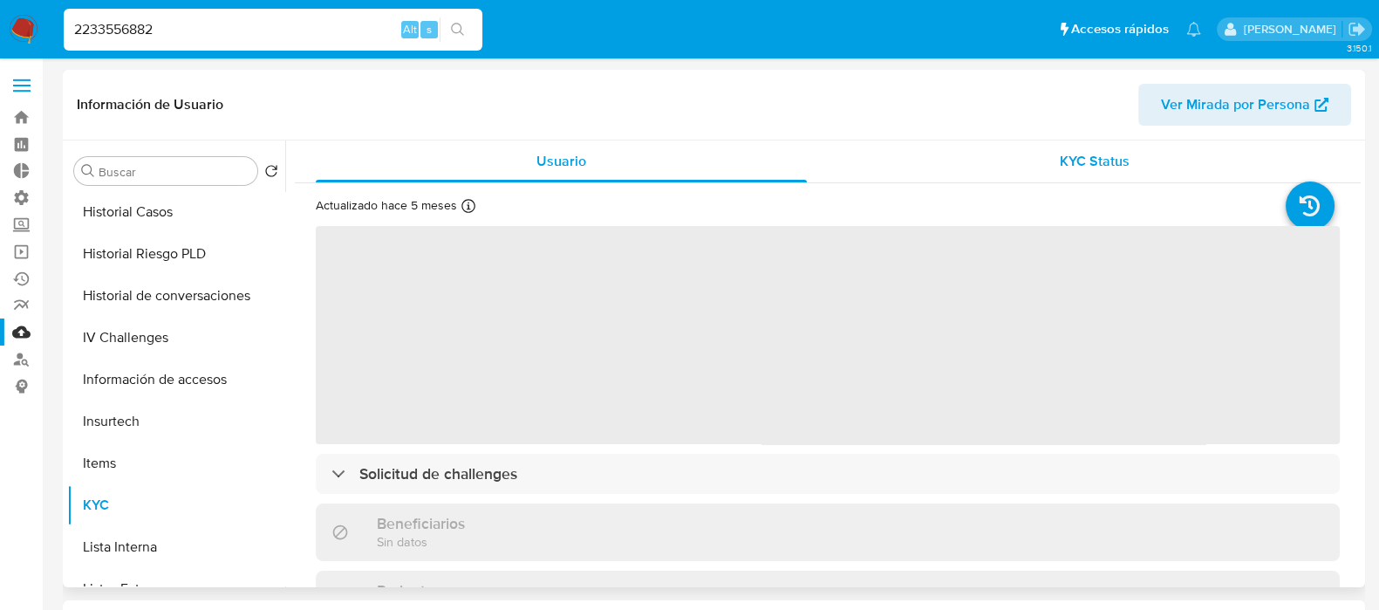
click at [1079, 157] on span "KYC Status" at bounding box center [1095, 161] width 70 height 20
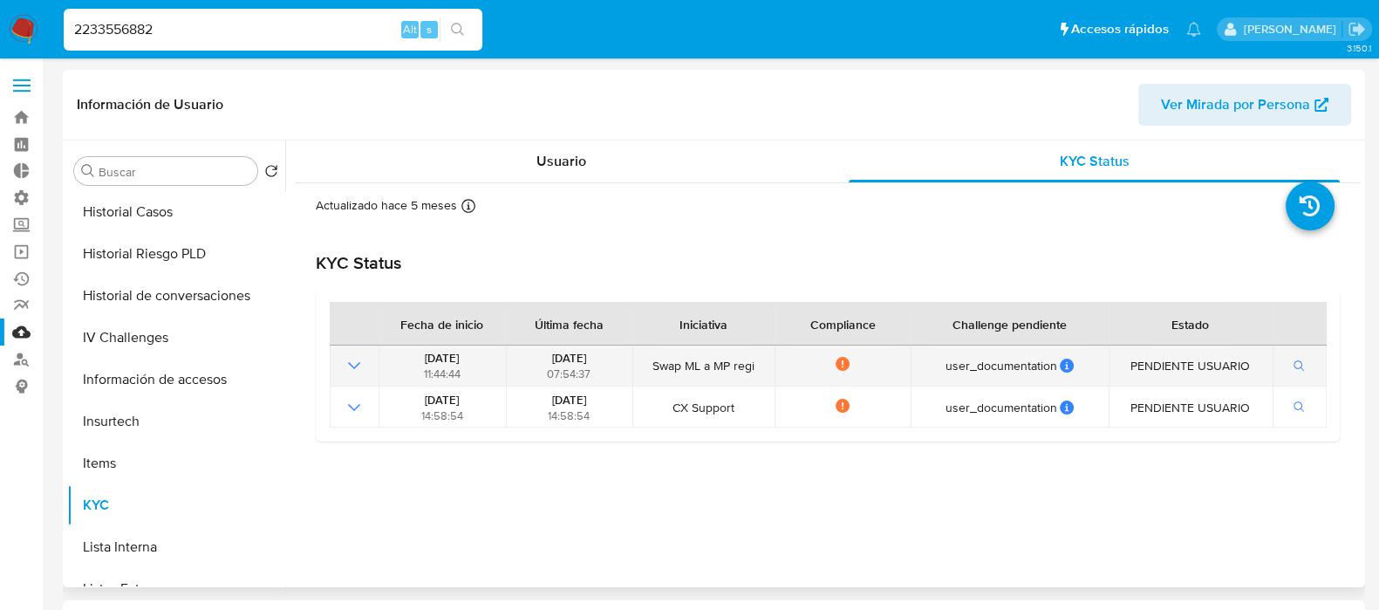
click at [341, 359] on td at bounding box center [354, 365] width 49 height 41
click at [358, 372] on icon "Mostrar operación" at bounding box center [354, 365] width 21 height 21
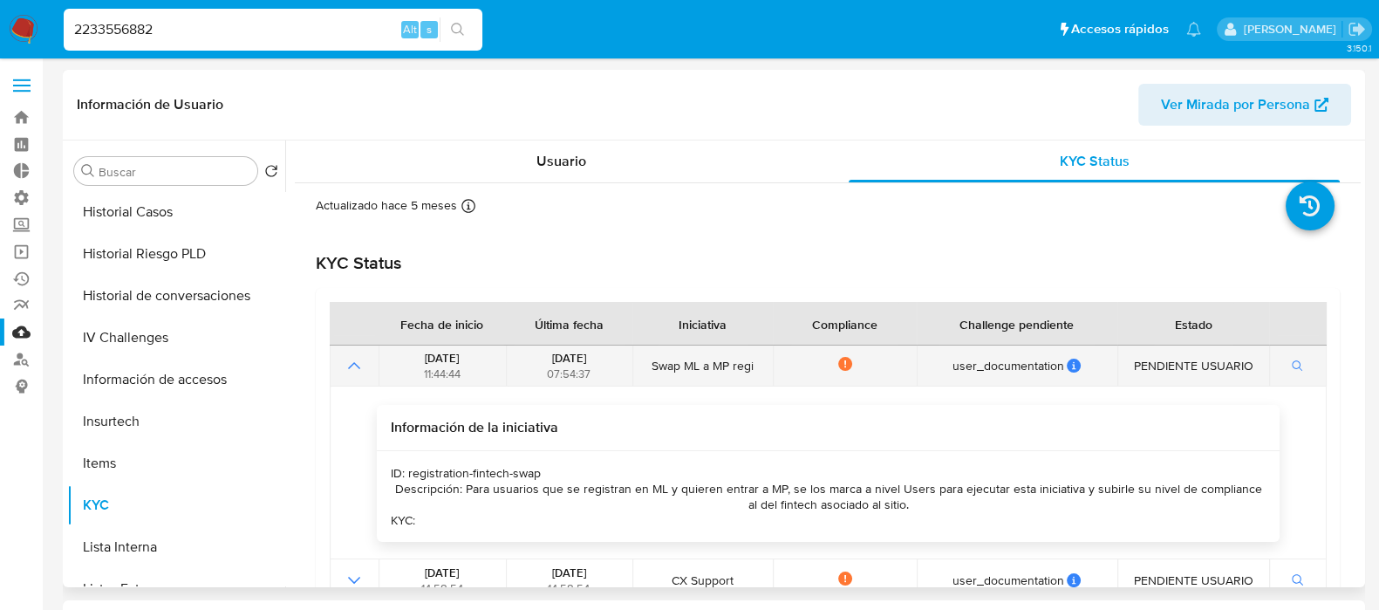
click at [348, 361] on icon "Mostrar operación" at bounding box center [354, 365] width 21 height 21
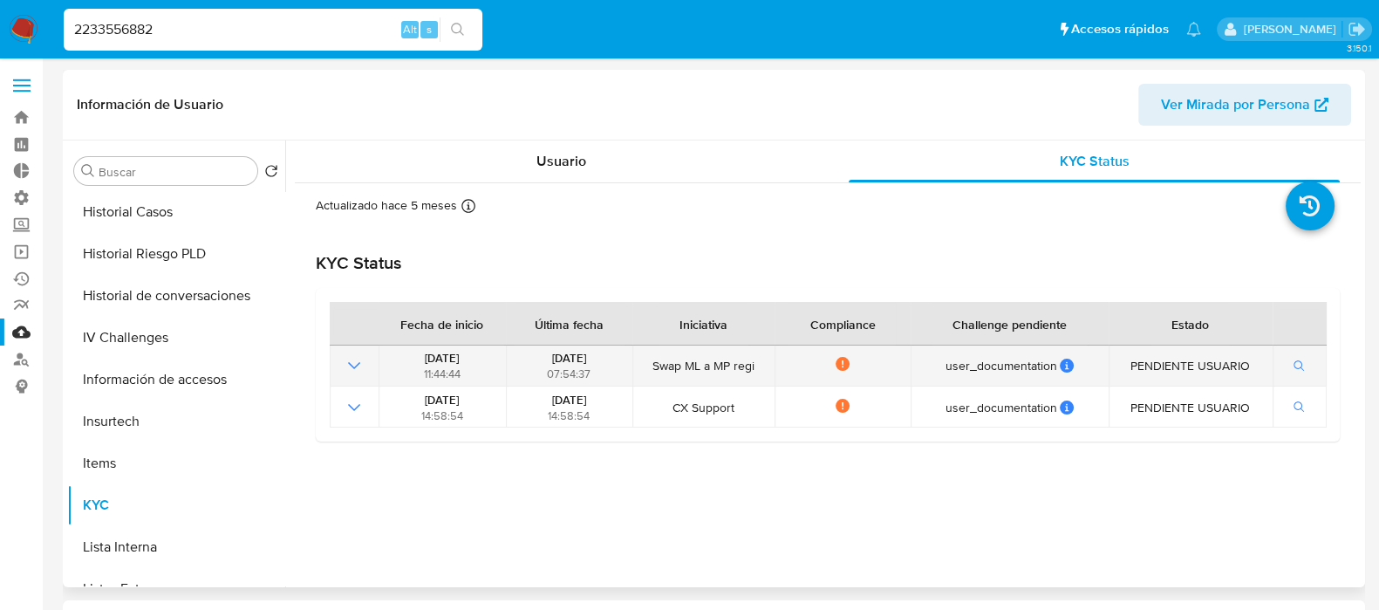
click at [348, 361] on icon "Mostrar operación" at bounding box center [354, 365] width 21 height 21
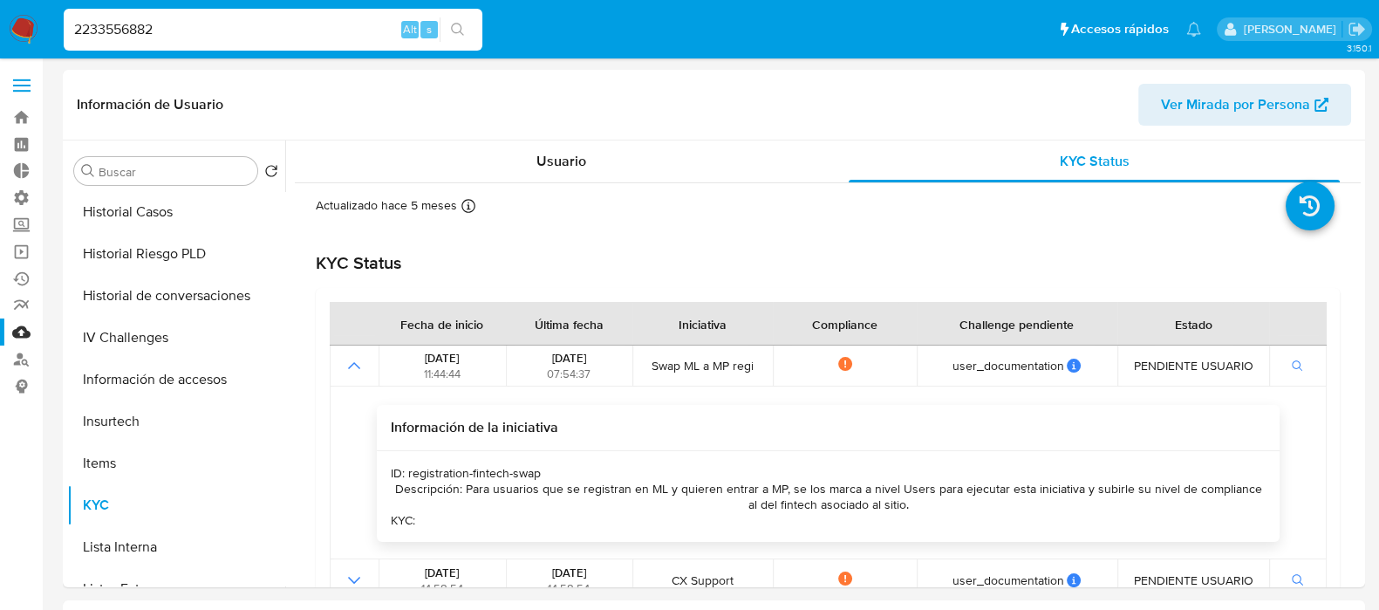
click at [162, 28] on input "2233556882" at bounding box center [273, 29] width 419 height 23
paste input "1817943068"
type input "1817943068"
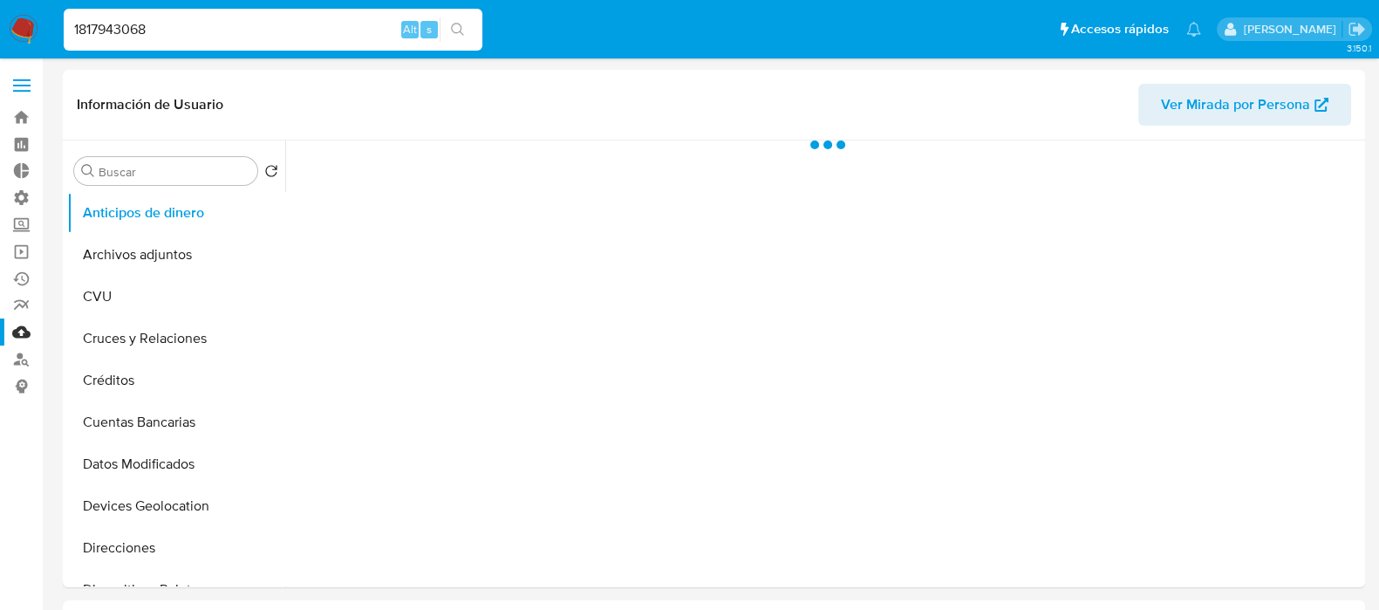
select select "10"
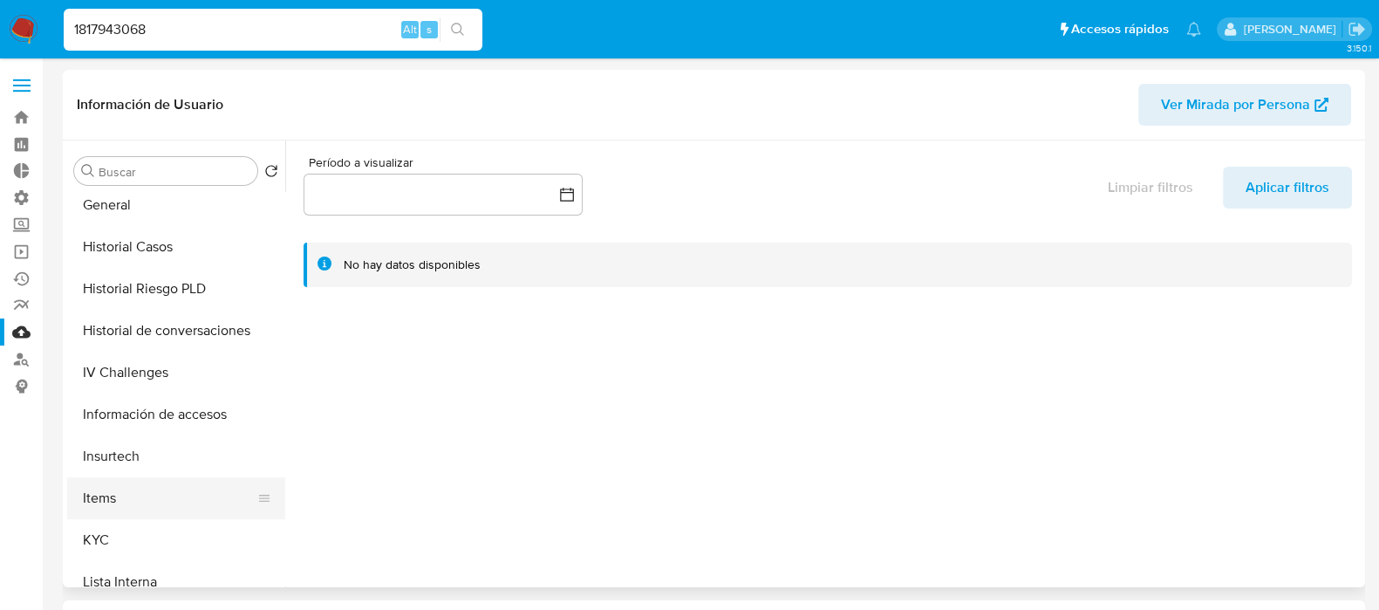
scroll to position [545, 0]
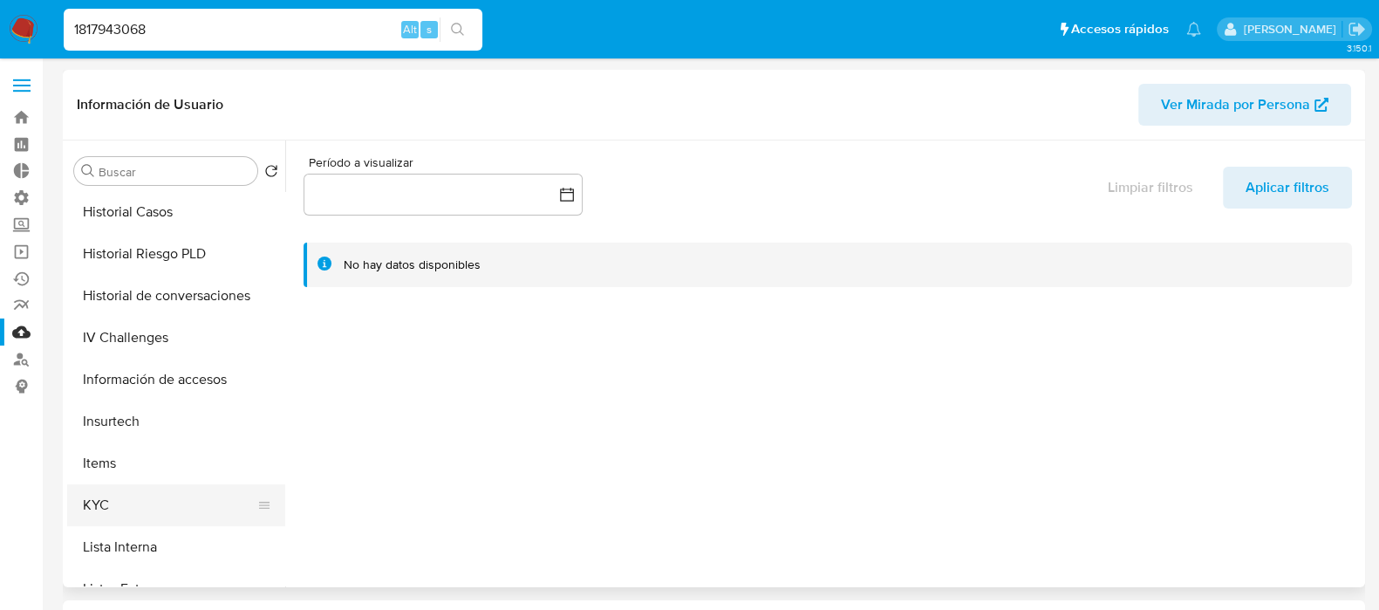
click at [153, 500] on button "KYC" at bounding box center [169, 505] width 204 height 42
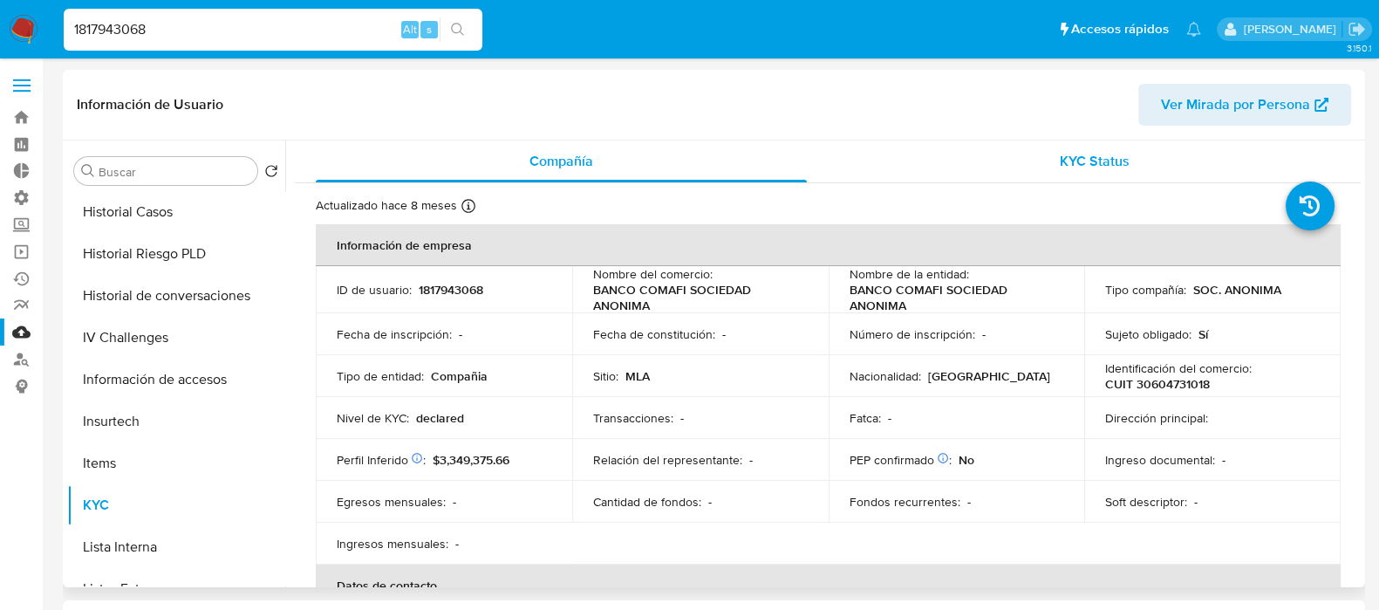
click at [1124, 155] on div "KYC Status" at bounding box center [1093, 161] width 491 height 42
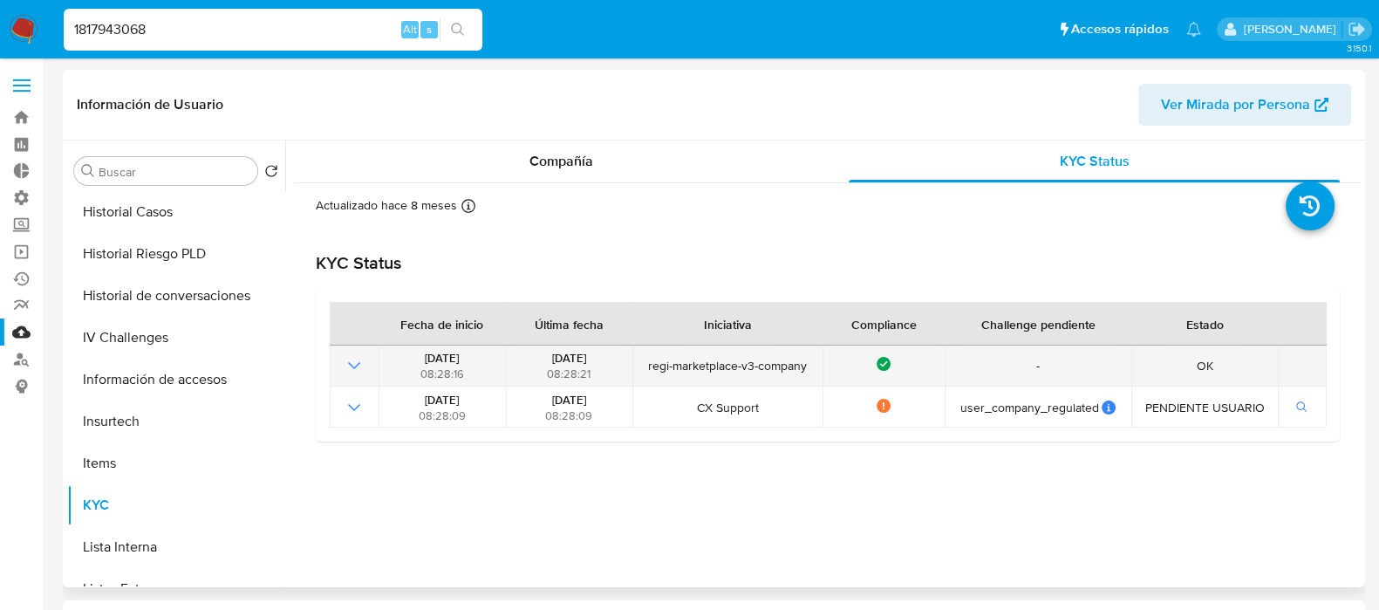
click at [349, 365] on icon "Mostrar operación" at bounding box center [354, 365] width 21 height 21
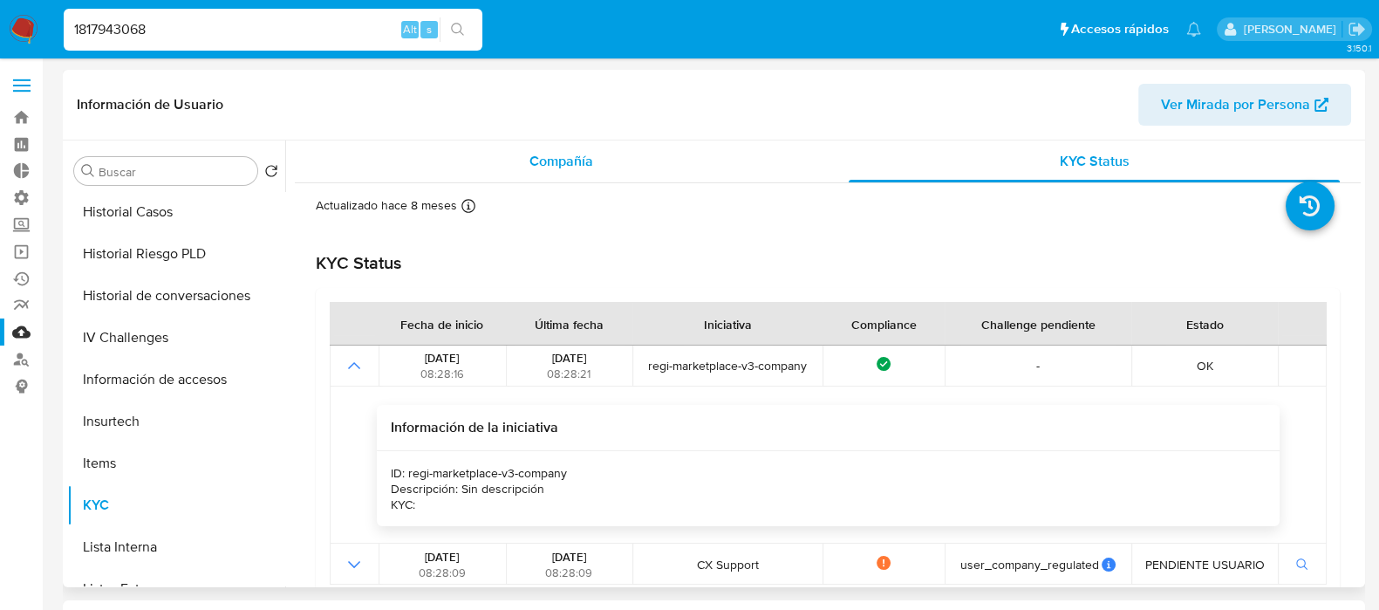
click at [542, 177] on div "Compañía" at bounding box center [561, 161] width 491 height 42
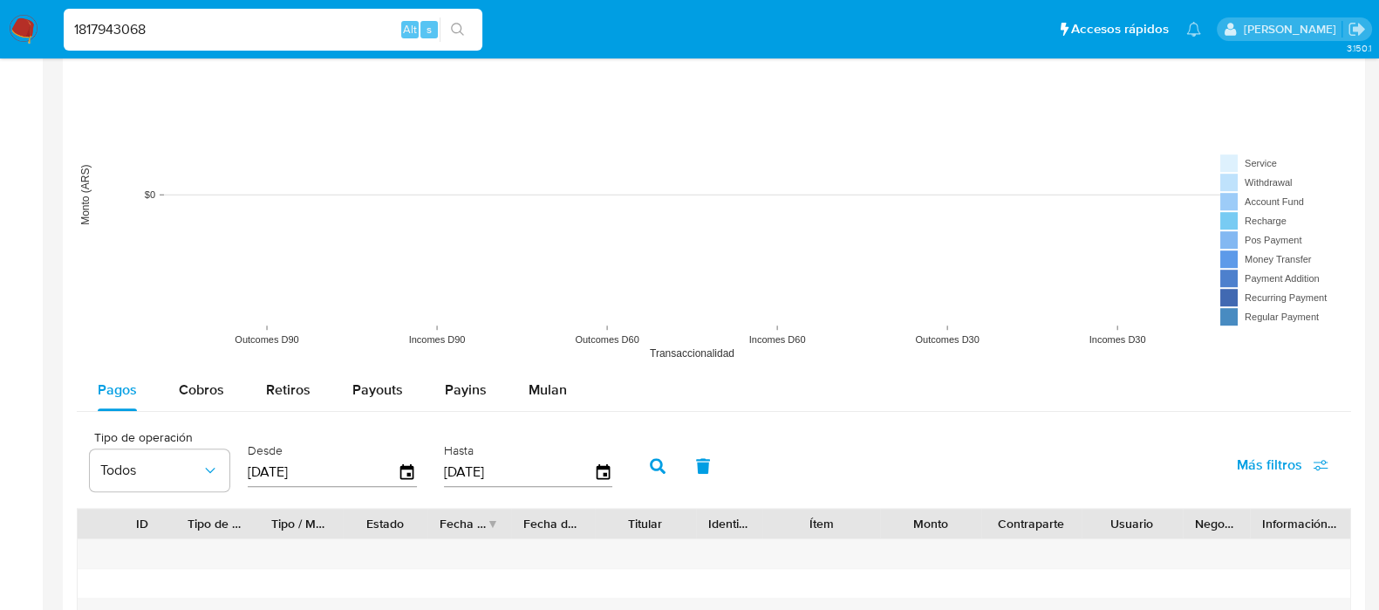
scroll to position [1525, 0]
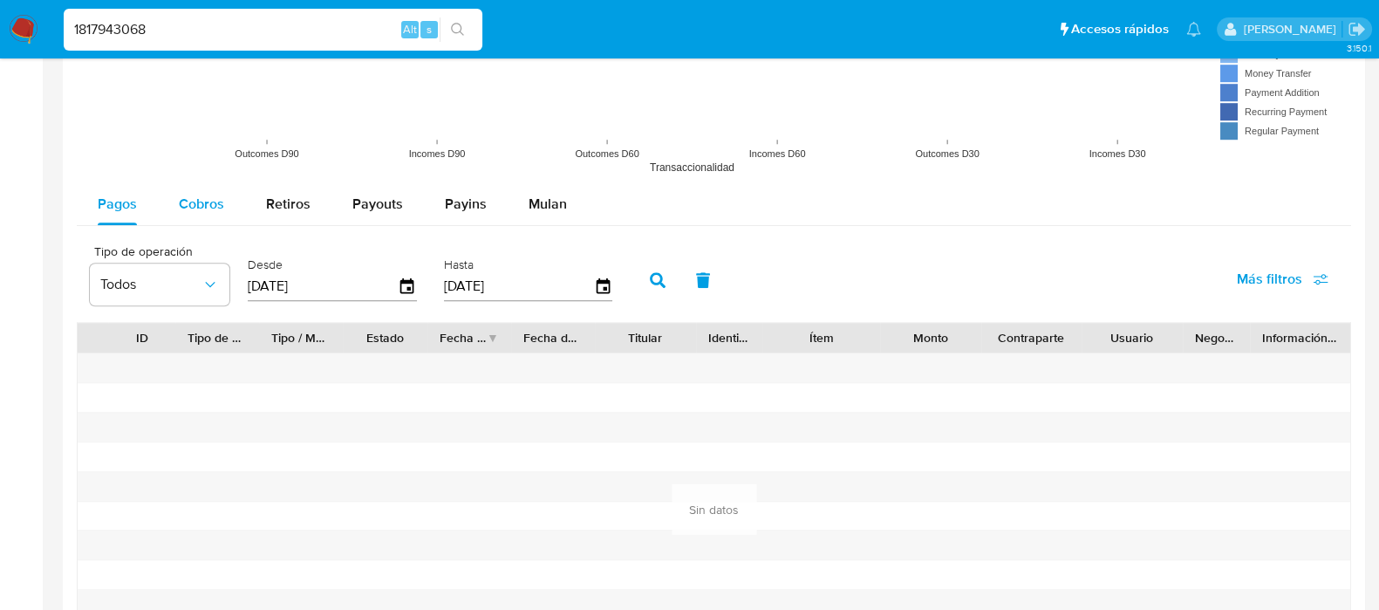
click at [203, 189] on div "Cobros" at bounding box center [201, 204] width 45 height 42
select select "10"
click at [128, 198] on span "Pagos" at bounding box center [117, 204] width 39 height 20
click at [409, 279] on icon "button" at bounding box center [407, 286] width 14 height 16
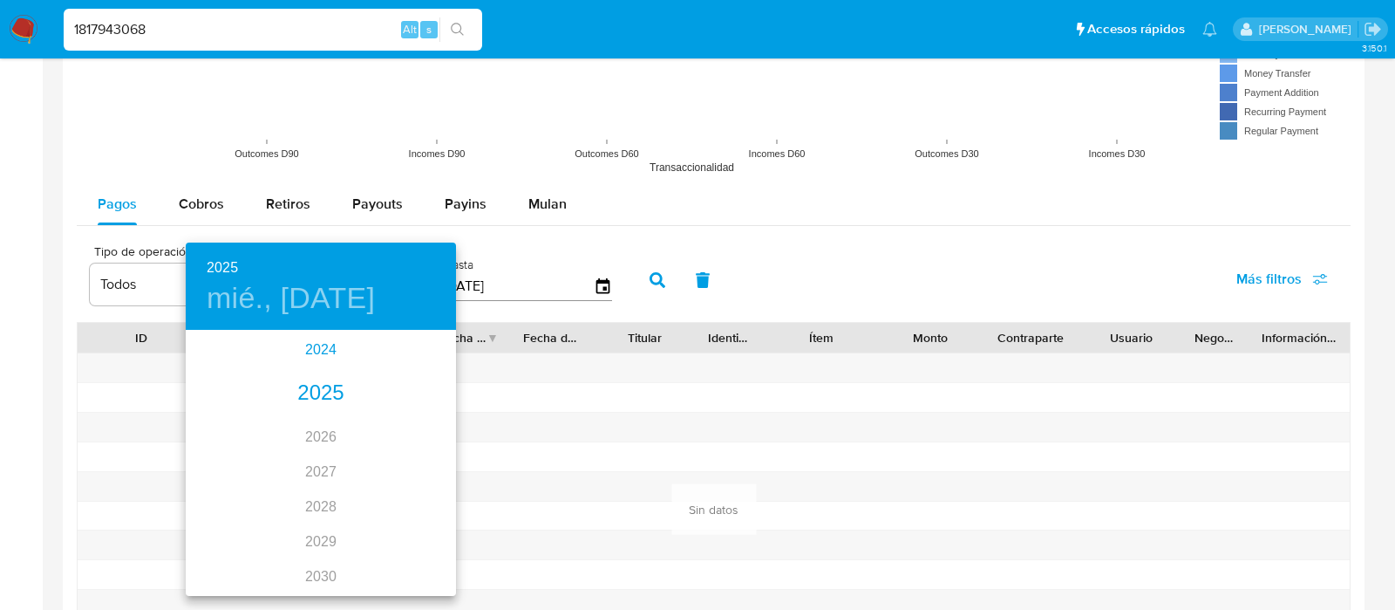
click at [323, 351] on div "2024" at bounding box center [321, 349] width 270 height 35
click at [331, 494] on div "ago." at bounding box center [321, 495] width 90 height 65
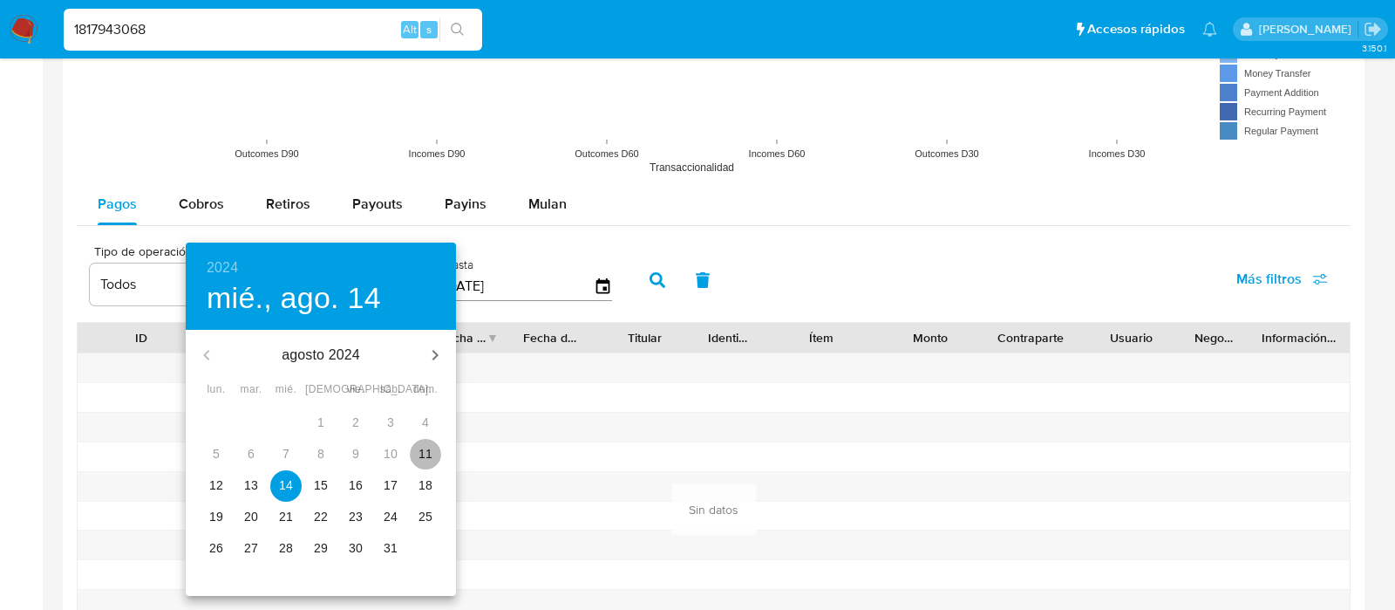
click at [410, 446] on span "11" at bounding box center [425, 453] width 31 height 17
type input "[DATE]"
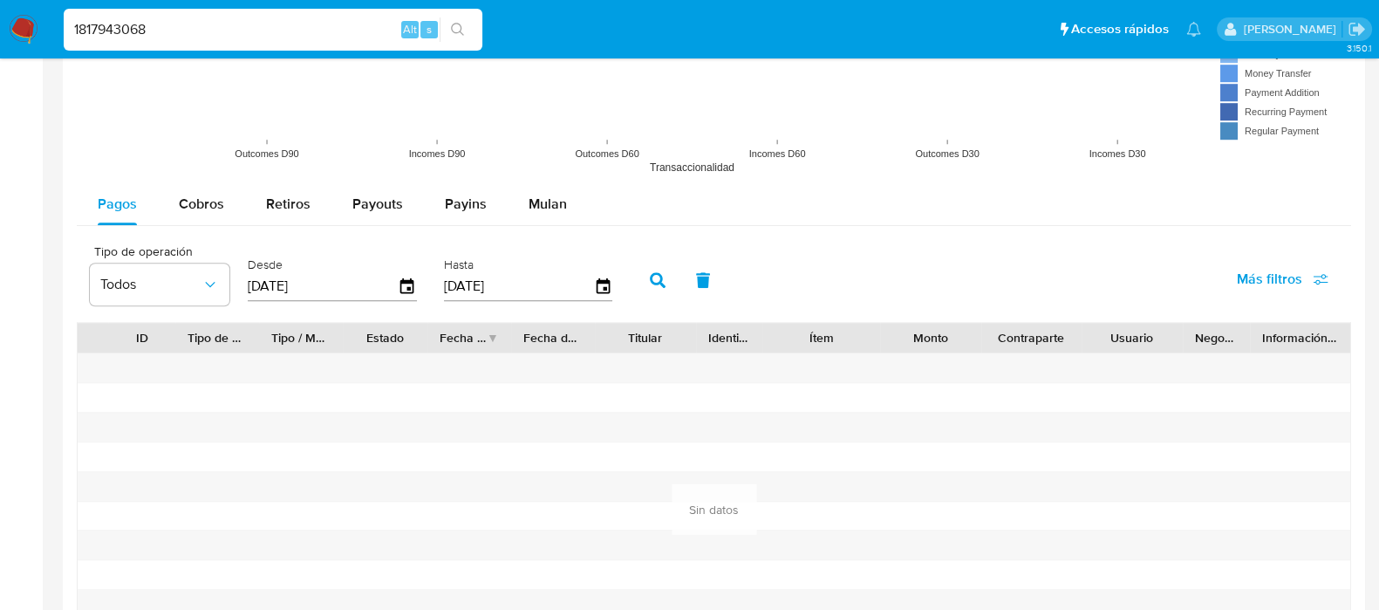
click at [658, 266] on button "button" at bounding box center [657, 280] width 45 height 42
click at [207, 199] on span "Cobros" at bounding box center [201, 204] width 45 height 20
click at [401, 281] on icon "button" at bounding box center [407, 286] width 14 height 16
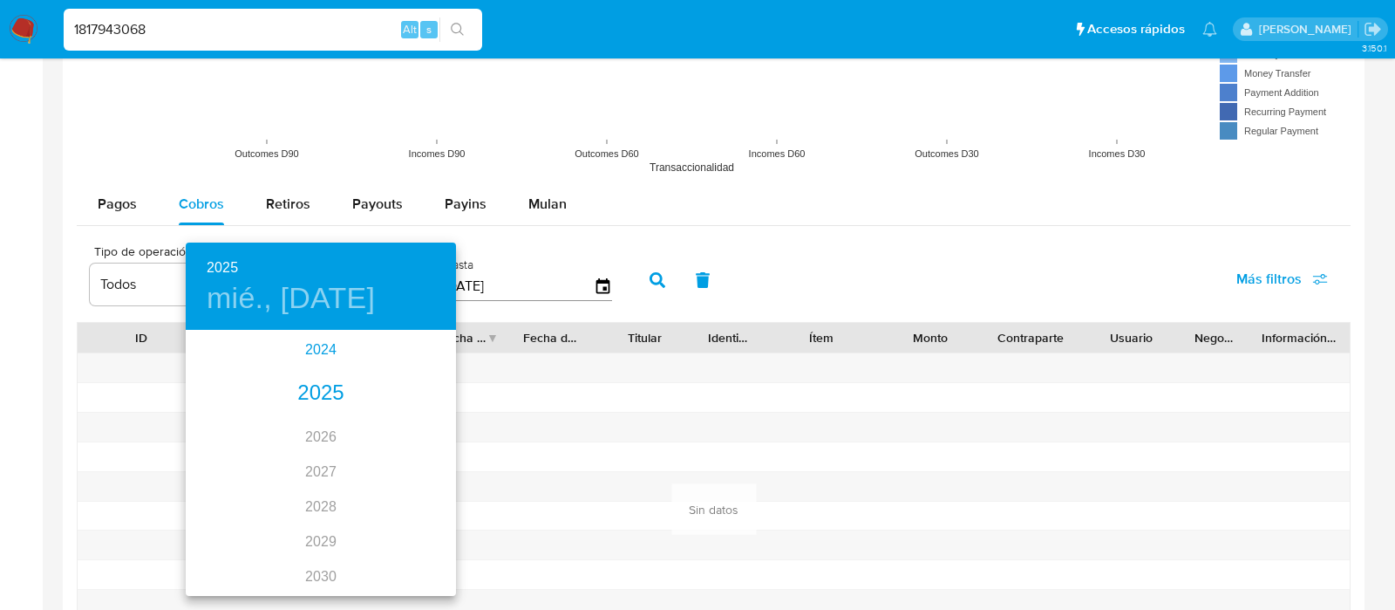
click at [324, 352] on div "2024" at bounding box center [321, 349] width 270 height 35
click at [329, 498] on div "ago." at bounding box center [321, 495] width 90 height 65
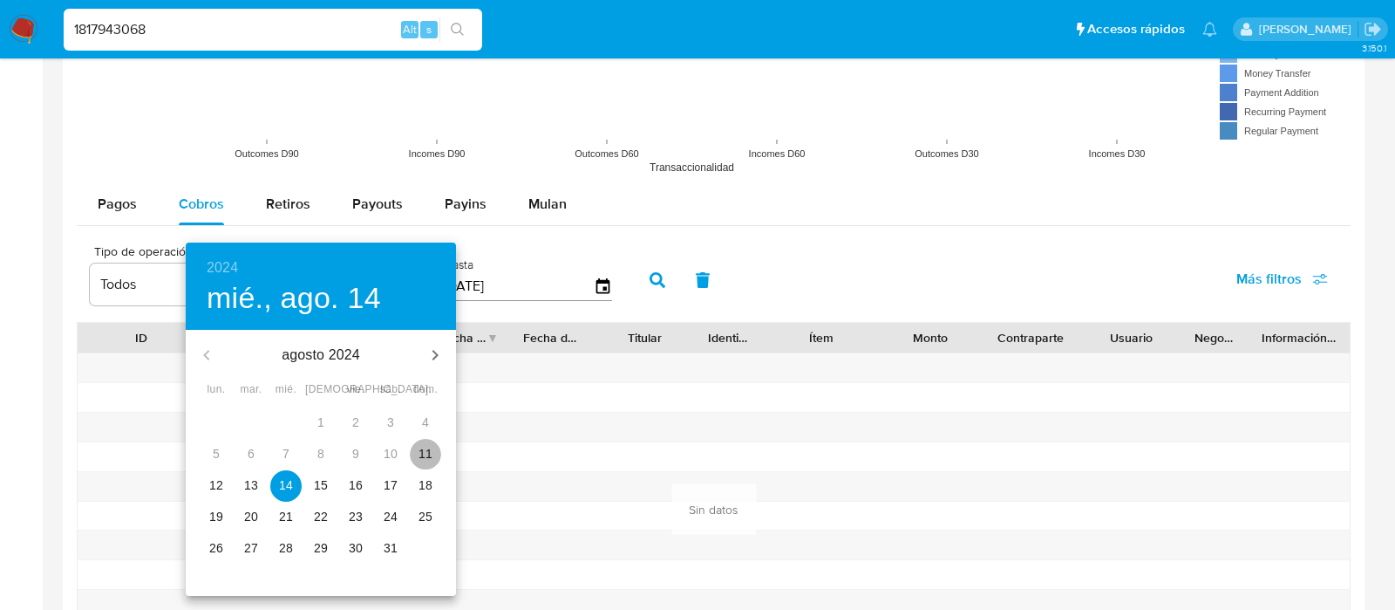
click at [419, 456] on span "11" at bounding box center [425, 453] width 31 height 17
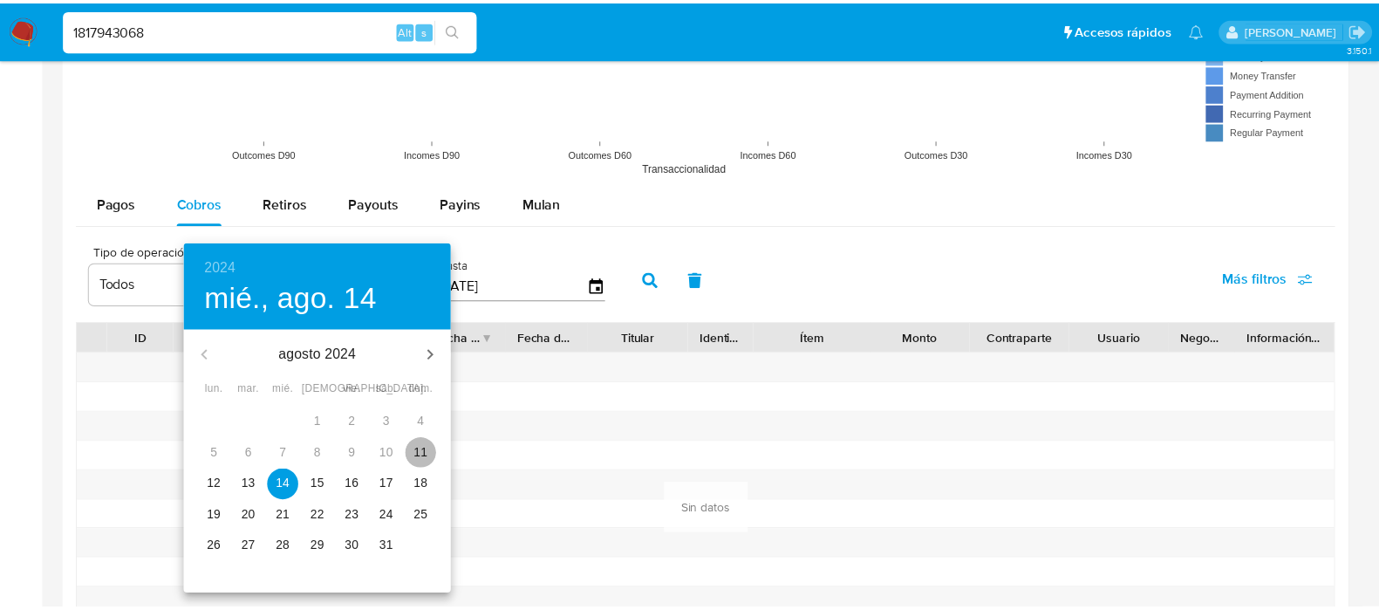
type input "[DATE]"
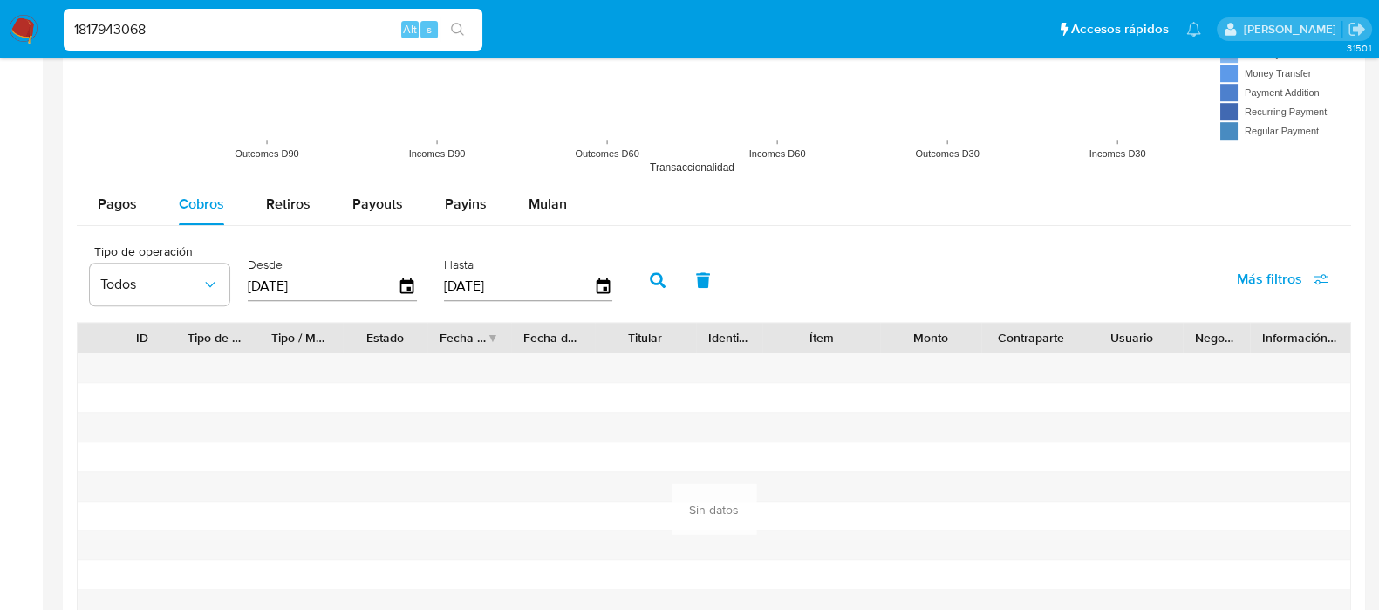
click at [651, 283] on icon "button" at bounding box center [658, 280] width 16 height 16
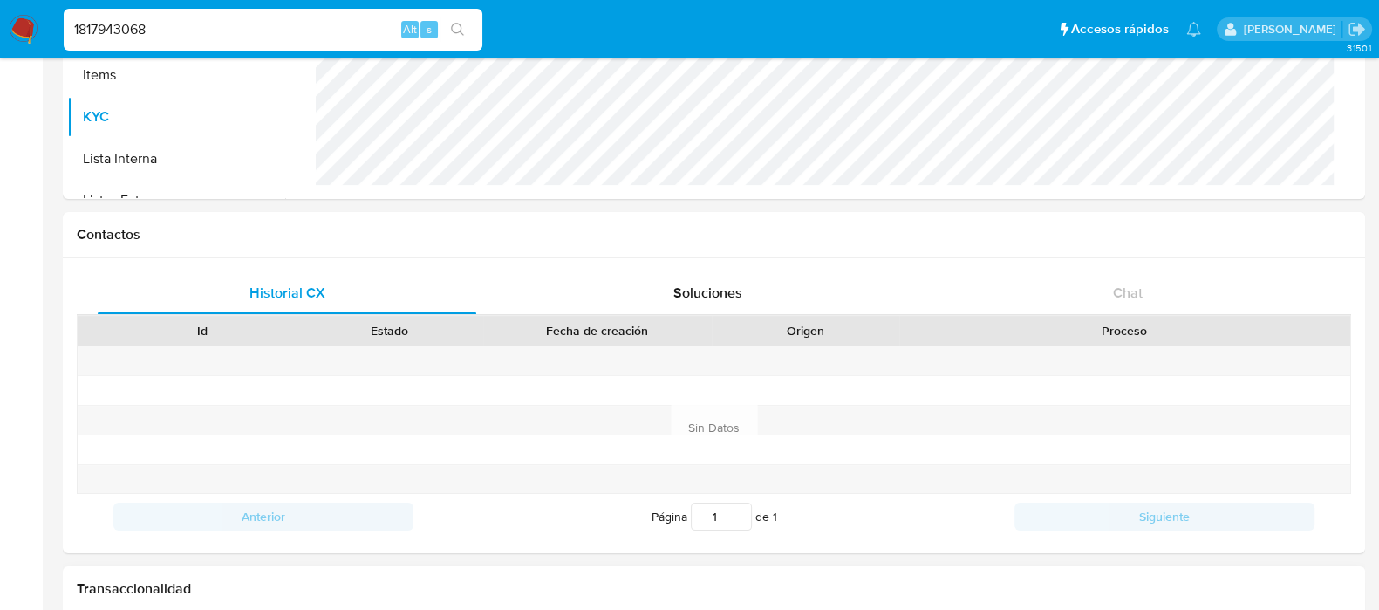
scroll to position [142, 0]
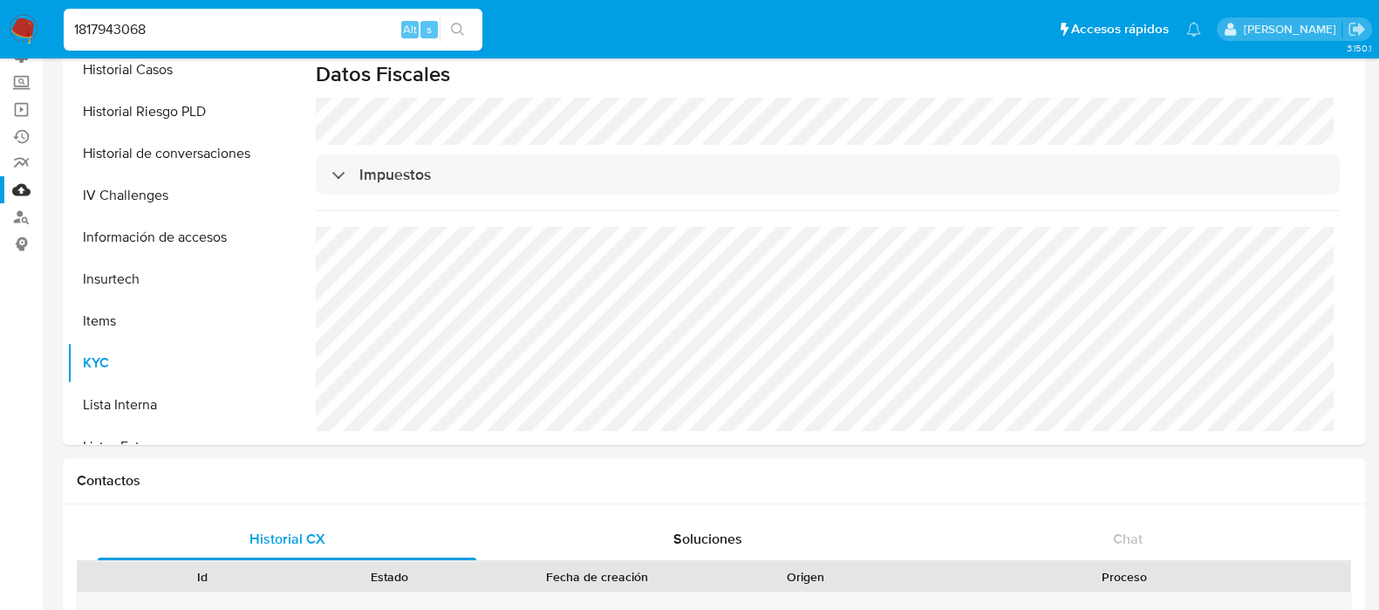
click at [246, 28] on input "1817943068" at bounding box center [273, 29] width 419 height 23
paste input "3155454"
type input "1813155454"
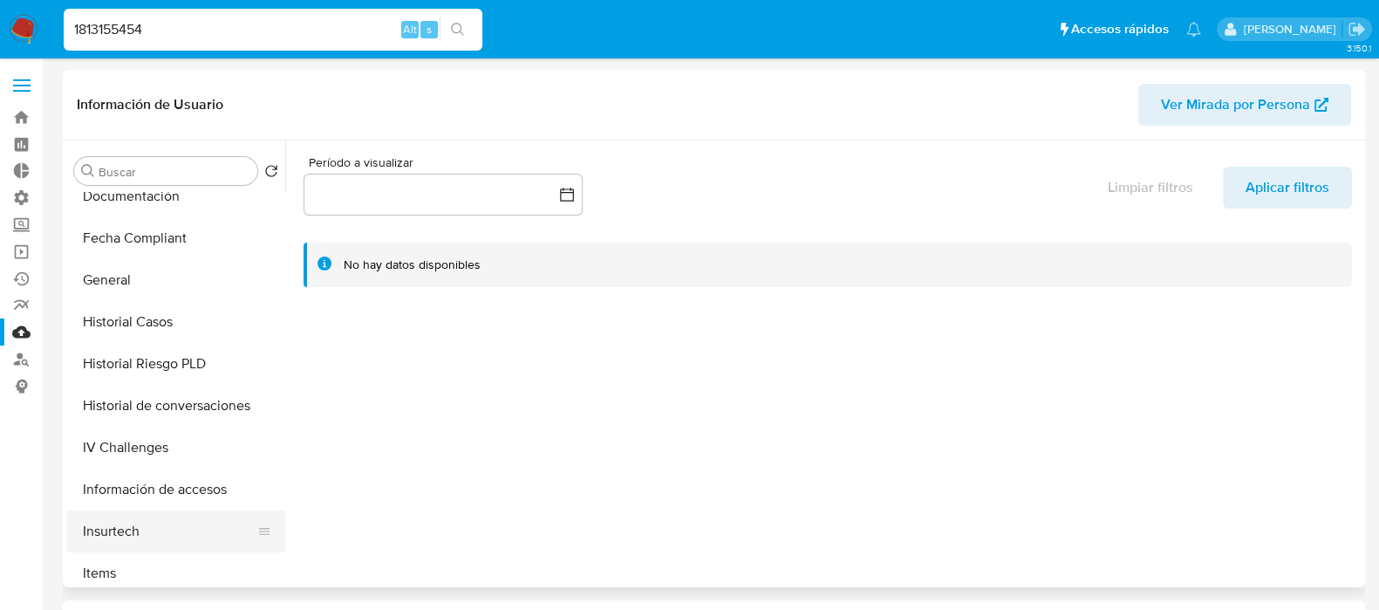
select select "10"
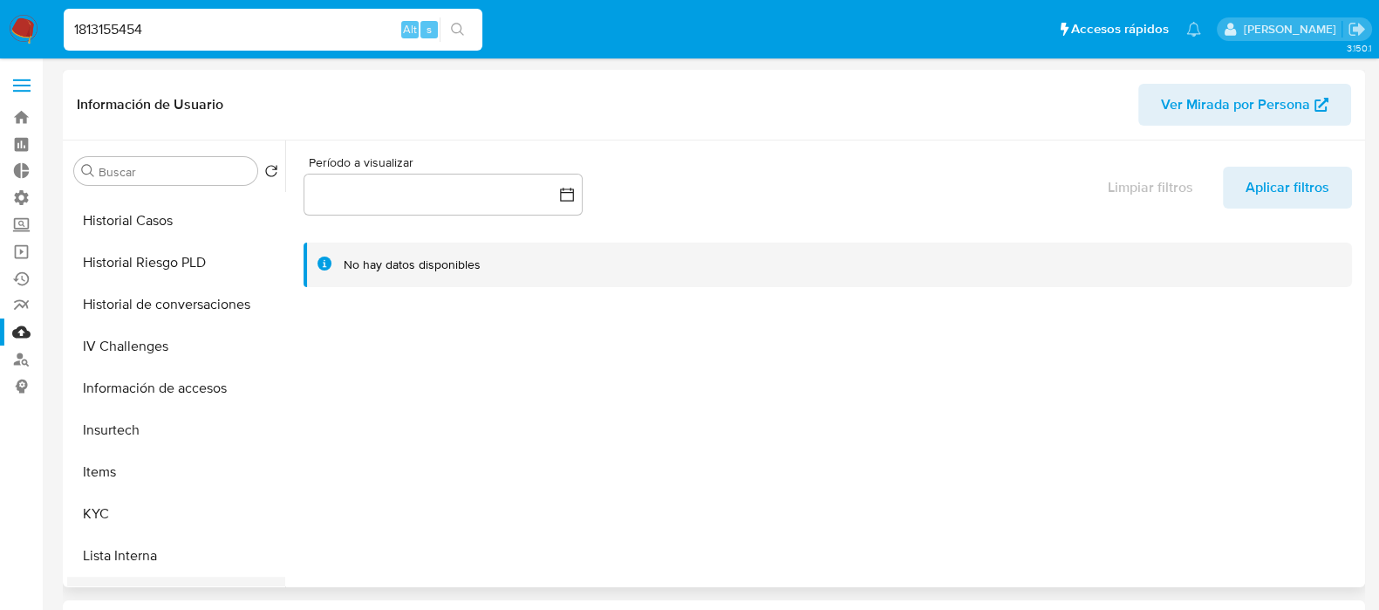
scroll to position [654, 0]
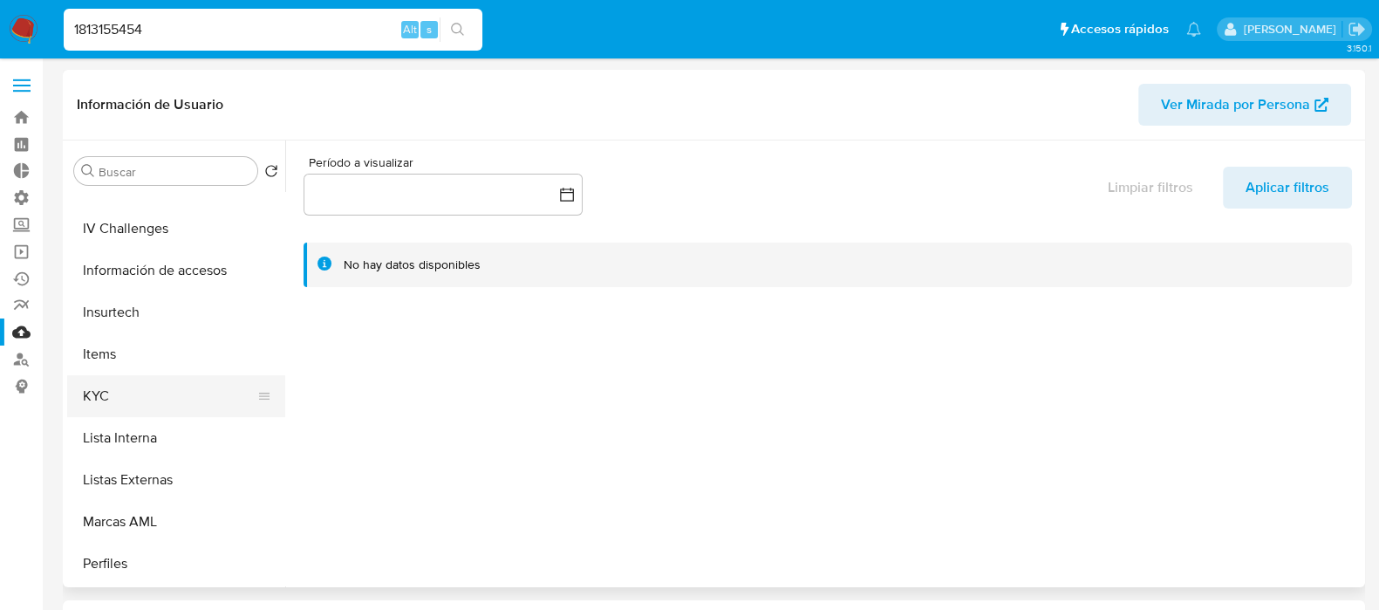
click at [126, 412] on button "KYC" at bounding box center [169, 396] width 204 height 42
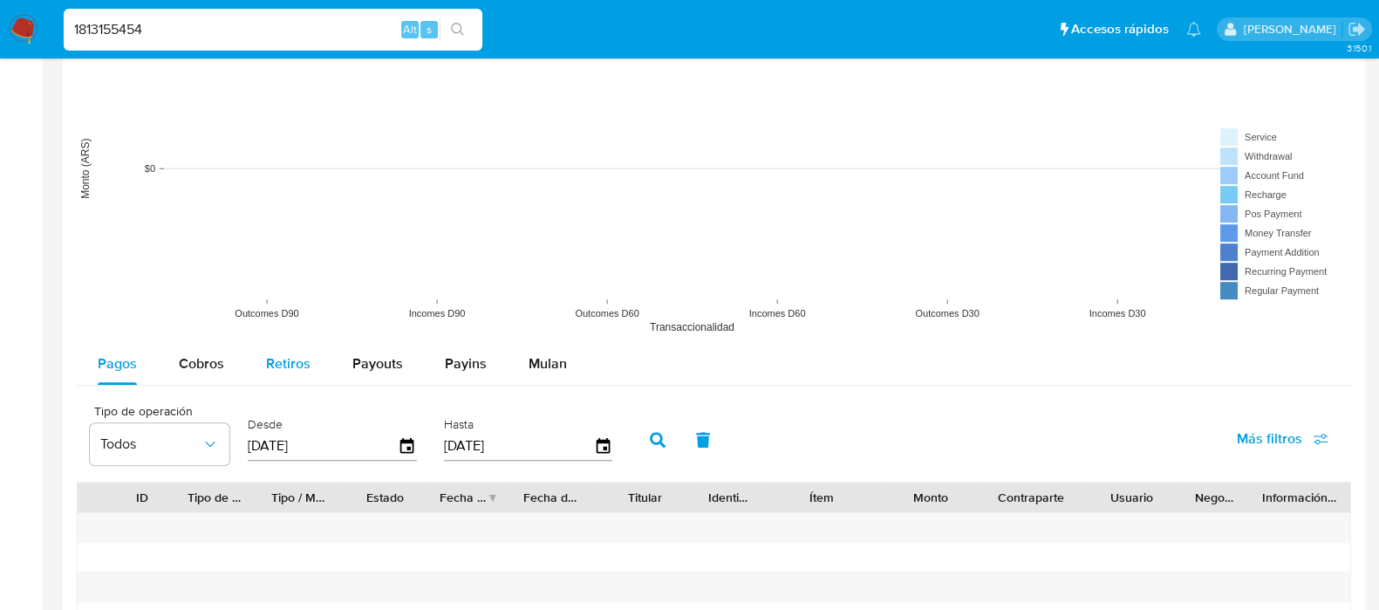
scroll to position [1634, 0]
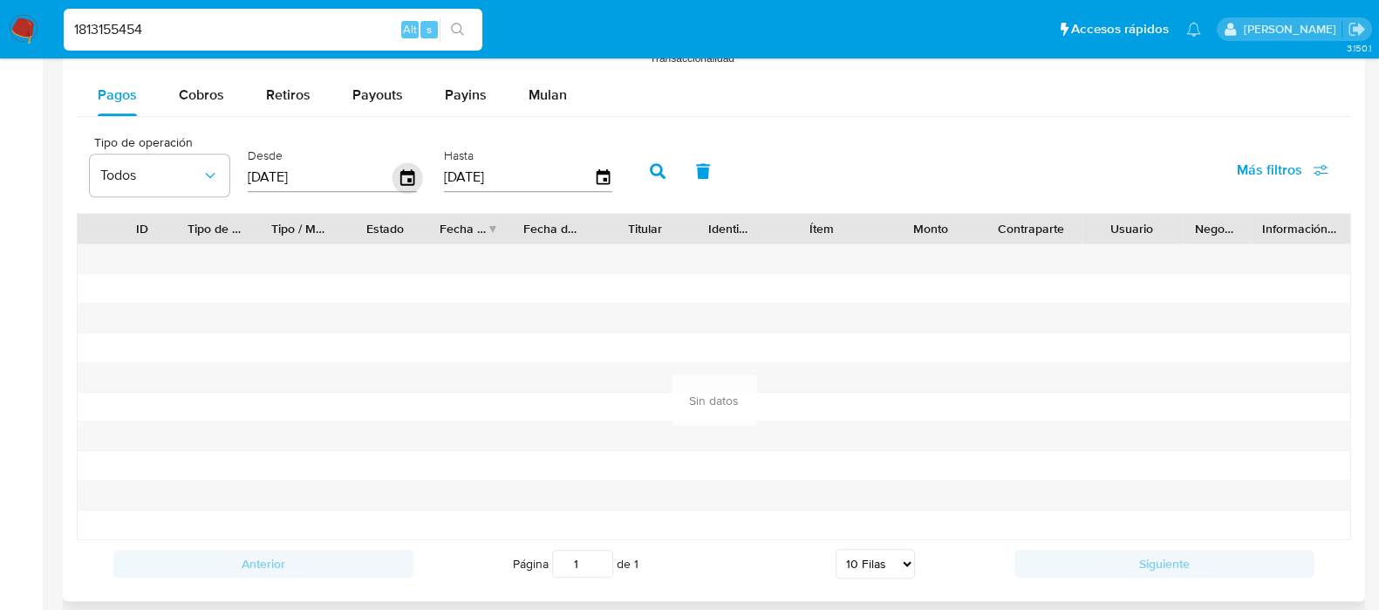
click at [405, 177] on icon "button" at bounding box center [407, 177] width 14 height 16
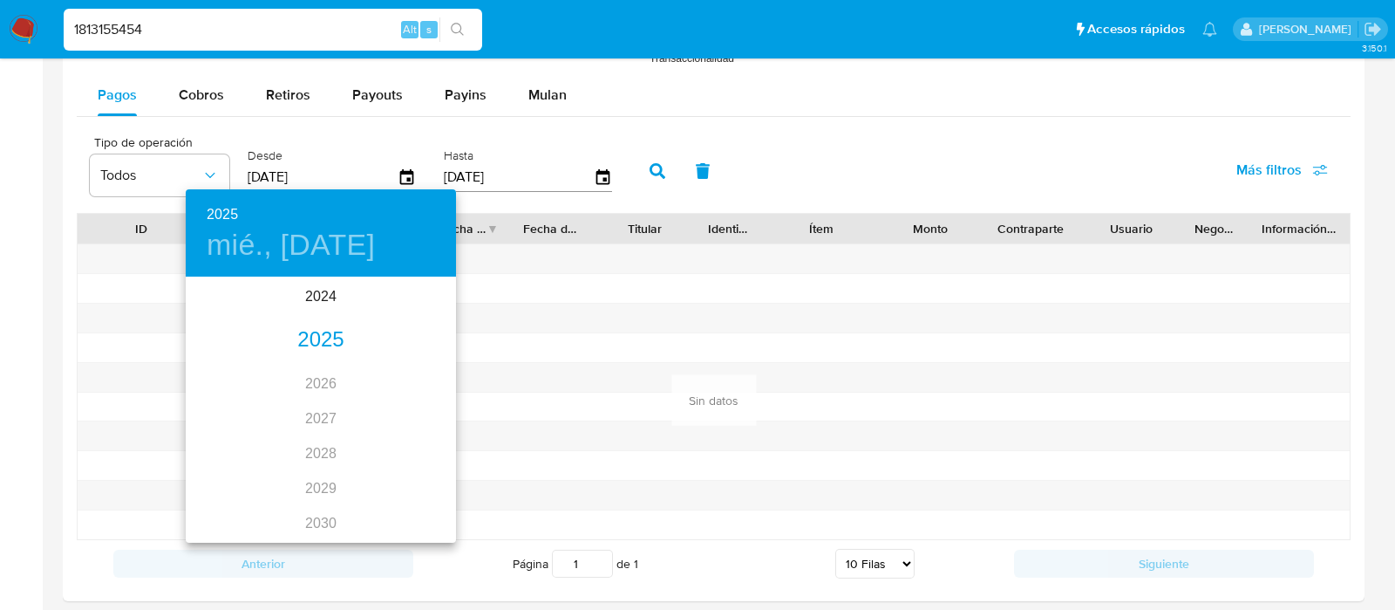
click at [349, 276] on div "2025 mié., [DATE]" at bounding box center [321, 232] width 270 height 87
click at [316, 310] on div "2024" at bounding box center [321, 296] width 270 height 35
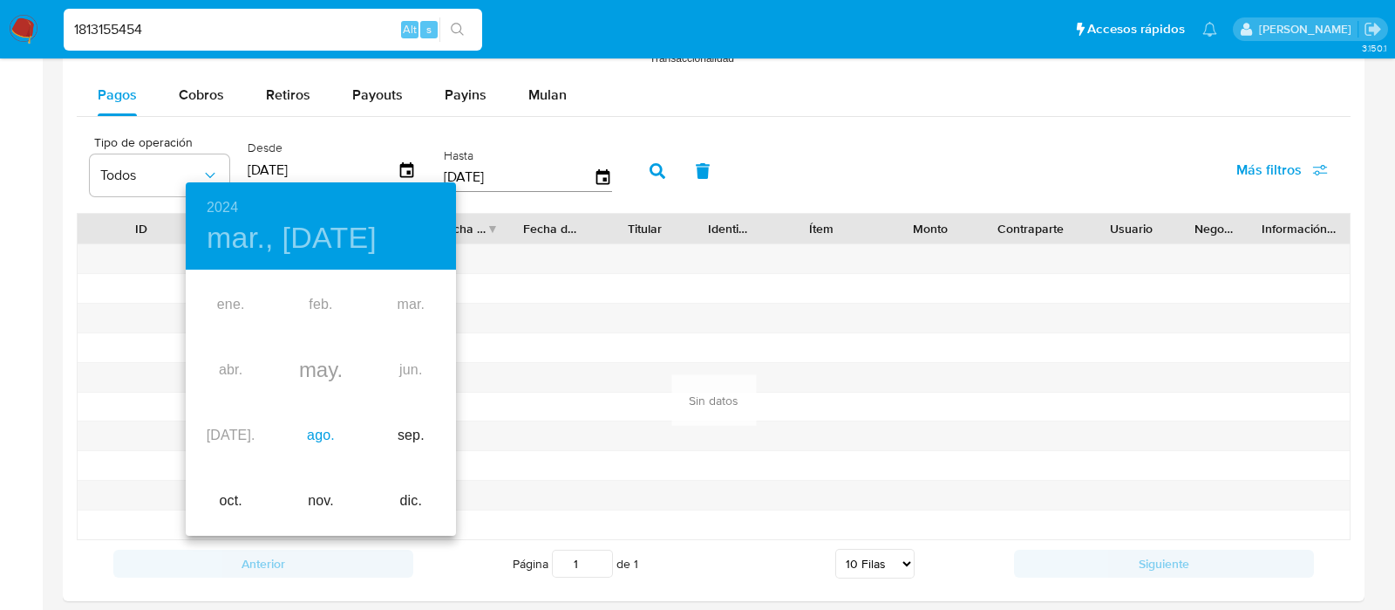
click at [310, 426] on div "ago." at bounding box center [321, 435] width 90 height 65
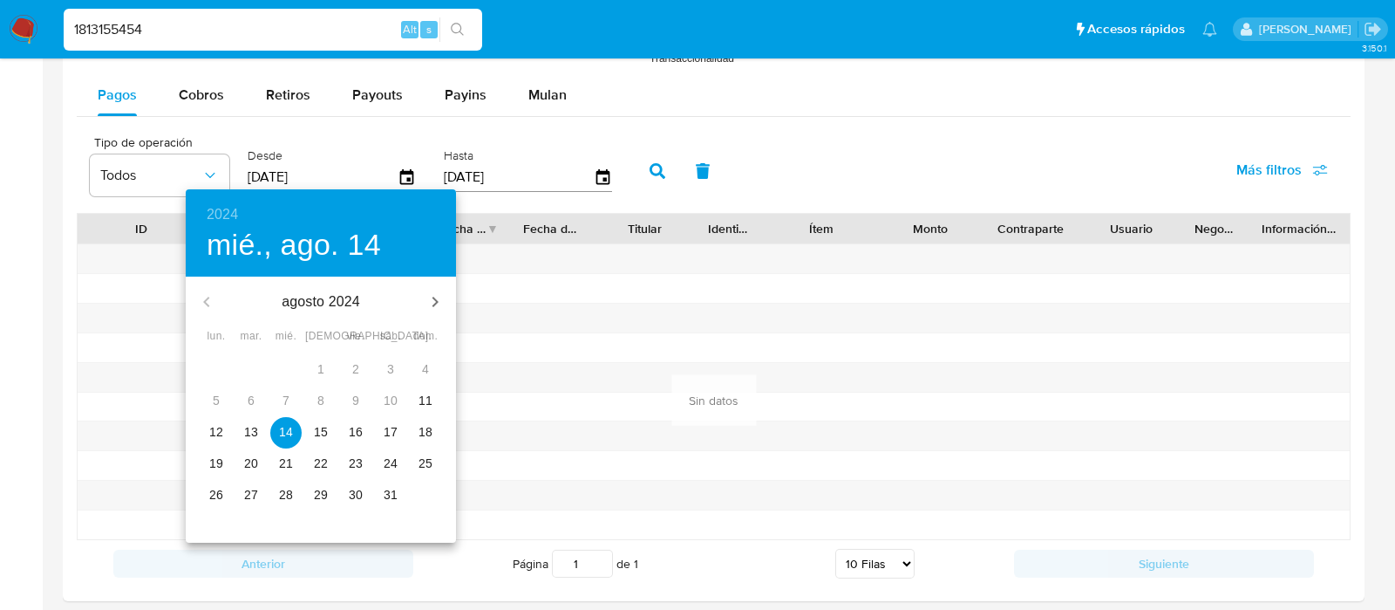
click at [424, 403] on p "11" at bounding box center [426, 400] width 14 height 17
type input "[DATE]"
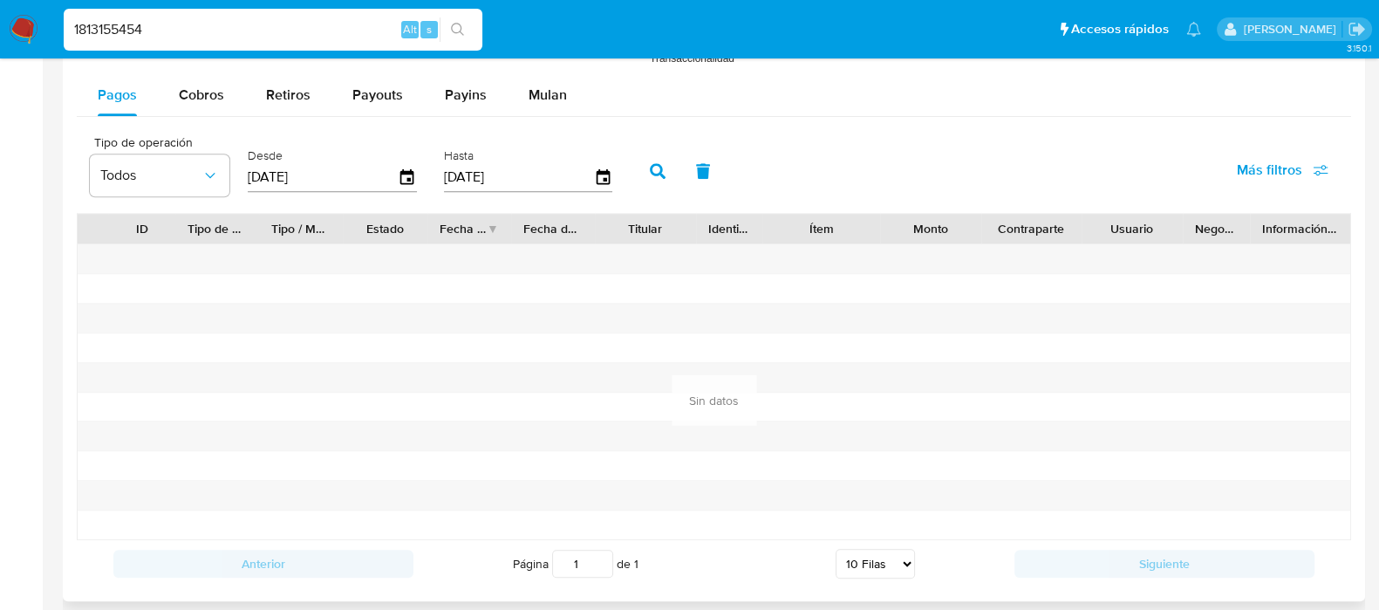
click at [653, 163] on icon "button" at bounding box center [658, 171] width 16 height 16
click at [214, 99] on span "Cobros" at bounding box center [201, 95] width 45 height 20
select select "10"
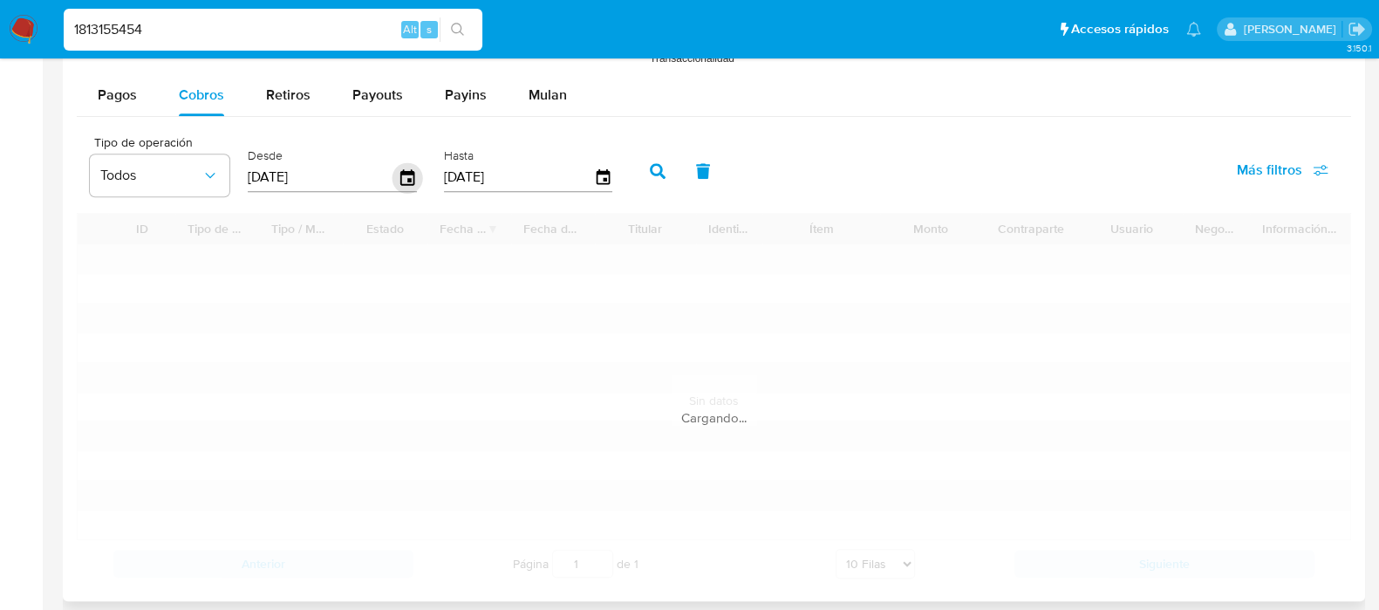
click at [400, 175] on icon "button" at bounding box center [407, 177] width 31 height 31
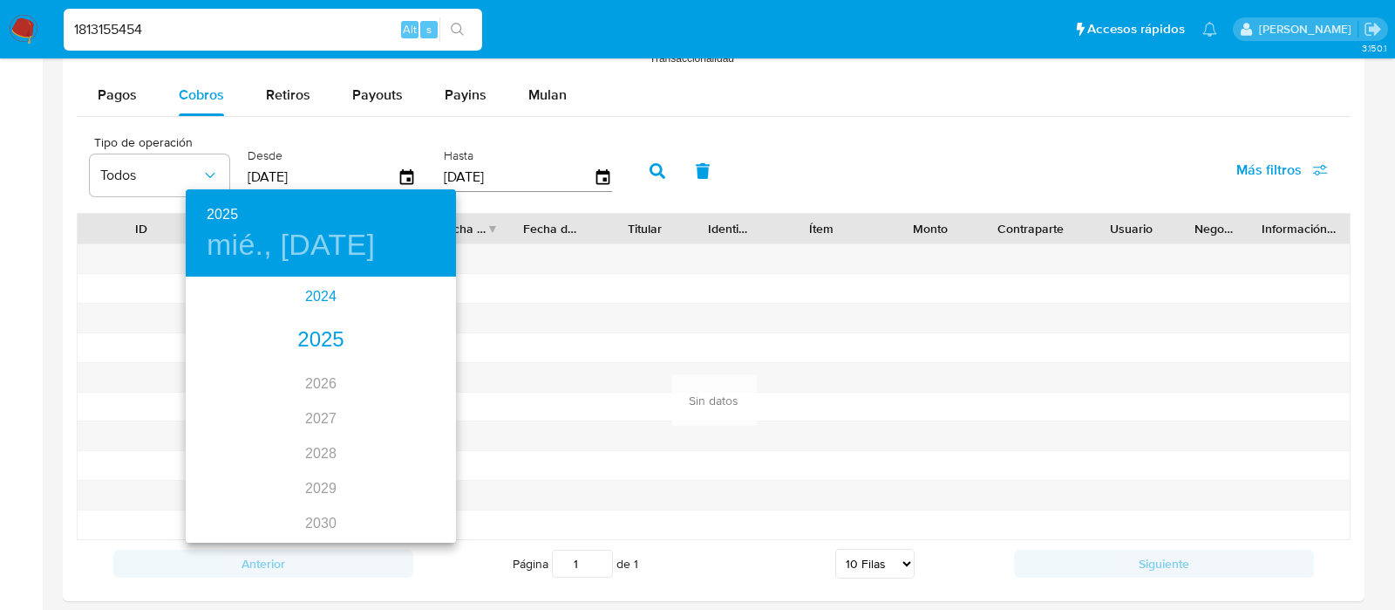
click at [326, 295] on div "2024" at bounding box center [321, 296] width 270 height 35
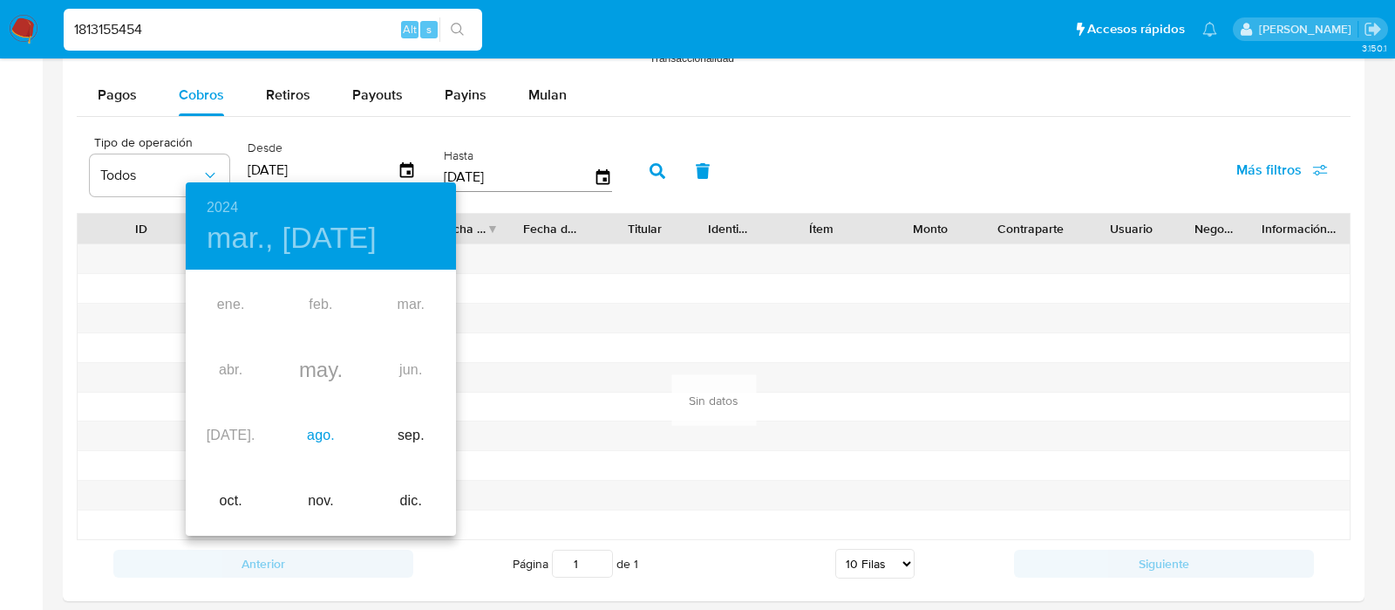
click at [326, 430] on div "ago." at bounding box center [321, 435] width 90 height 65
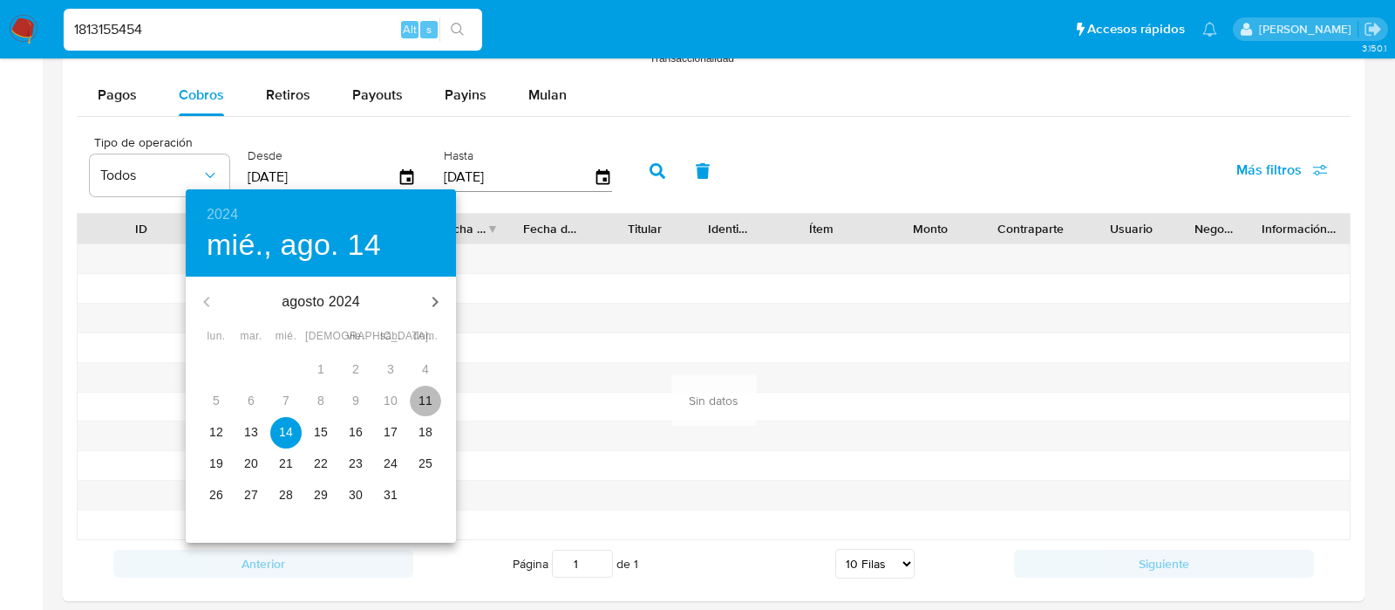
click at [419, 396] on span "11" at bounding box center [425, 400] width 31 height 17
type input "[DATE]"
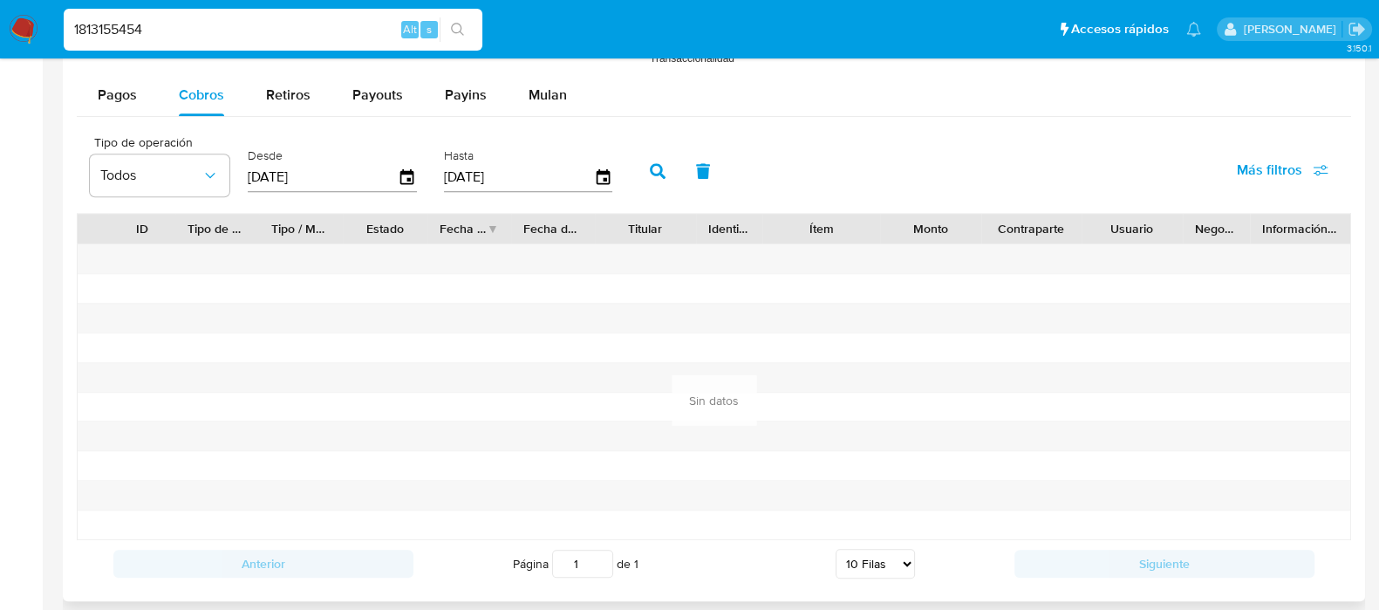
click at [650, 163] on icon "button" at bounding box center [658, 171] width 16 height 16
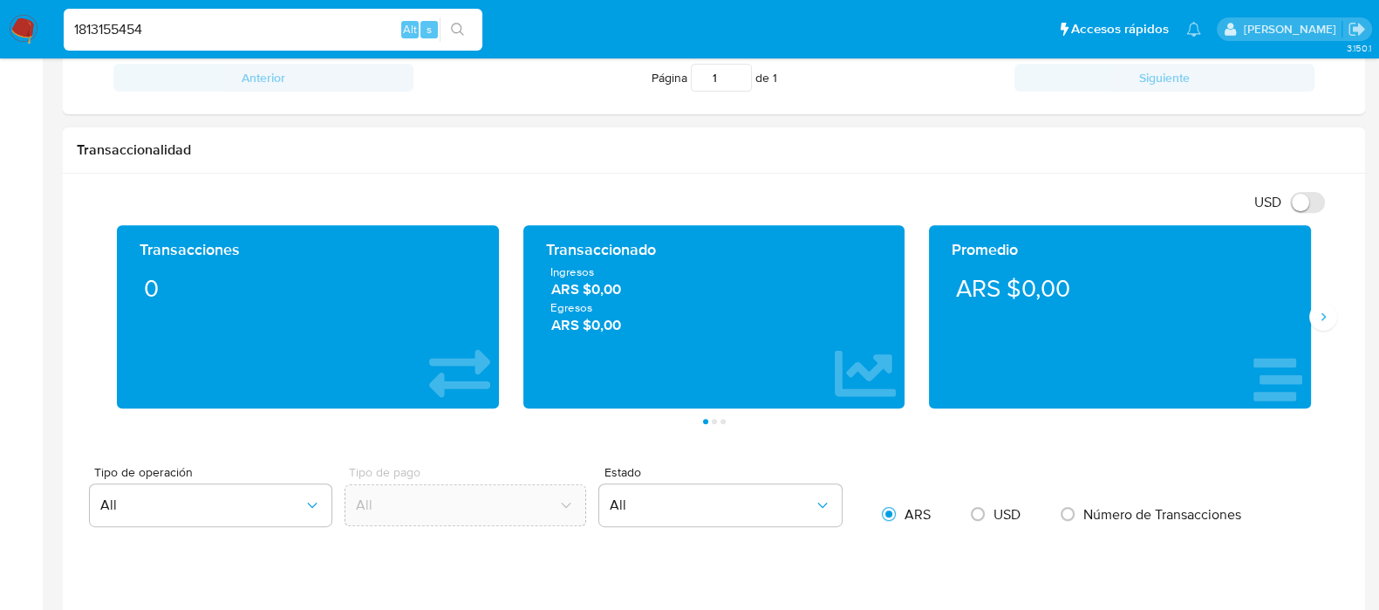
scroll to position [762, 0]
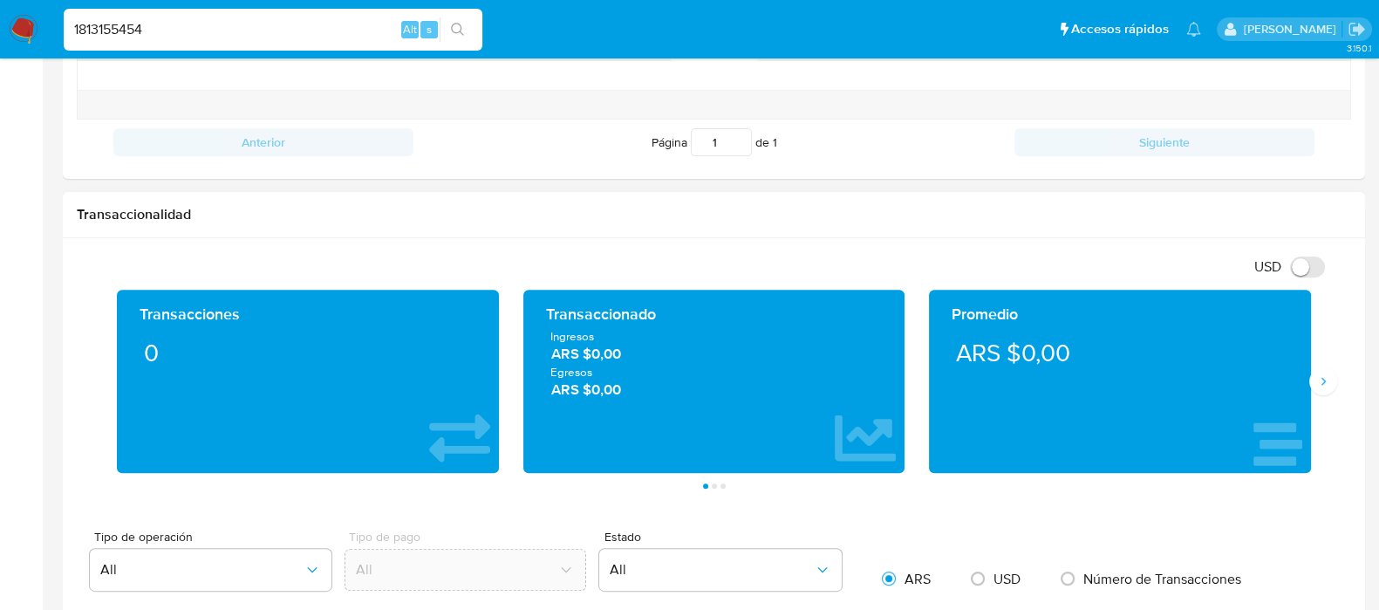
click at [270, 31] on input "1813155454" at bounding box center [273, 29] width 419 height 23
paste input "953003012"
type input "1953003012"
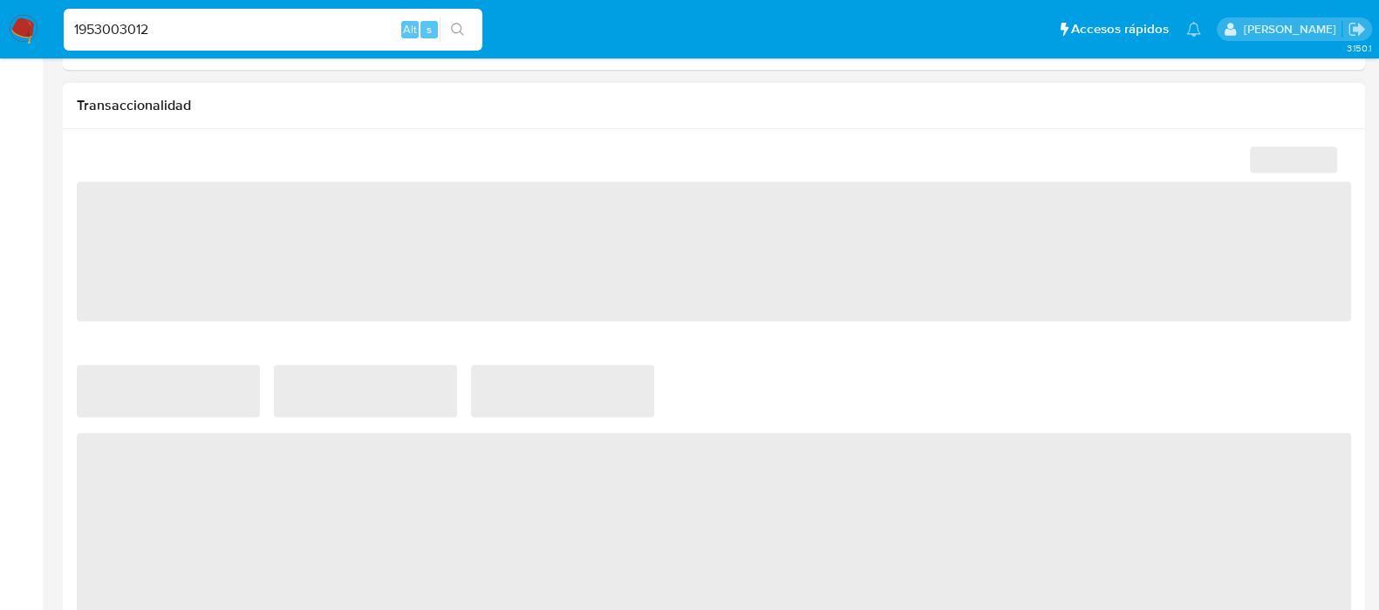
select select "10"
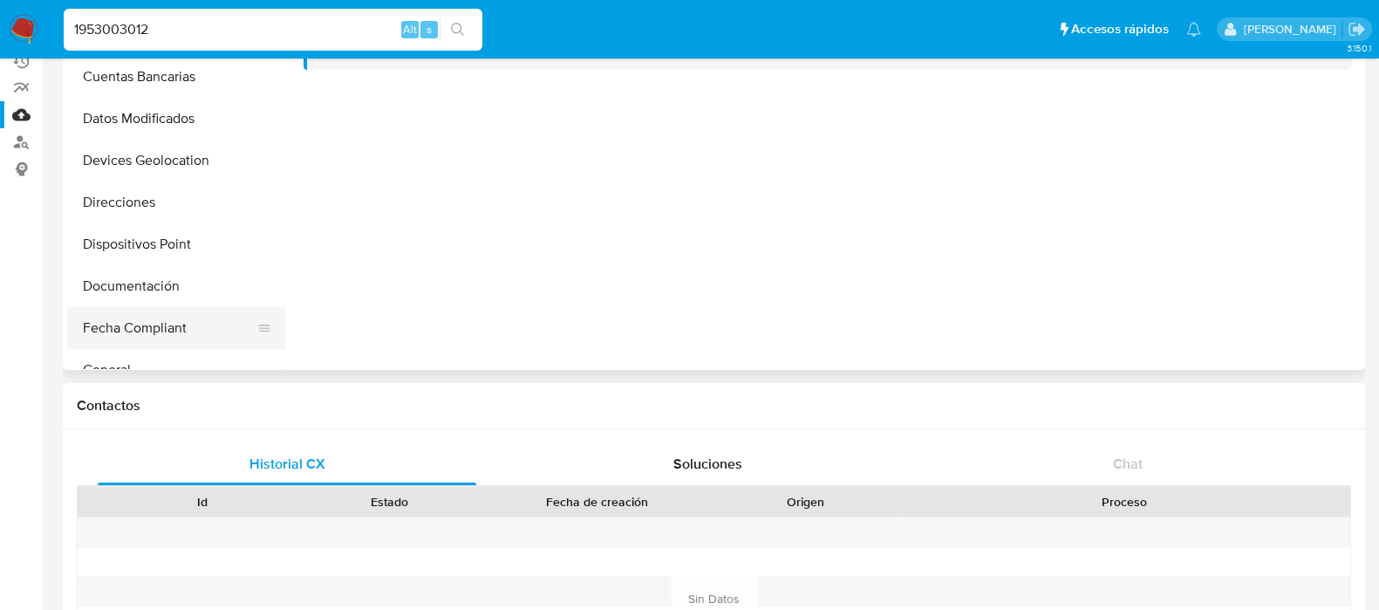
scroll to position [217, 0]
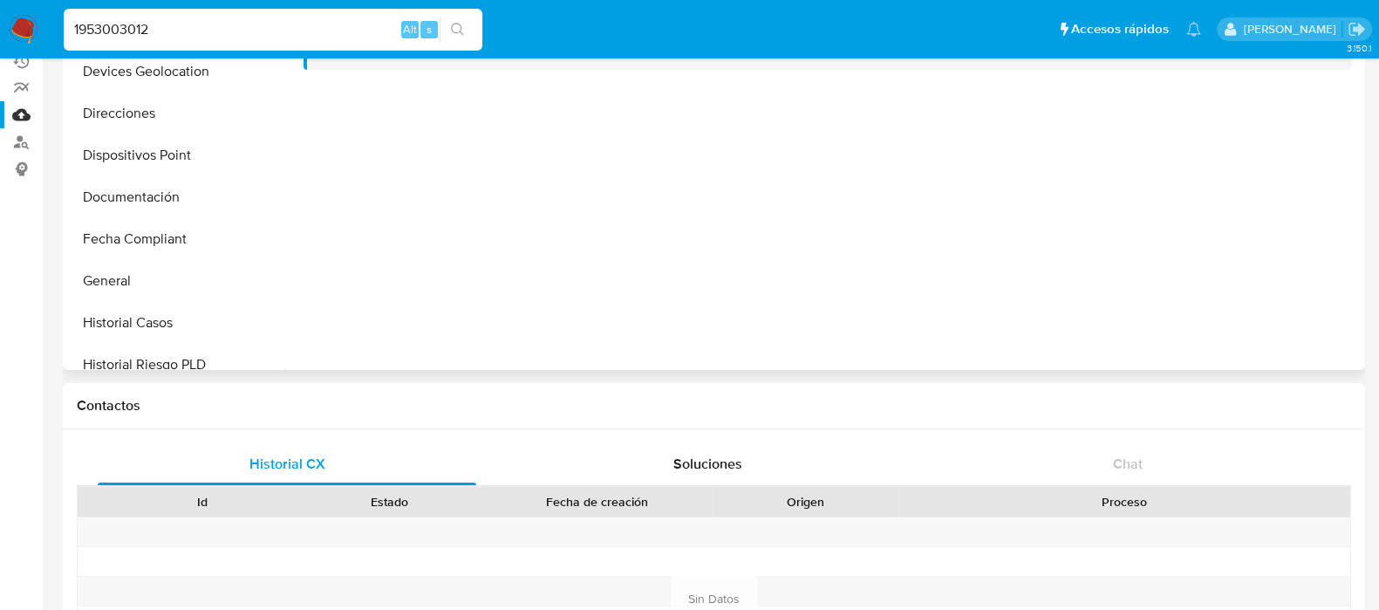
click at [685, 285] on div at bounding box center [822, 146] width 1075 height 446
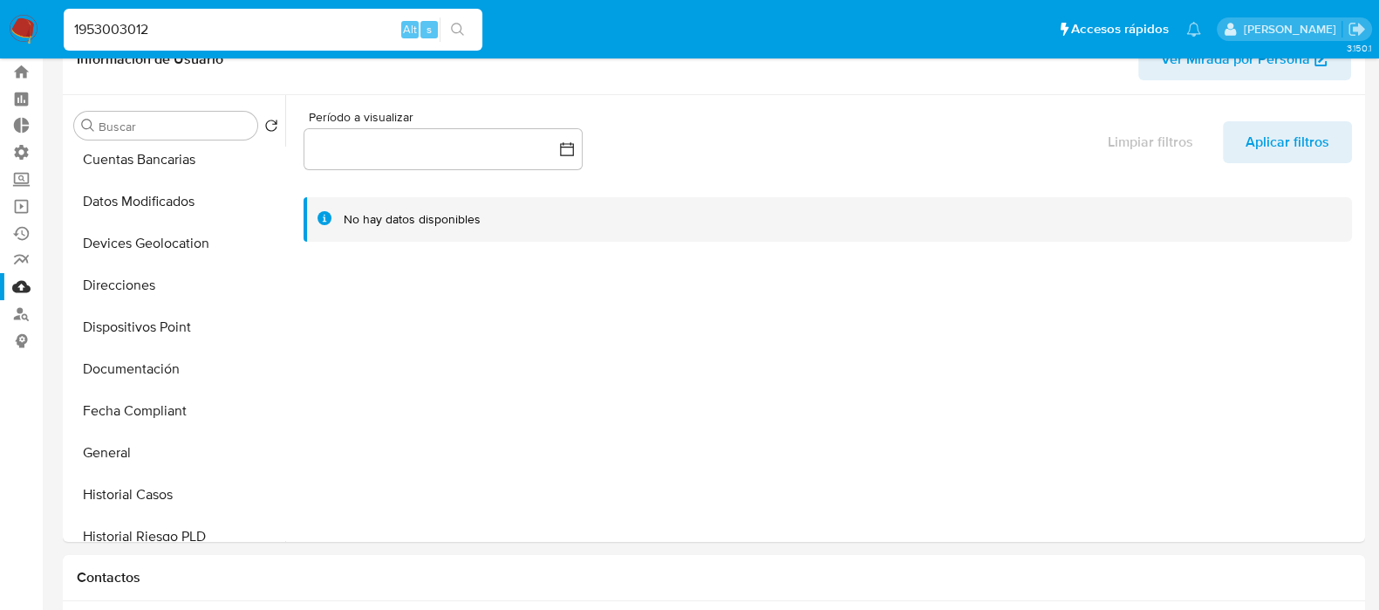
scroll to position [0, 0]
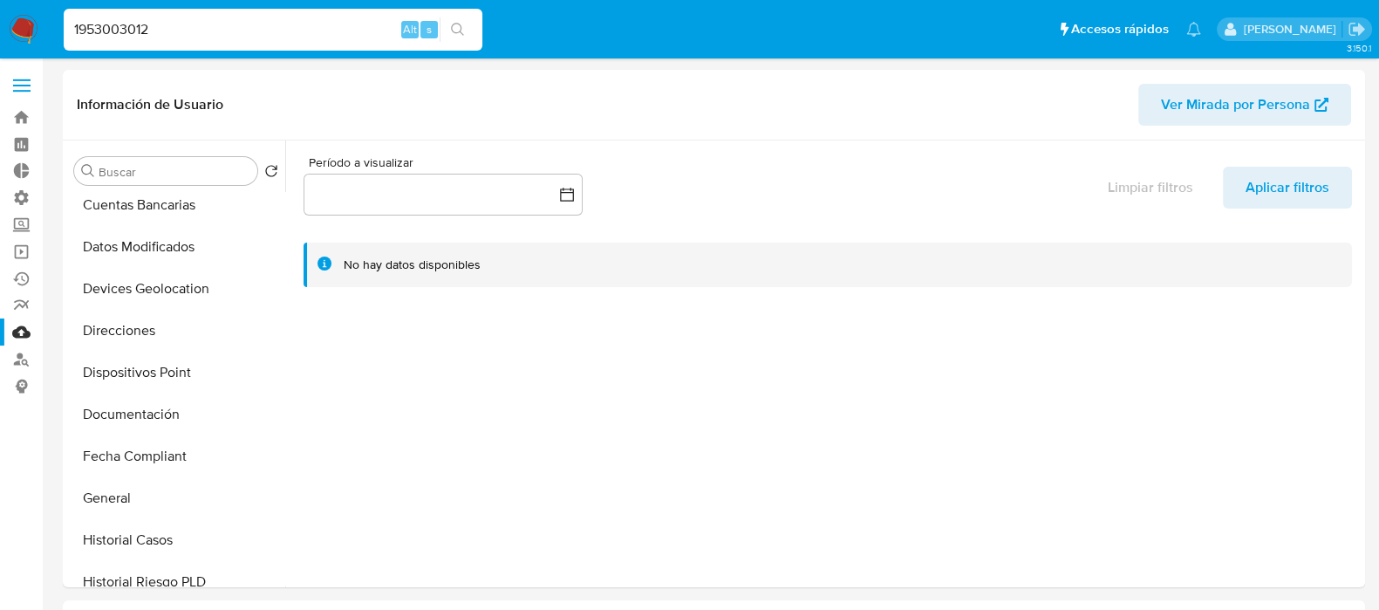
click at [233, 27] on input "1953003012" at bounding box center [273, 29] width 419 height 23
paste input "361971973"
type input "1361971973"
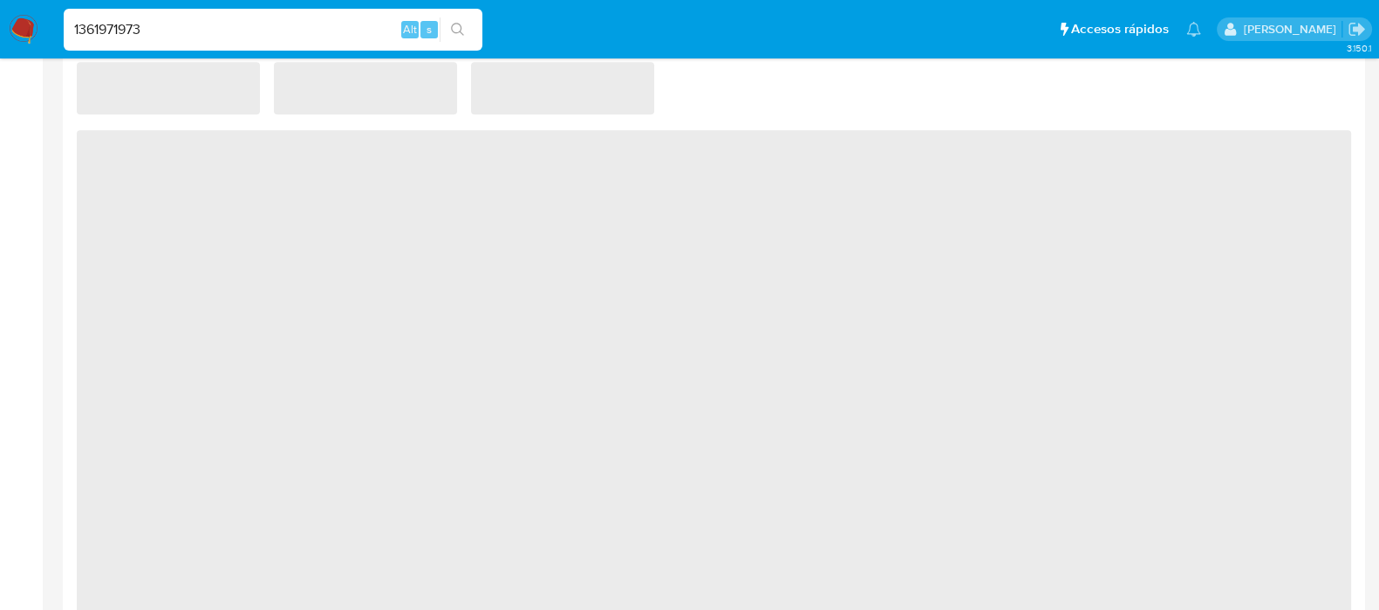
scroll to position [1416, 0]
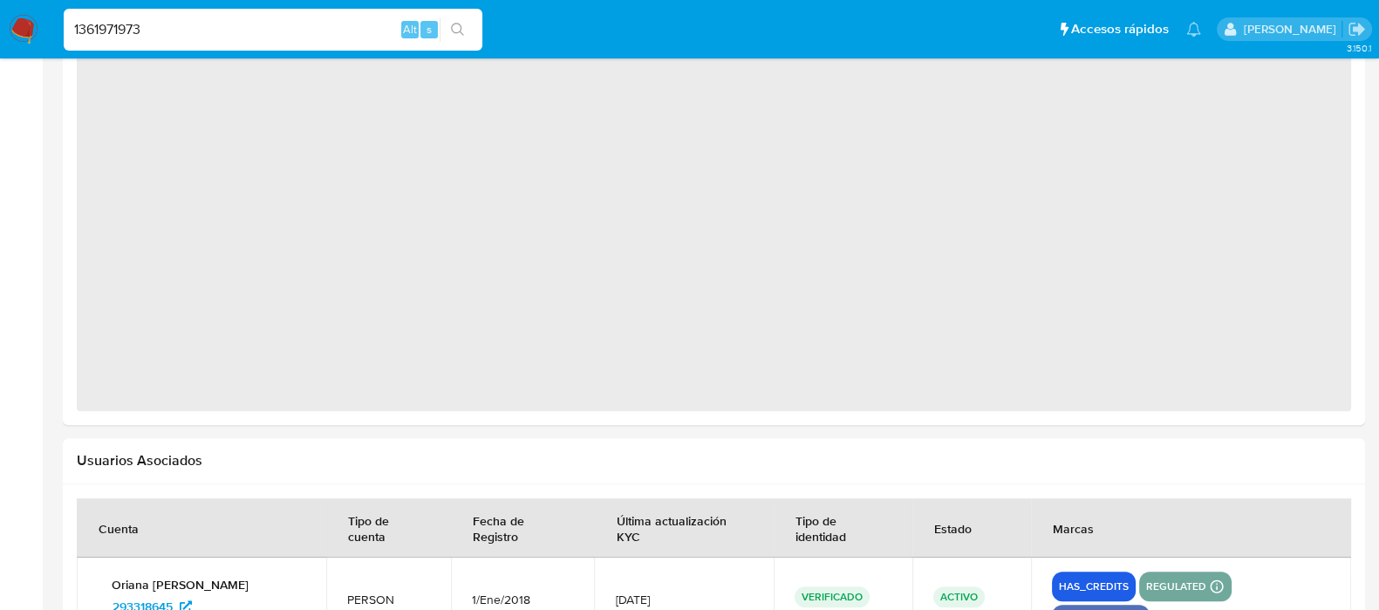
select select "10"
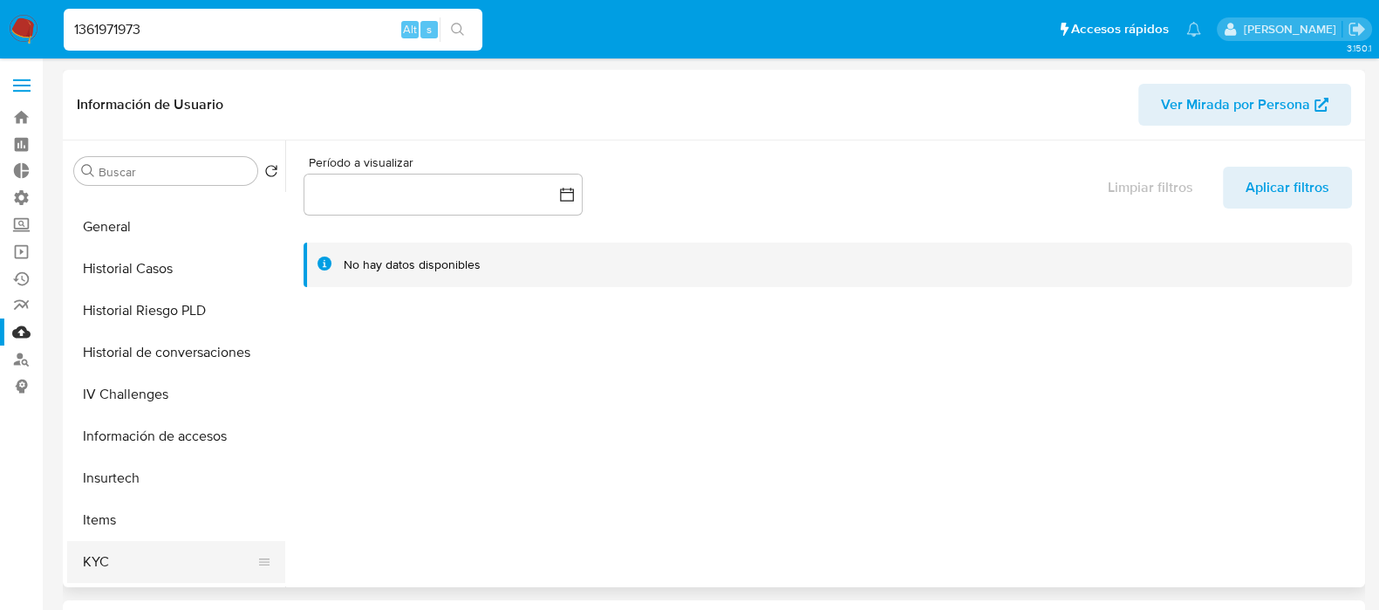
scroll to position [654, 0]
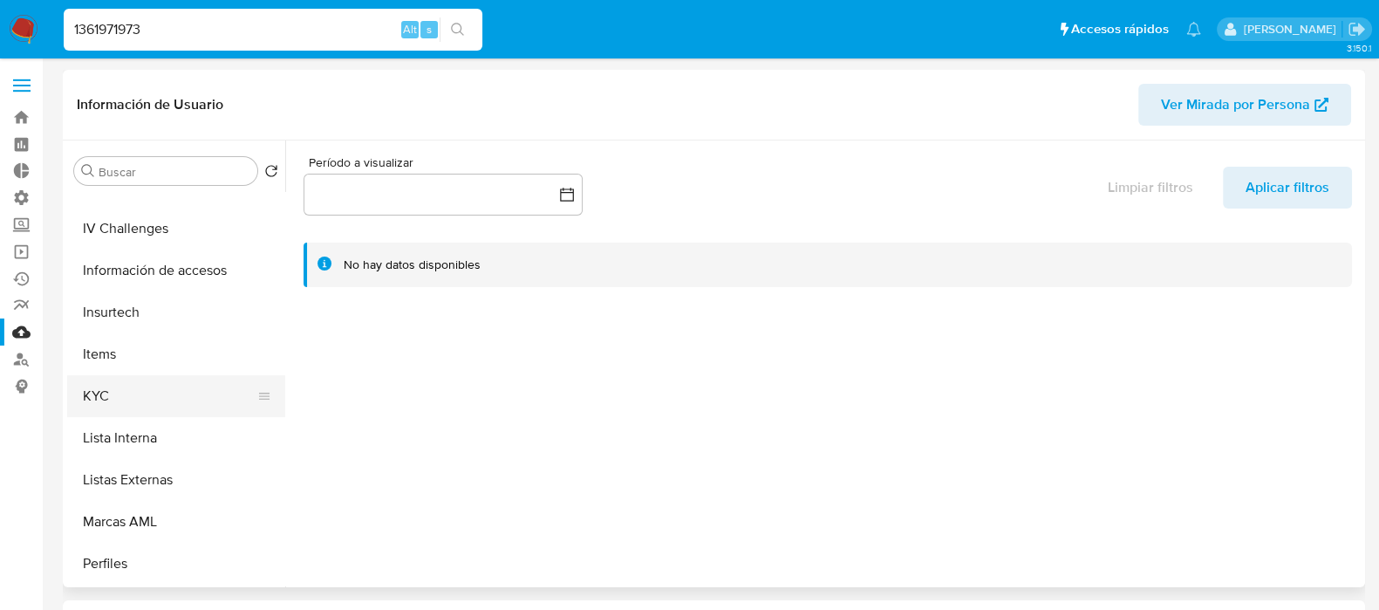
click at [118, 394] on button "KYC" at bounding box center [169, 396] width 204 height 42
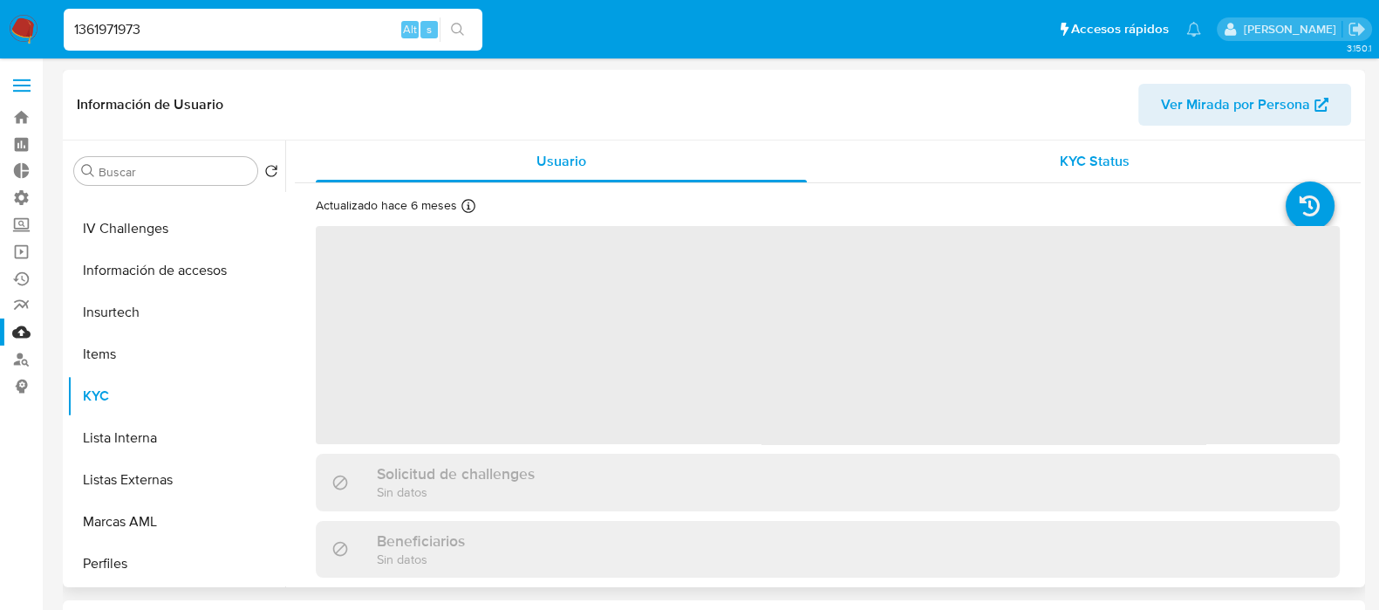
click at [1087, 167] on span "KYC Status" at bounding box center [1095, 161] width 70 height 20
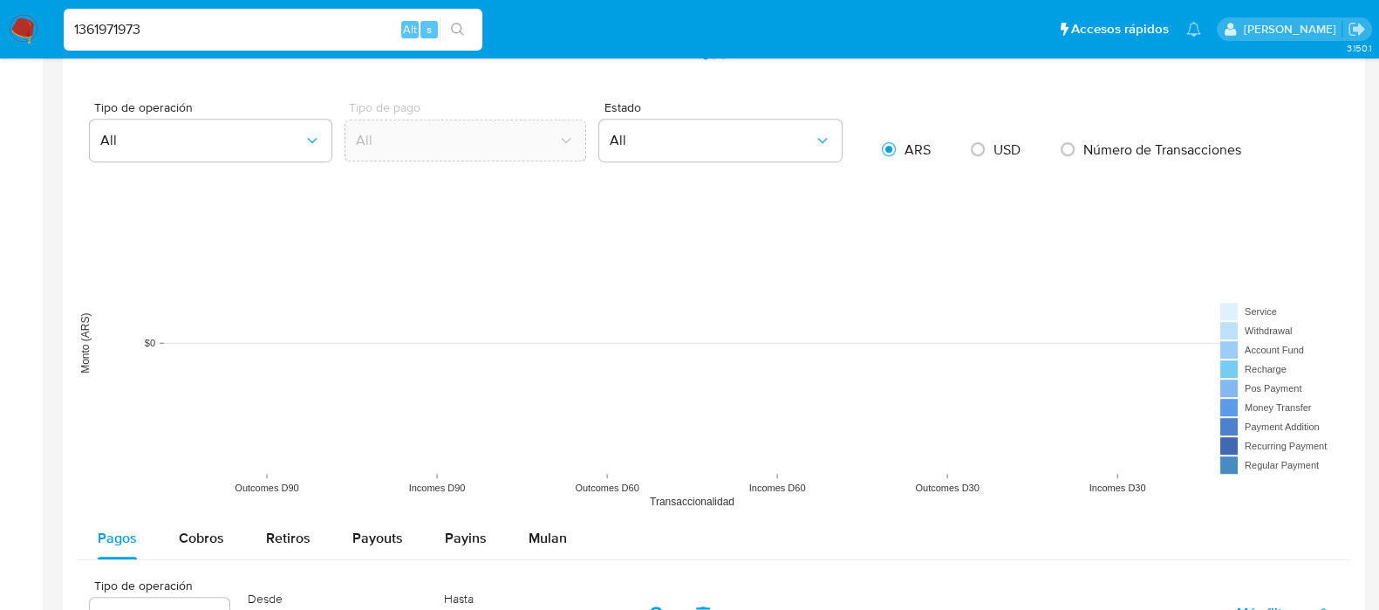
scroll to position [1416, 0]
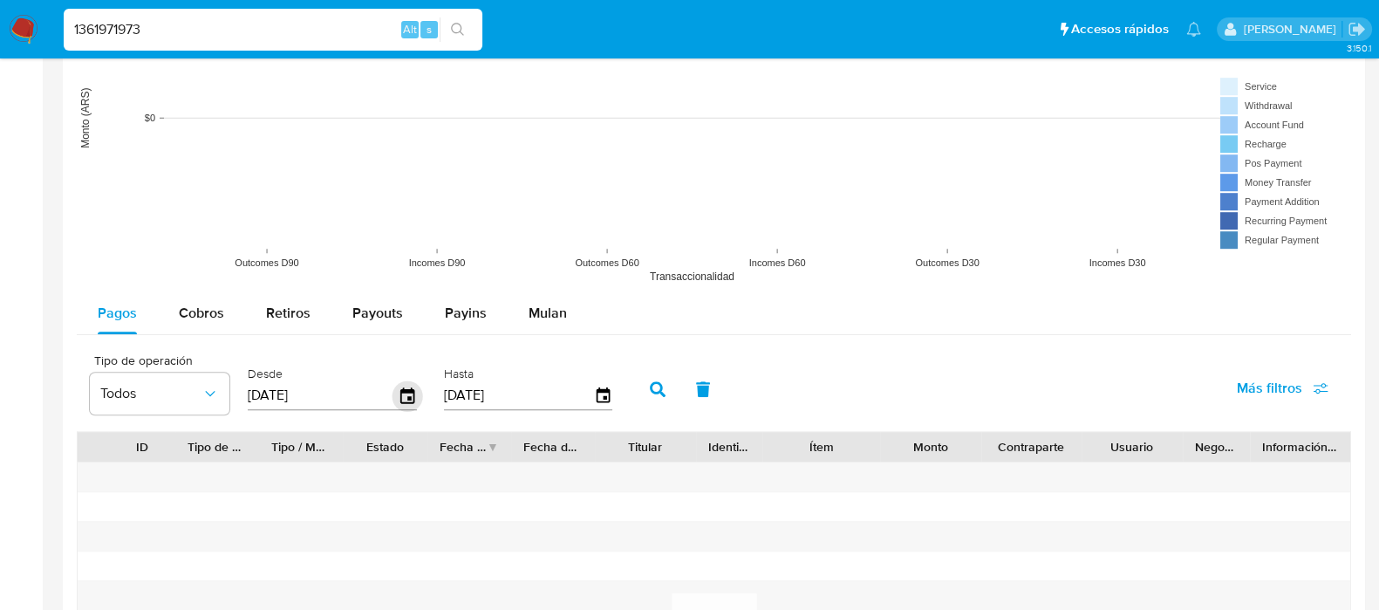
click at [402, 399] on icon "button" at bounding box center [407, 395] width 31 height 31
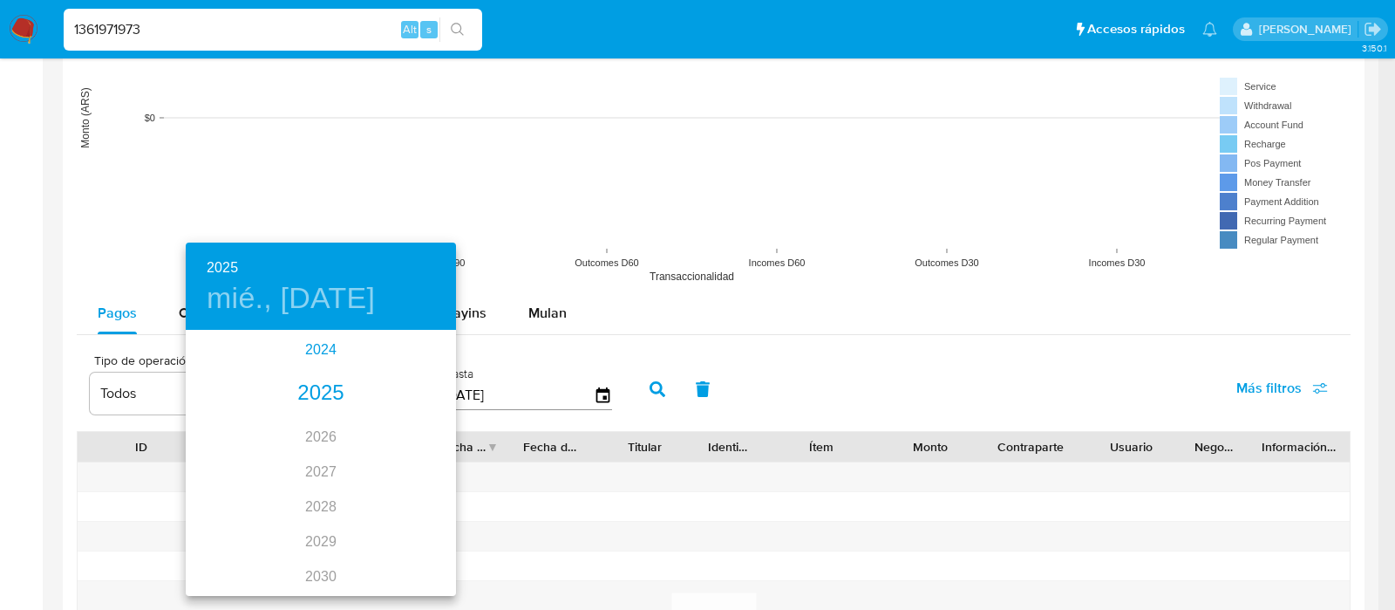
click at [317, 355] on div "2024" at bounding box center [321, 349] width 270 height 35
click at [326, 494] on div "ago." at bounding box center [321, 495] width 90 height 65
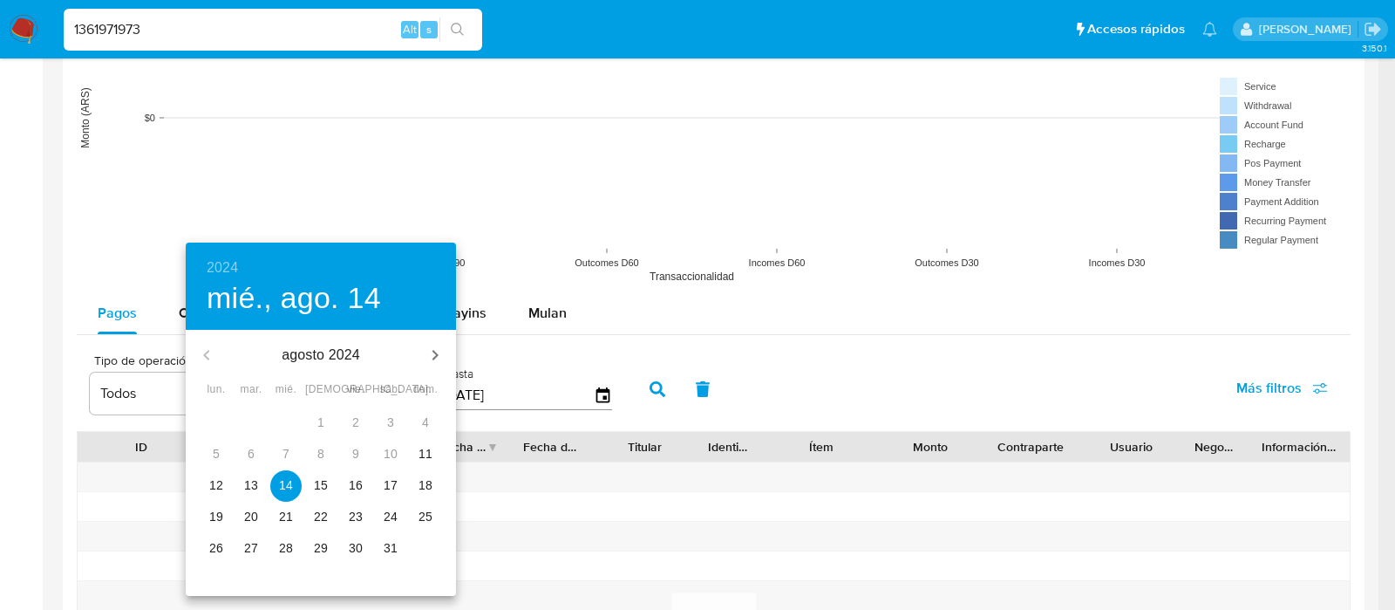
click at [413, 453] on span "11" at bounding box center [425, 453] width 31 height 17
type input "[DATE]"
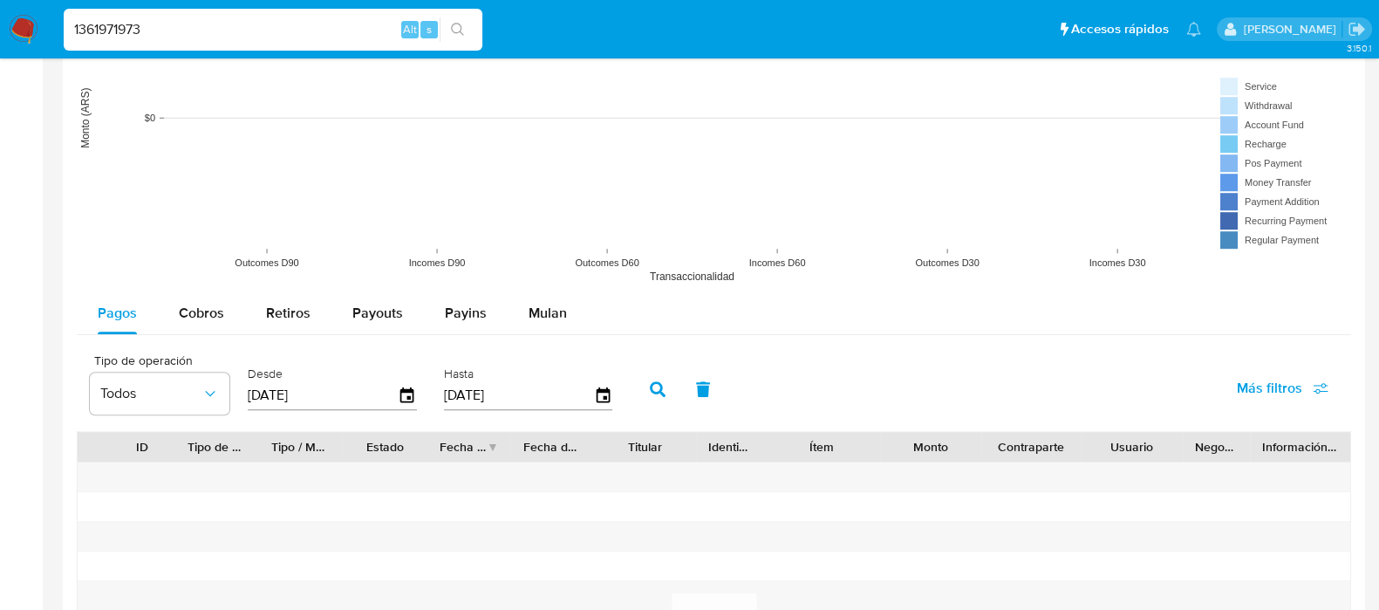
click at [641, 388] on button "button" at bounding box center [657, 389] width 45 height 42
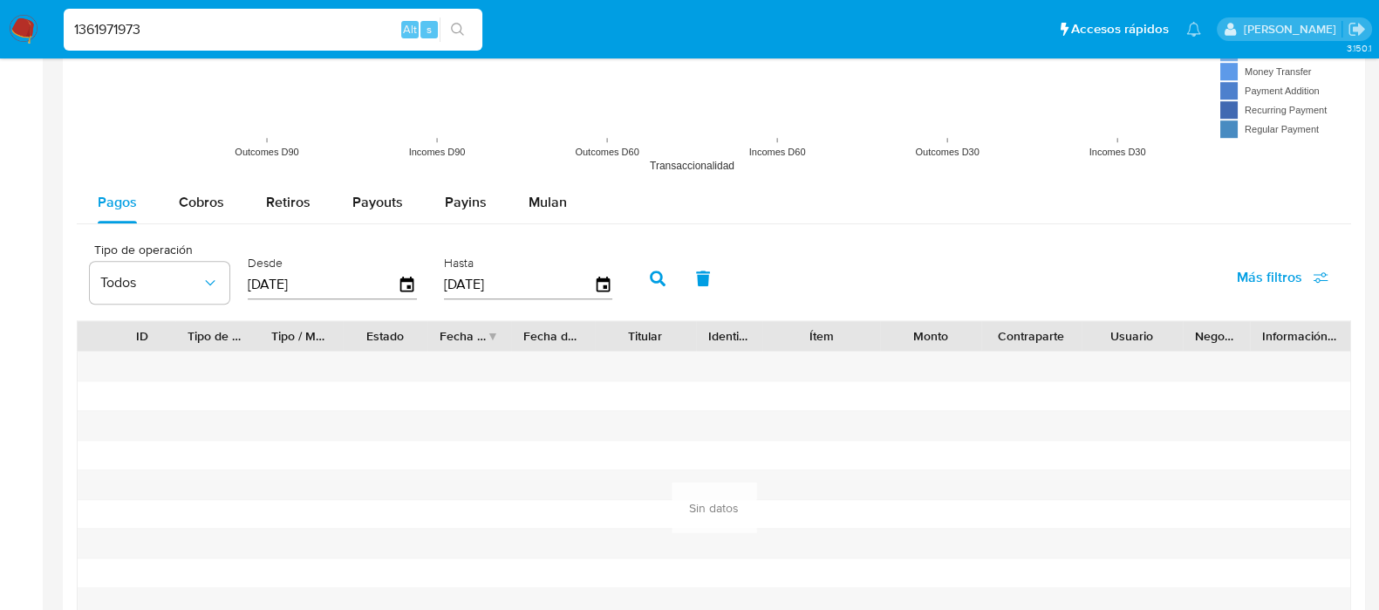
scroll to position [1634, 0]
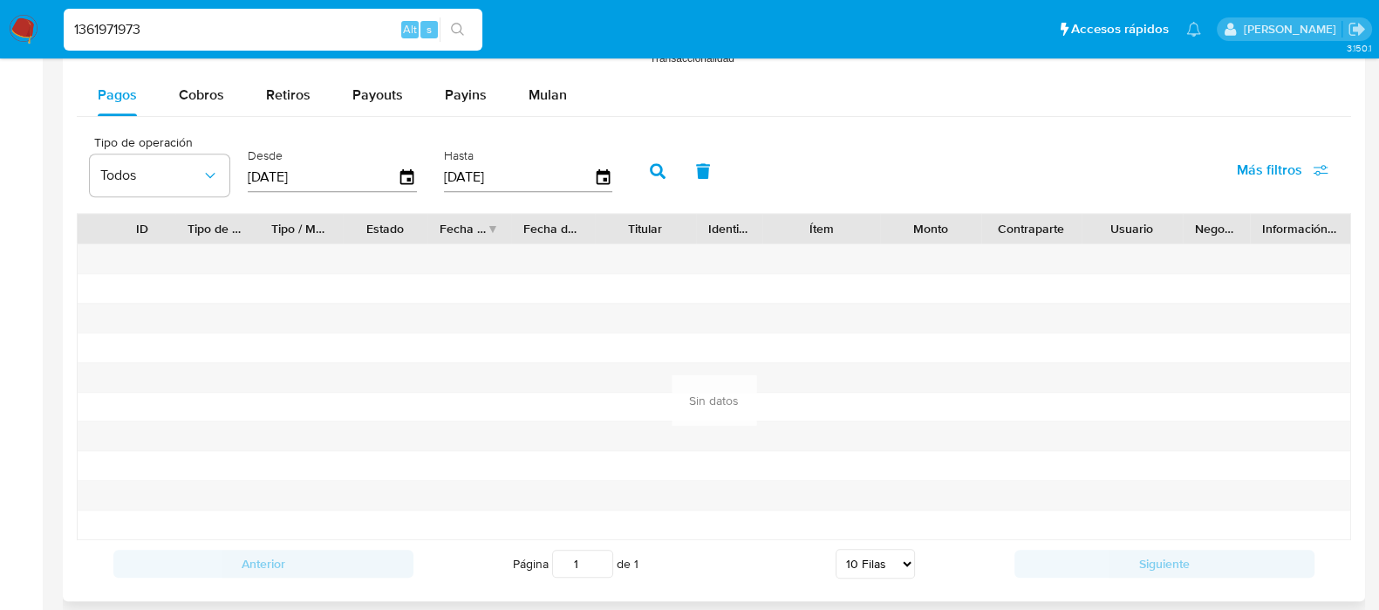
click at [276, 24] on input "1361971973" at bounding box center [273, 29] width 419 height 23
paste input "426714832"
type input "1426714832"
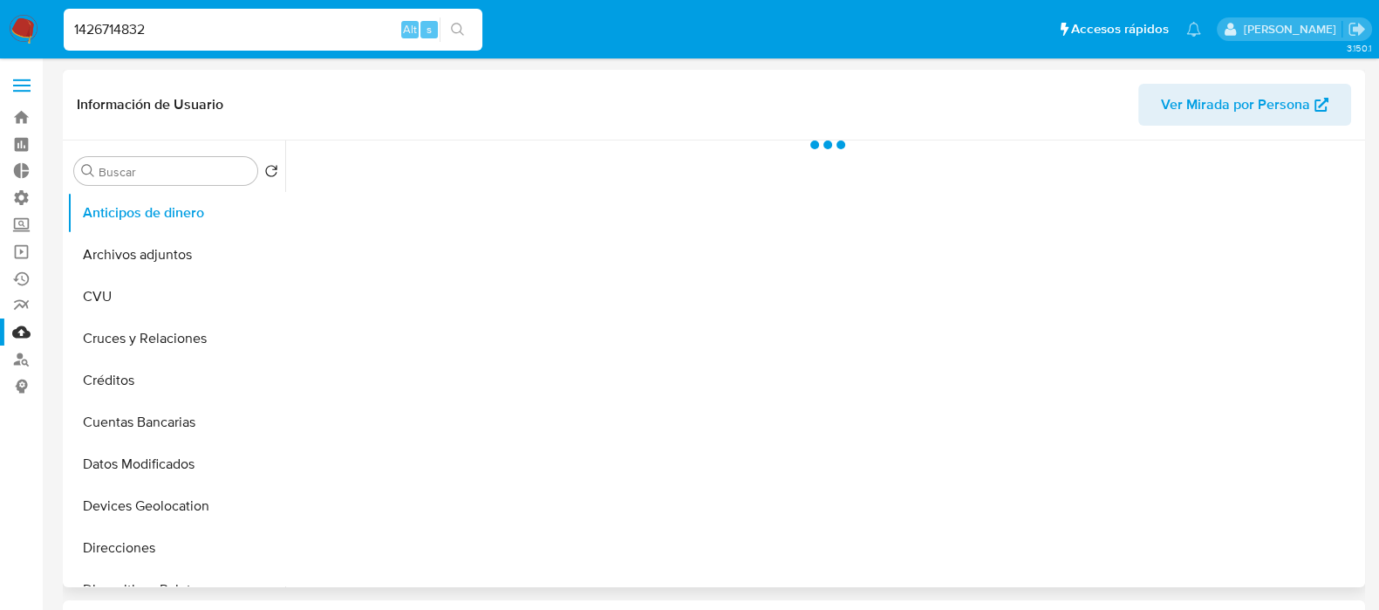
scroll to position [545, 0]
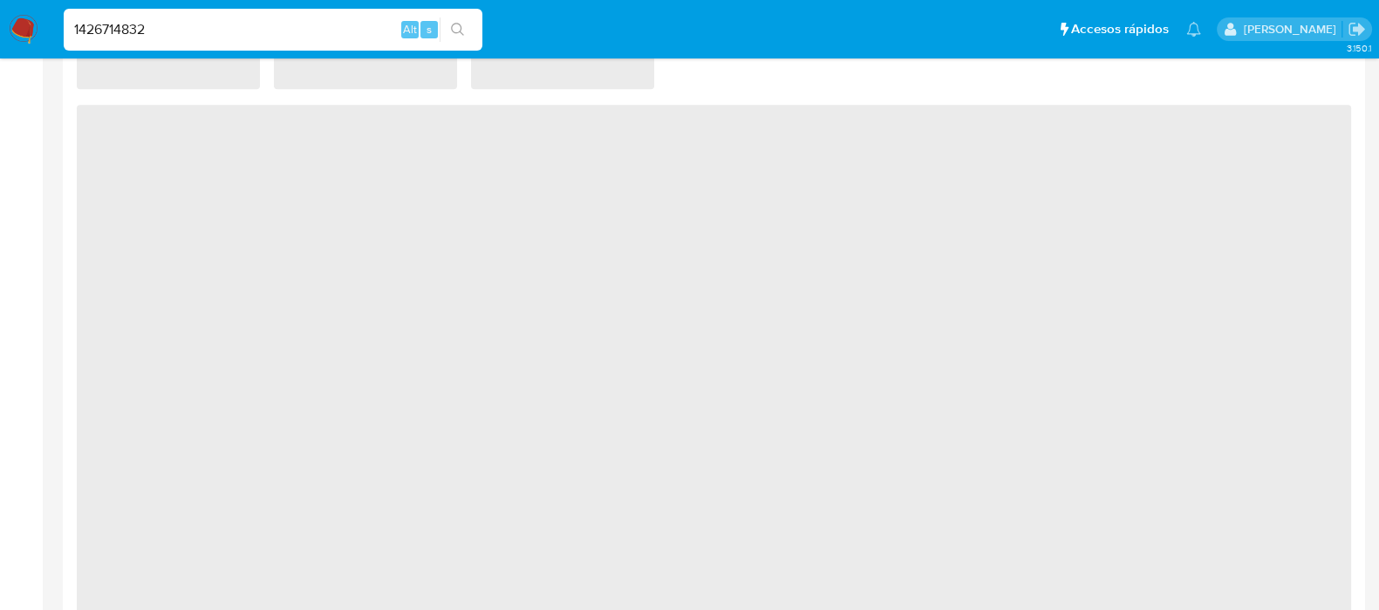
select select "10"
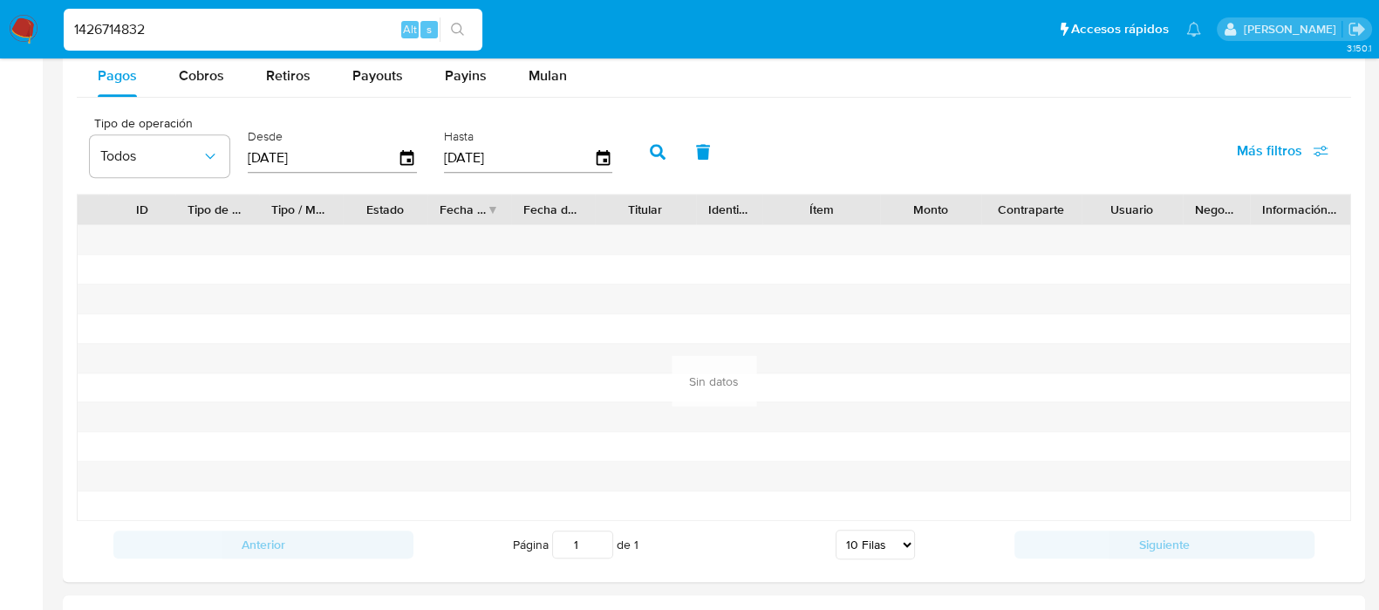
scroll to position [1416, 0]
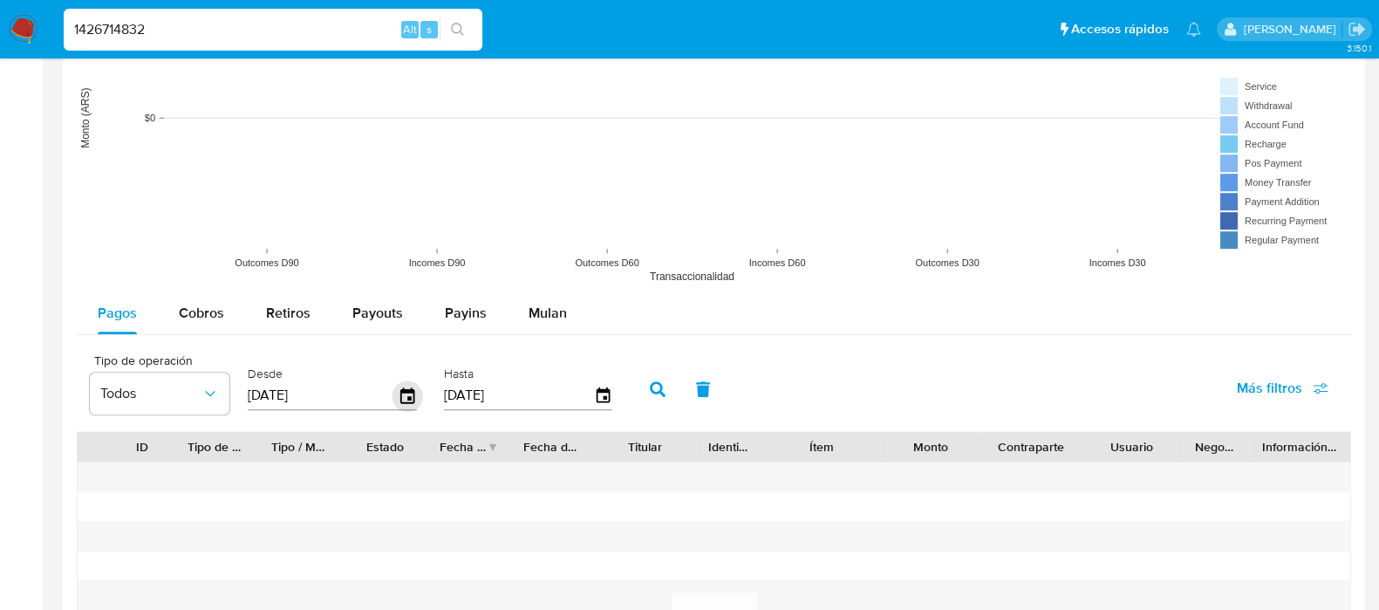
click at [405, 399] on icon "button" at bounding box center [407, 395] width 31 height 31
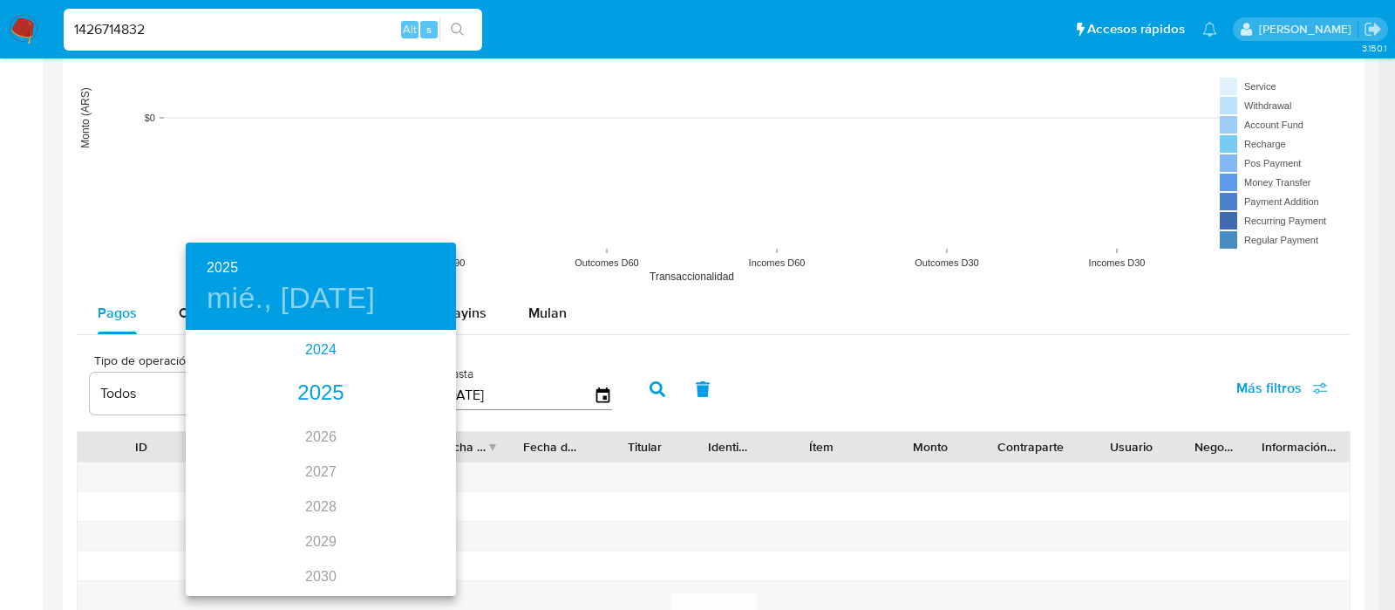
click at [322, 358] on div "2024" at bounding box center [321, 349] width 270 height 35
click at [322, 491] on div "ago." at bounding box center [321, 495] width 90 height 65
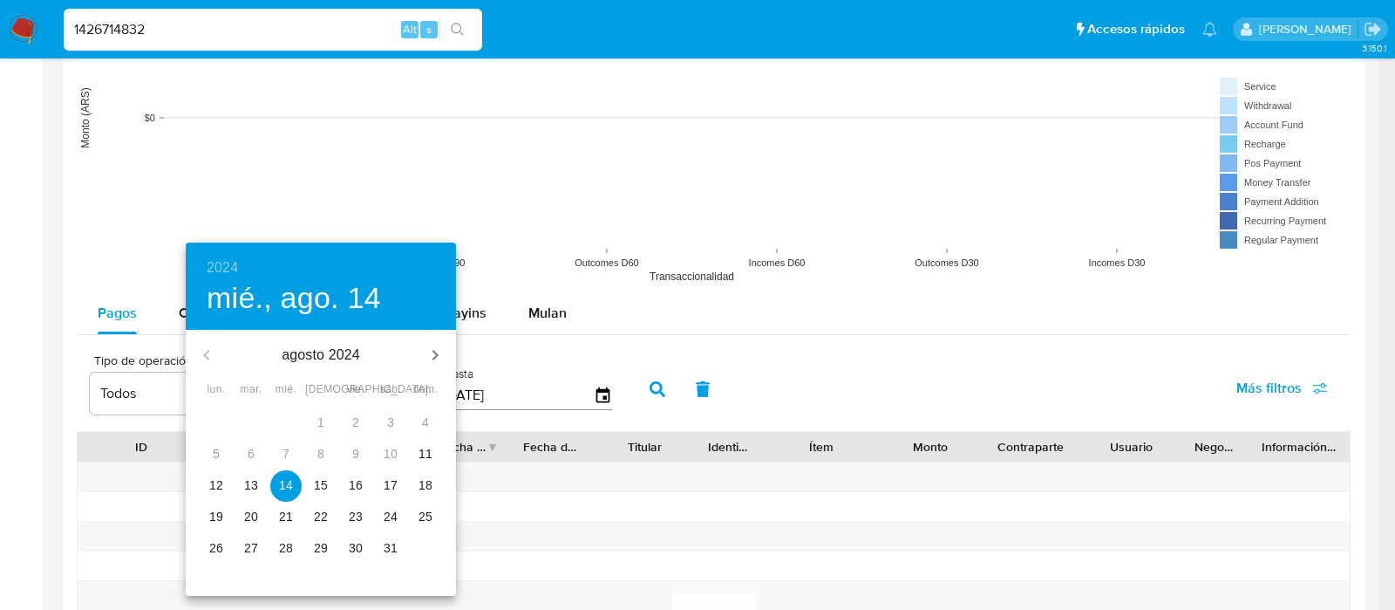
click at [427, 451] on p "11" at bounding box center [426, 453] width 14 height 17
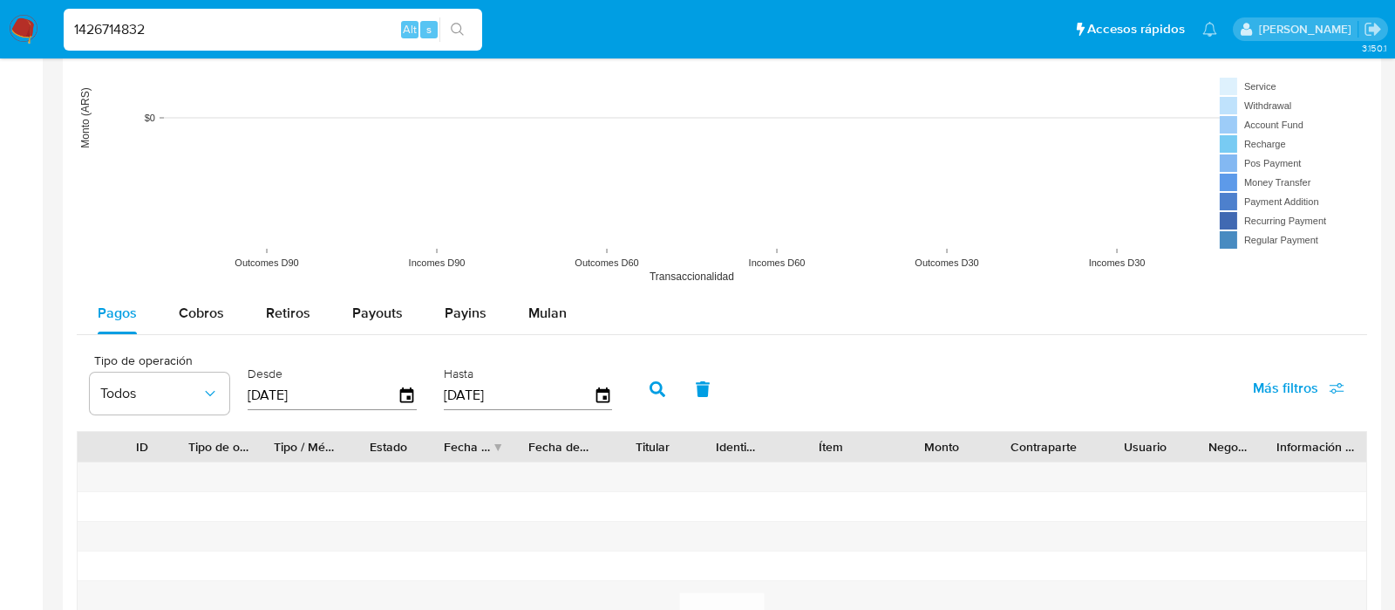
type input "[DATE]"
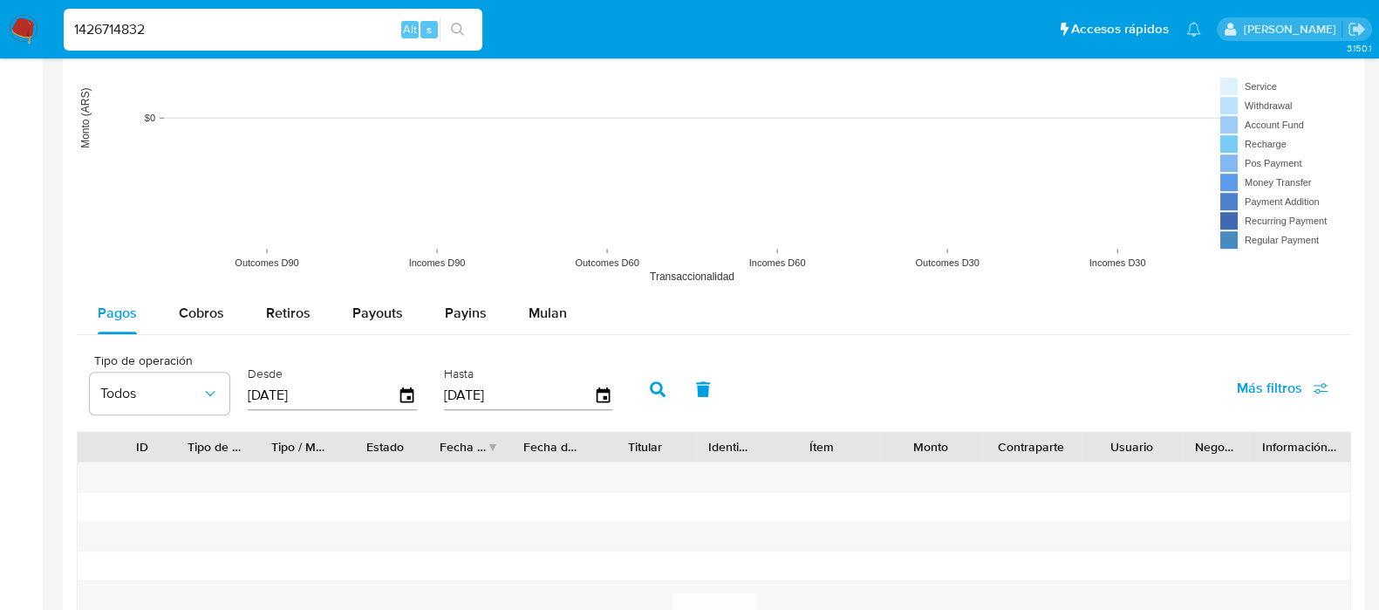
click at [650, 392] on icon "button" at bounding box center [658, 389] width 16 height 16
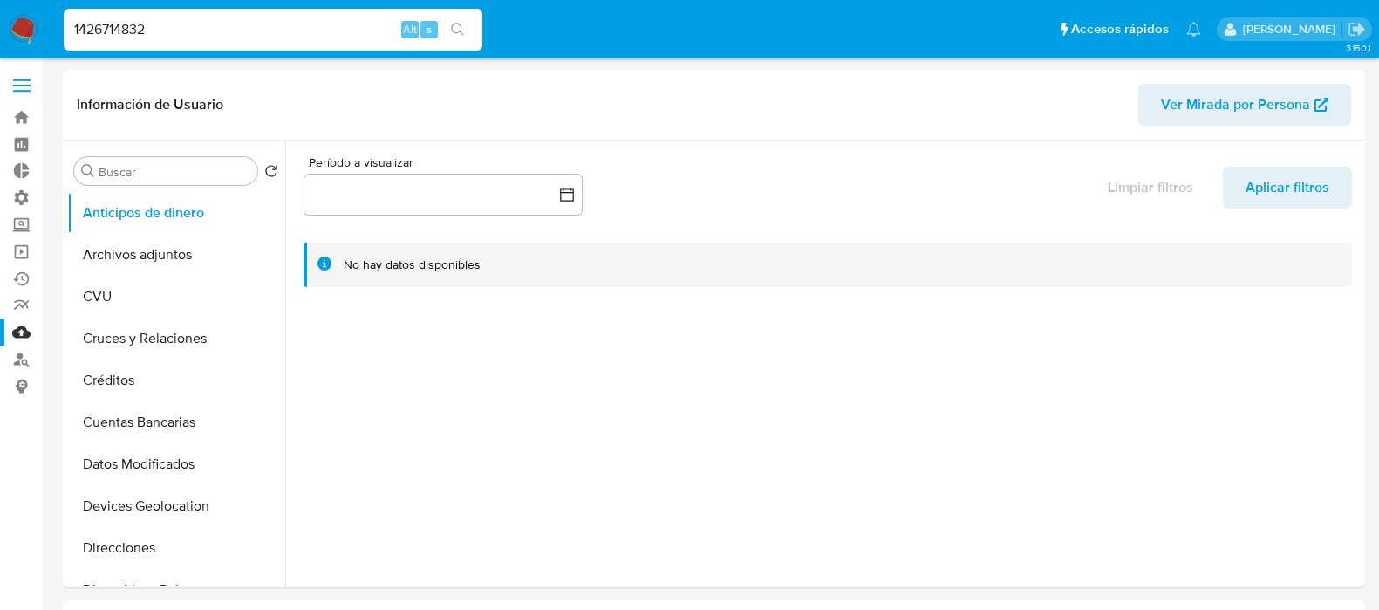
select select "10"
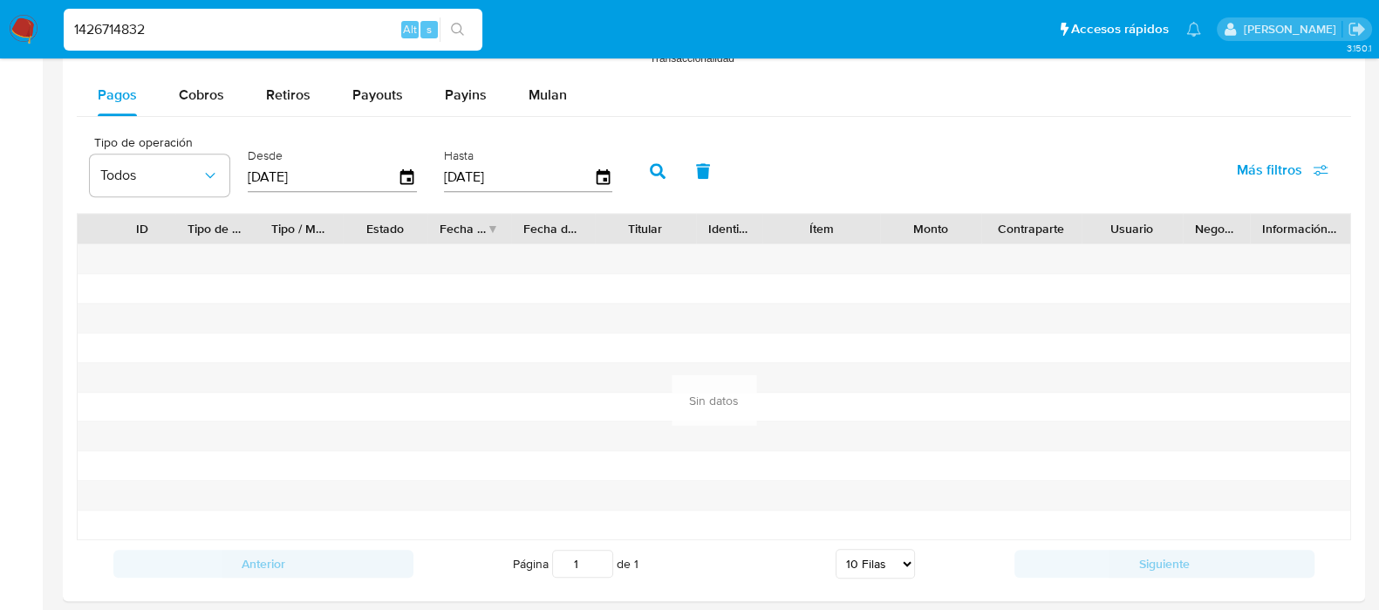
scroll to position [545, 0]
click at [262, 24] on input "1426714832" at bounding box center [273, 29] width 419 height 23
paste input "806571343"
type input "1806571343"
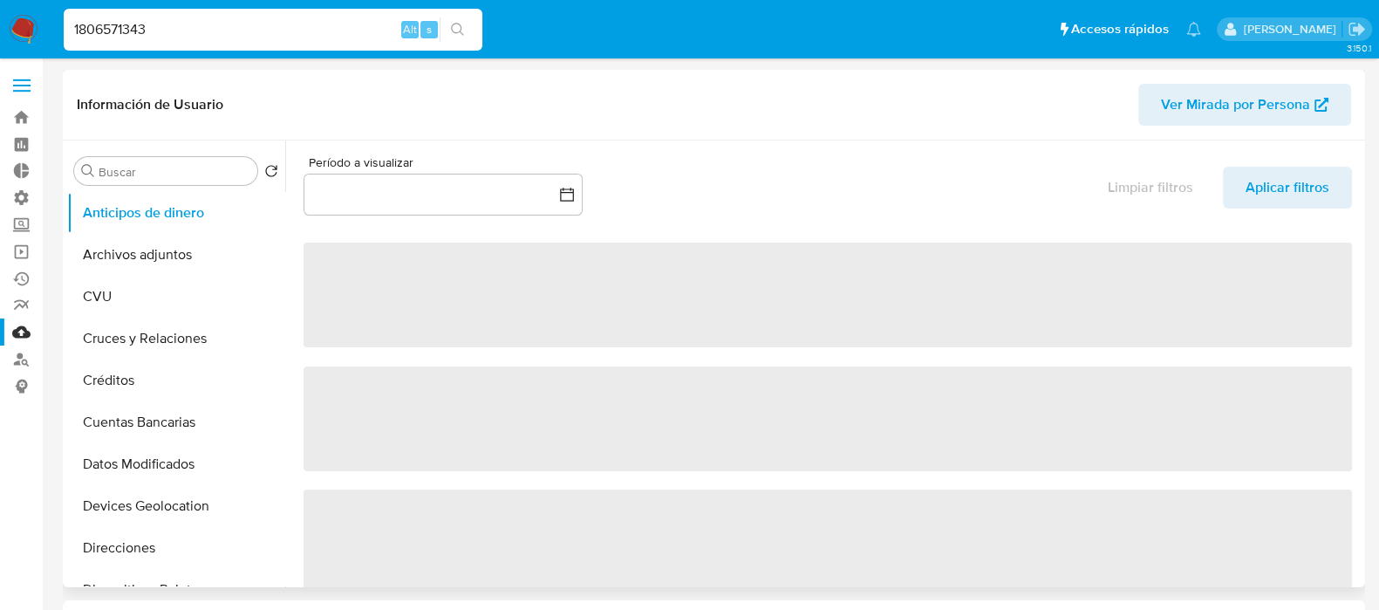
select select "10"
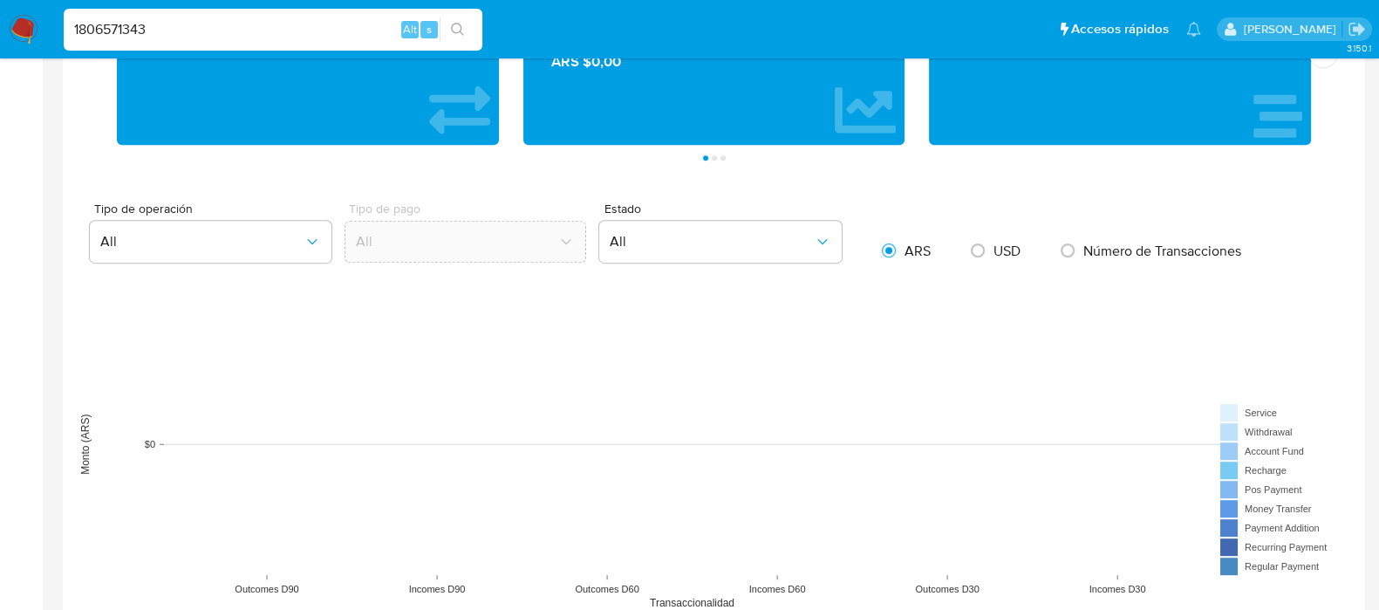
scroll to position [1525, 0]
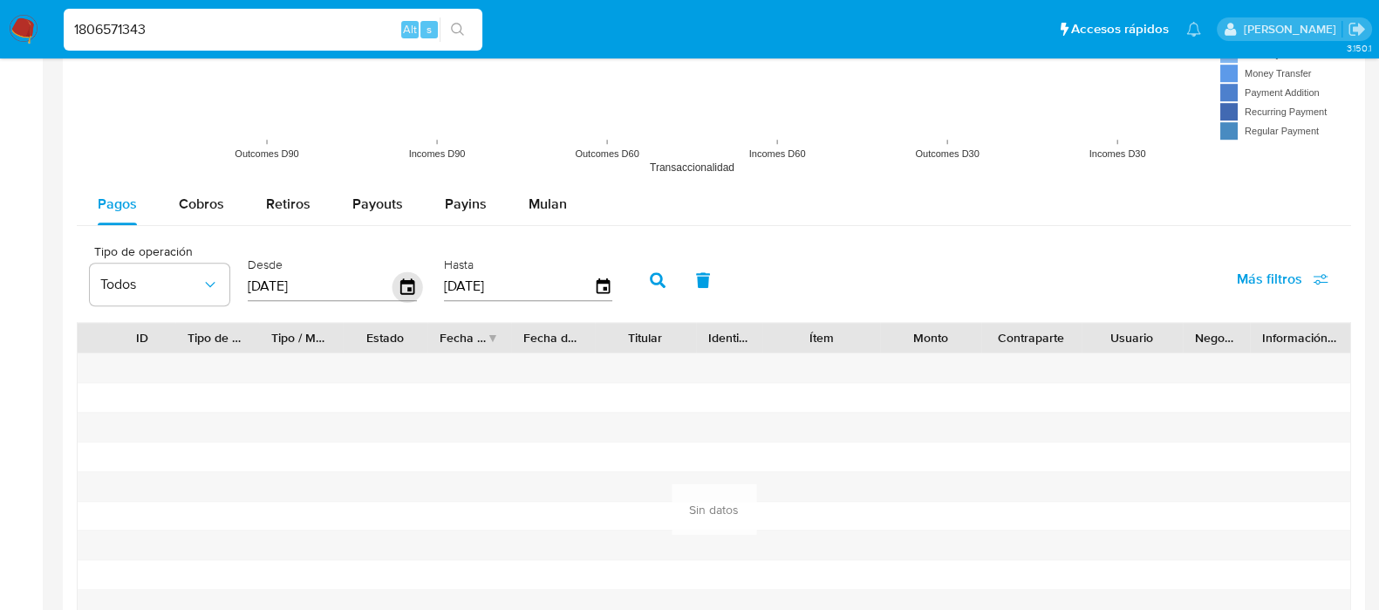
click at [400, 290] on icon "button" at bounding box center [407, 286] width 14 height 16
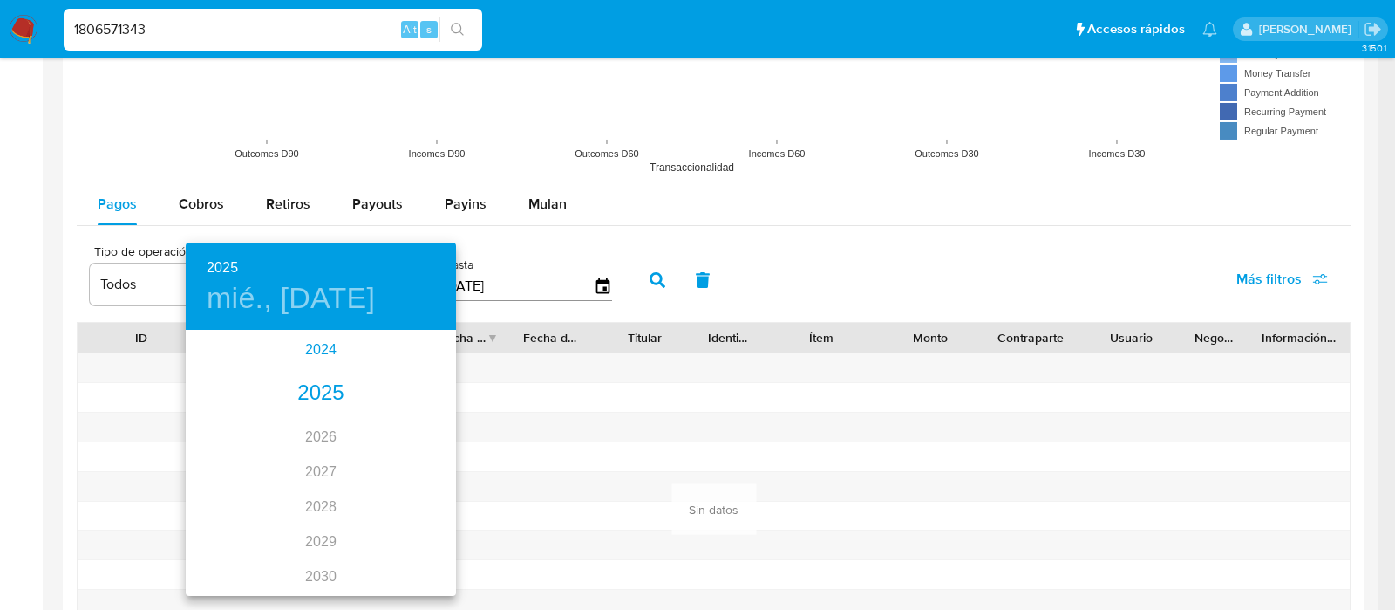
click at [308, 359] on div "2024" at bounding box center [321, 349] width 270 height 35
click at [333, 490] on div "ago." at bounding box center [321, 495] width 90 height 65
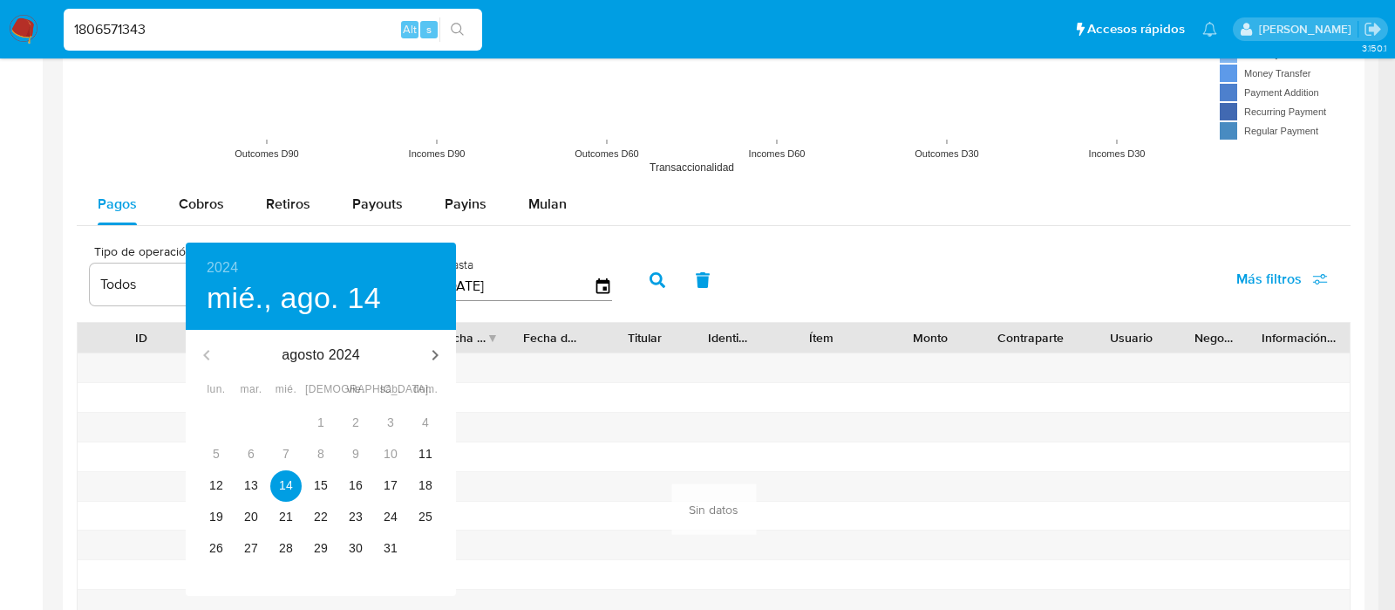
click at [405, 450] on div "10" at bounding box center [390, 454] width 35 height 31
click at [411, 453] on span "11" at bounding box center [425, 453] width 31 height 17
type input "[DATE]"
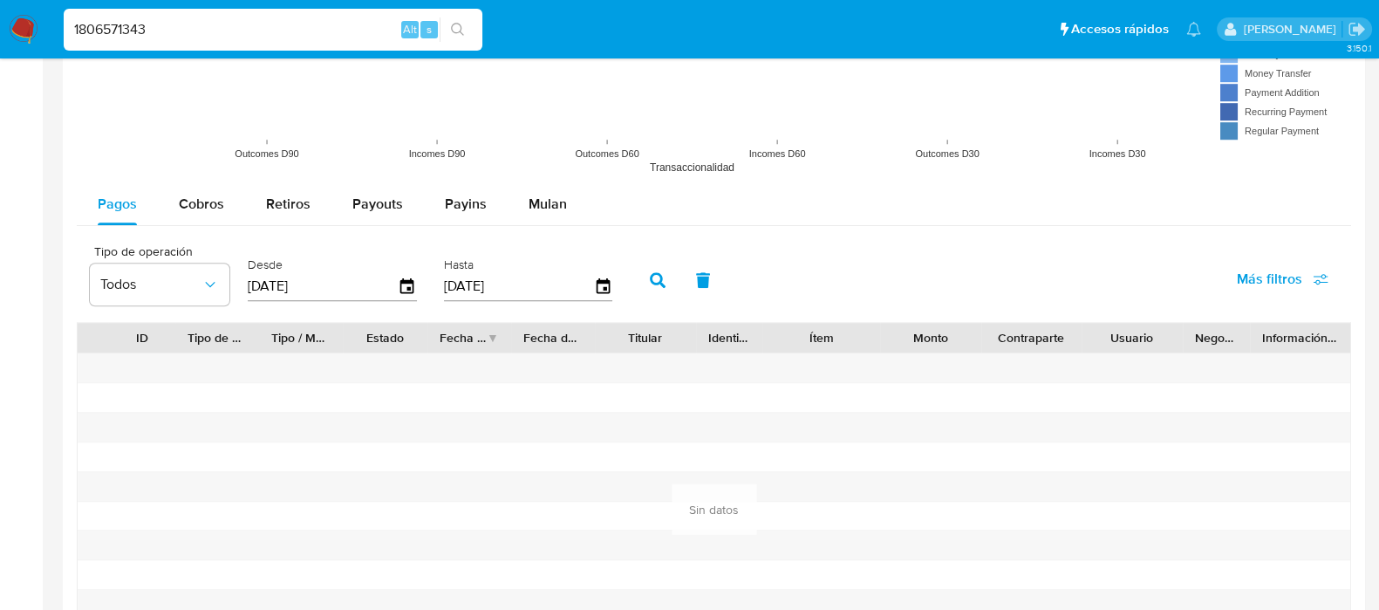
click at [655, 278] on icon "button" at bounding box center [658, 280] width 16 height 16
click at [837, 413] on div at bounding box center [822, 426] width 118 height 29
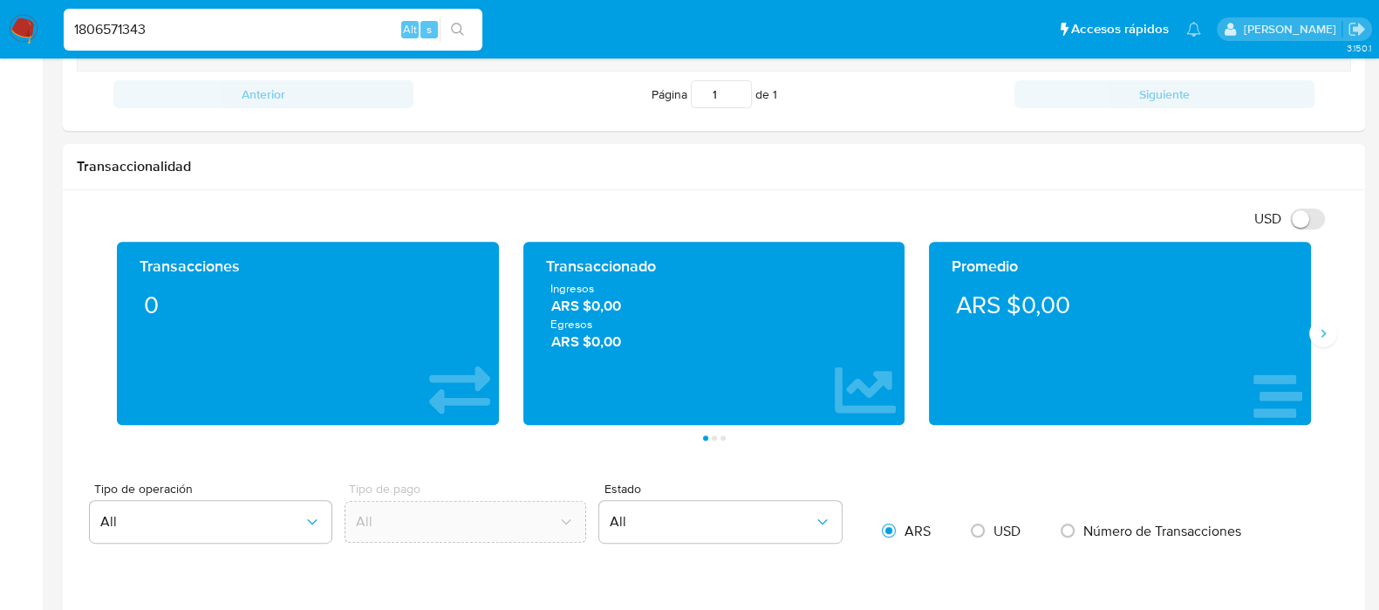
scroll to position [762, 0]
